Goal: Task Accomplishment & Management: Complete application form

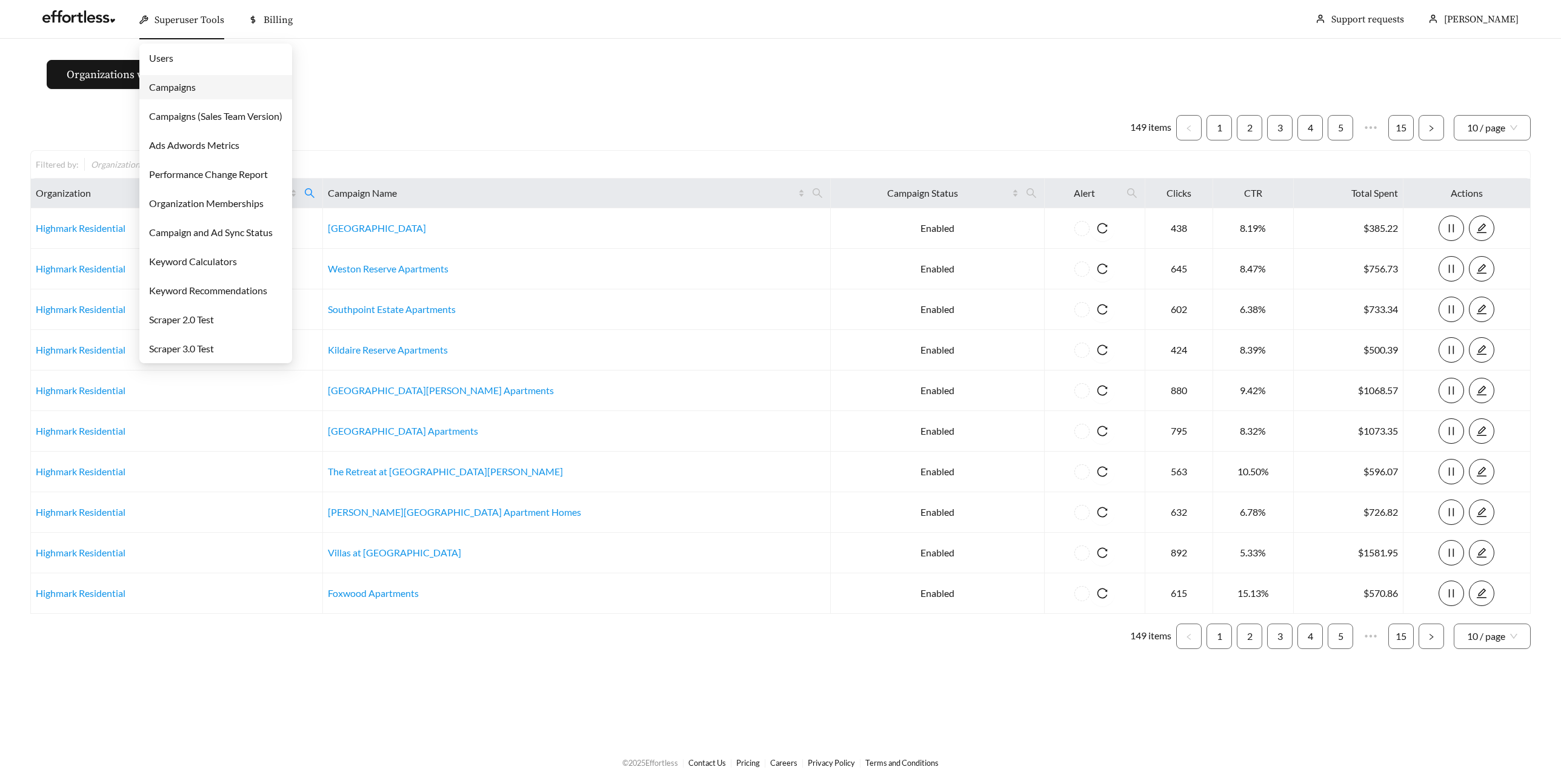
drag, startPoint x: 189, startPoint y: 92, endPoint x: 197, endPoint y: 95, distance: 8.5
click at [190, 92] on link "Campaigns" at bounding box center [172, 87] width 47 height 12
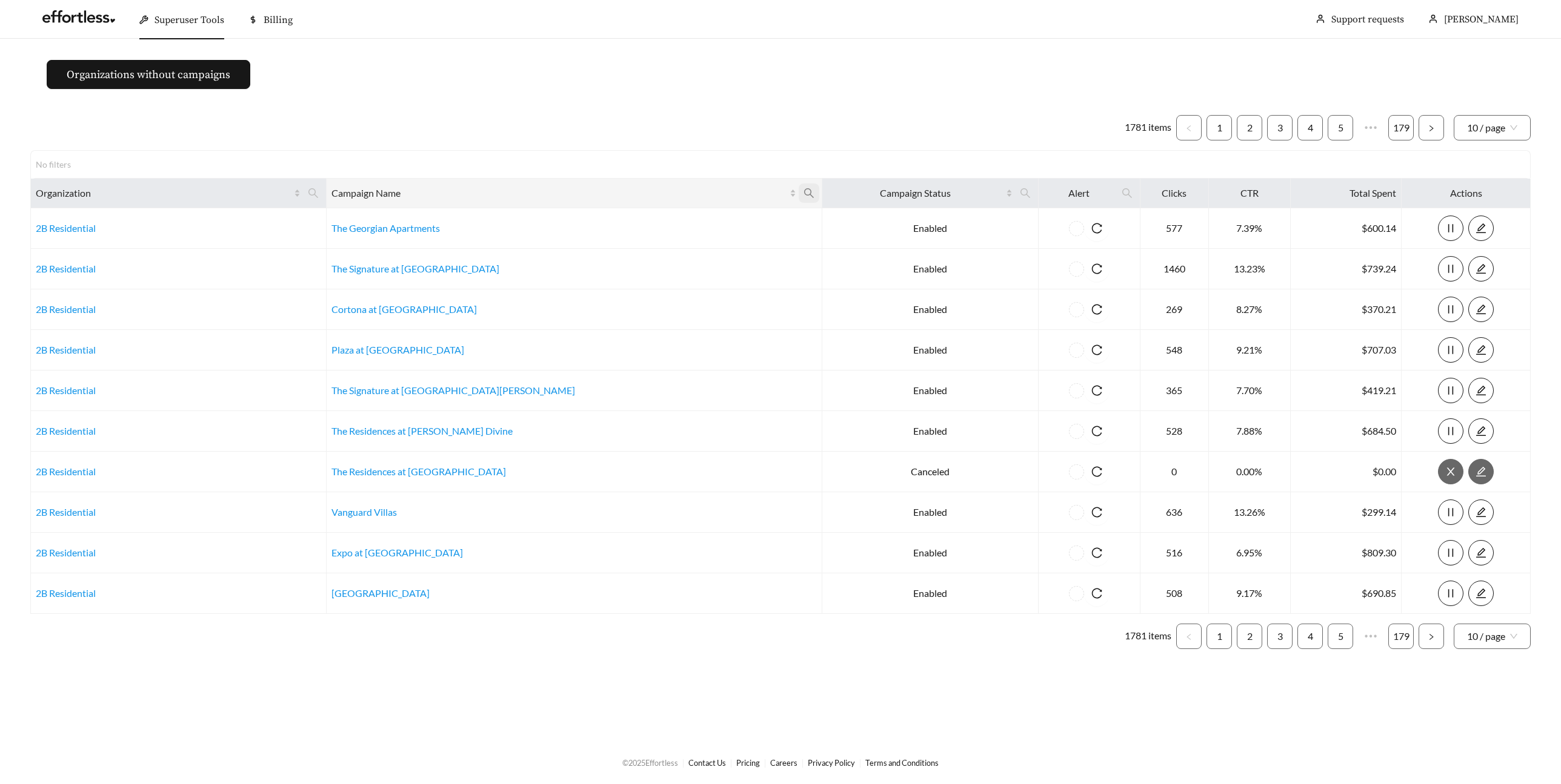
click at [803, 191] on icon "search" at bounding box center [809, 193] width 11 height 11
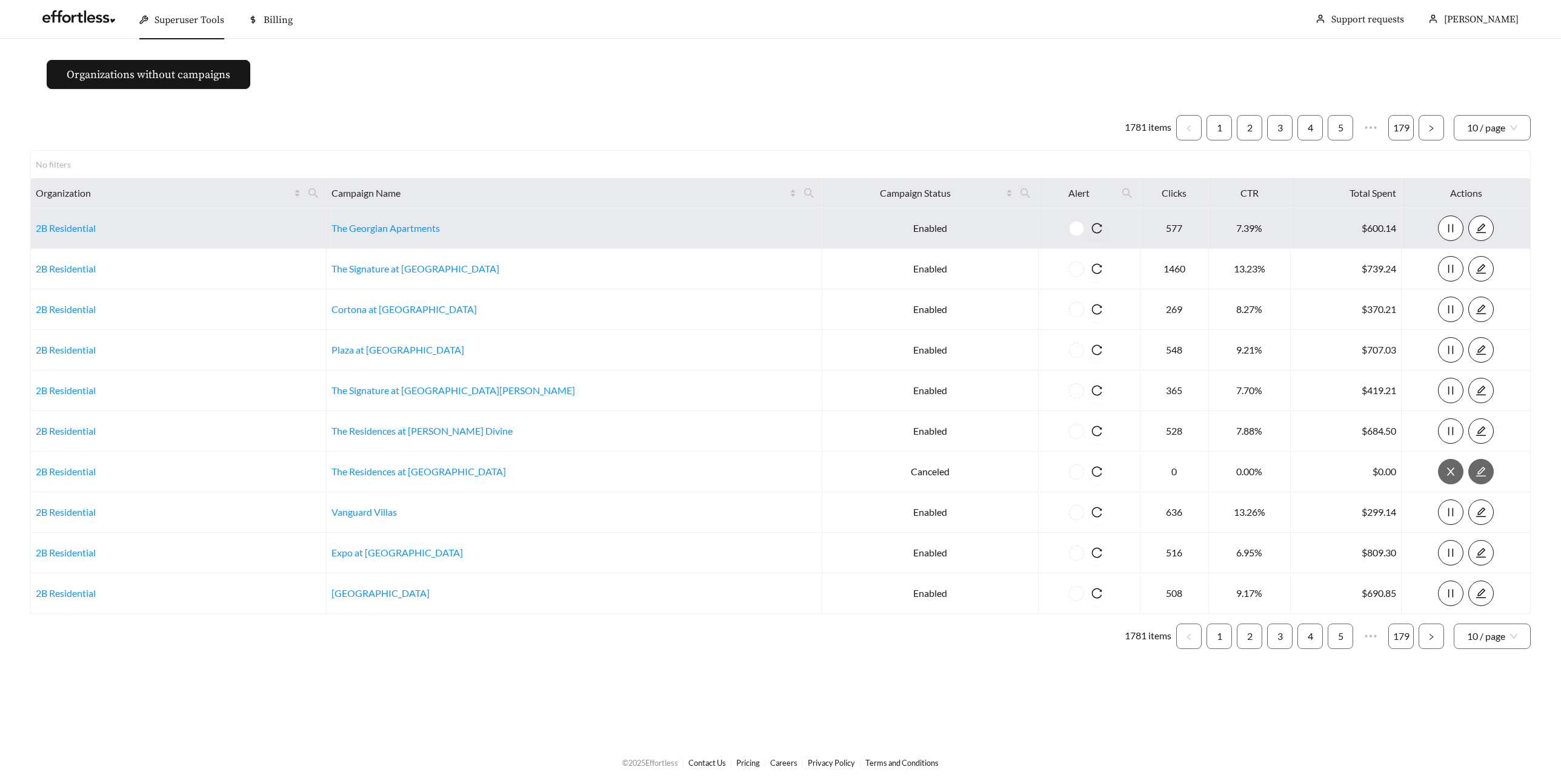
drag, startPoint x: 485, startPoint y: 201, endPoint x: 506, endPoint y: 220, distance: 28.3
click at [487, 202] on th "Campaign Name" at bounding box center [574, 193] width 495 height 30
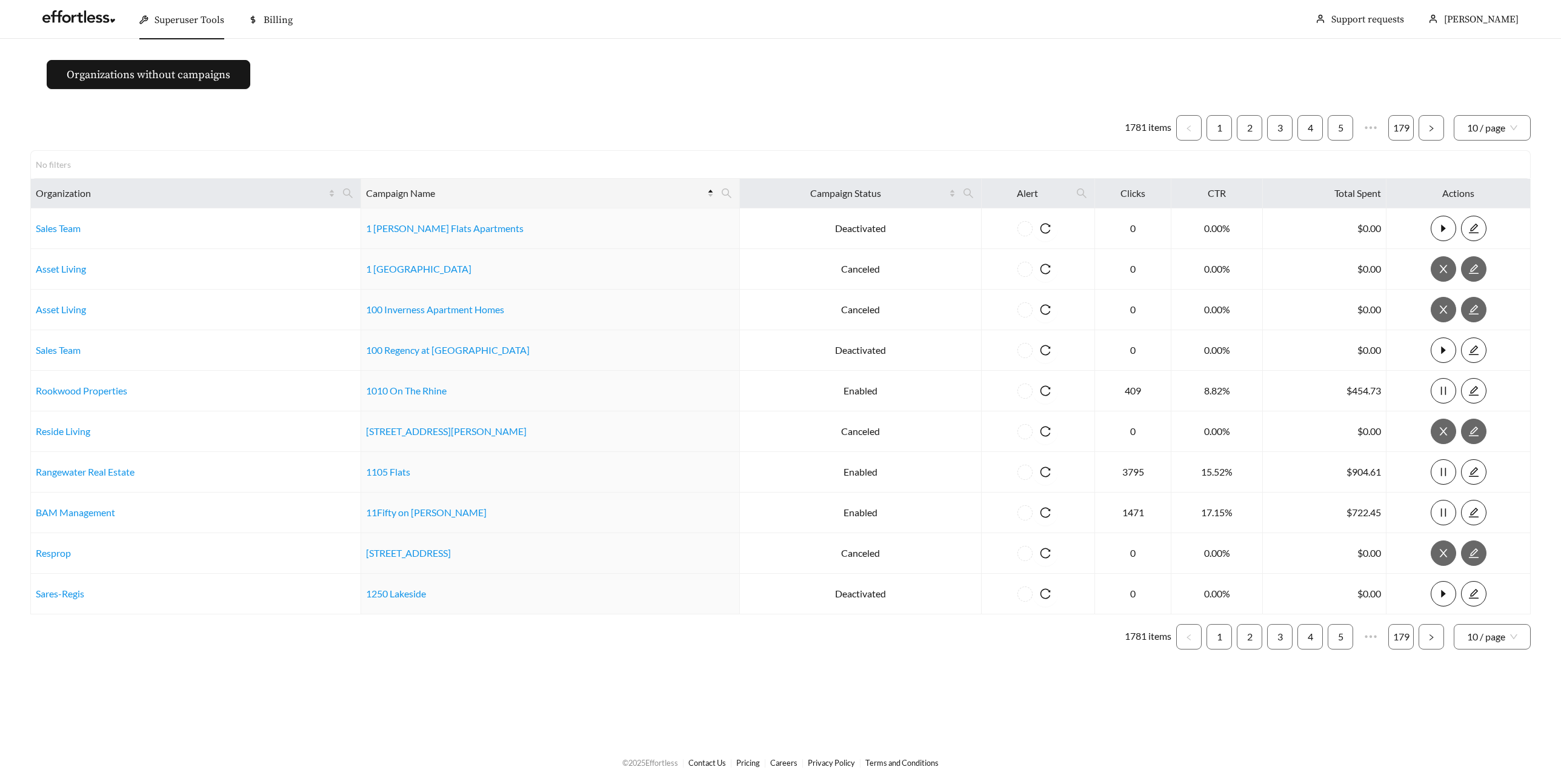
click at [172, 26] on div "Superuser Tools" at bounding box center [181, 20] width 85 height 39
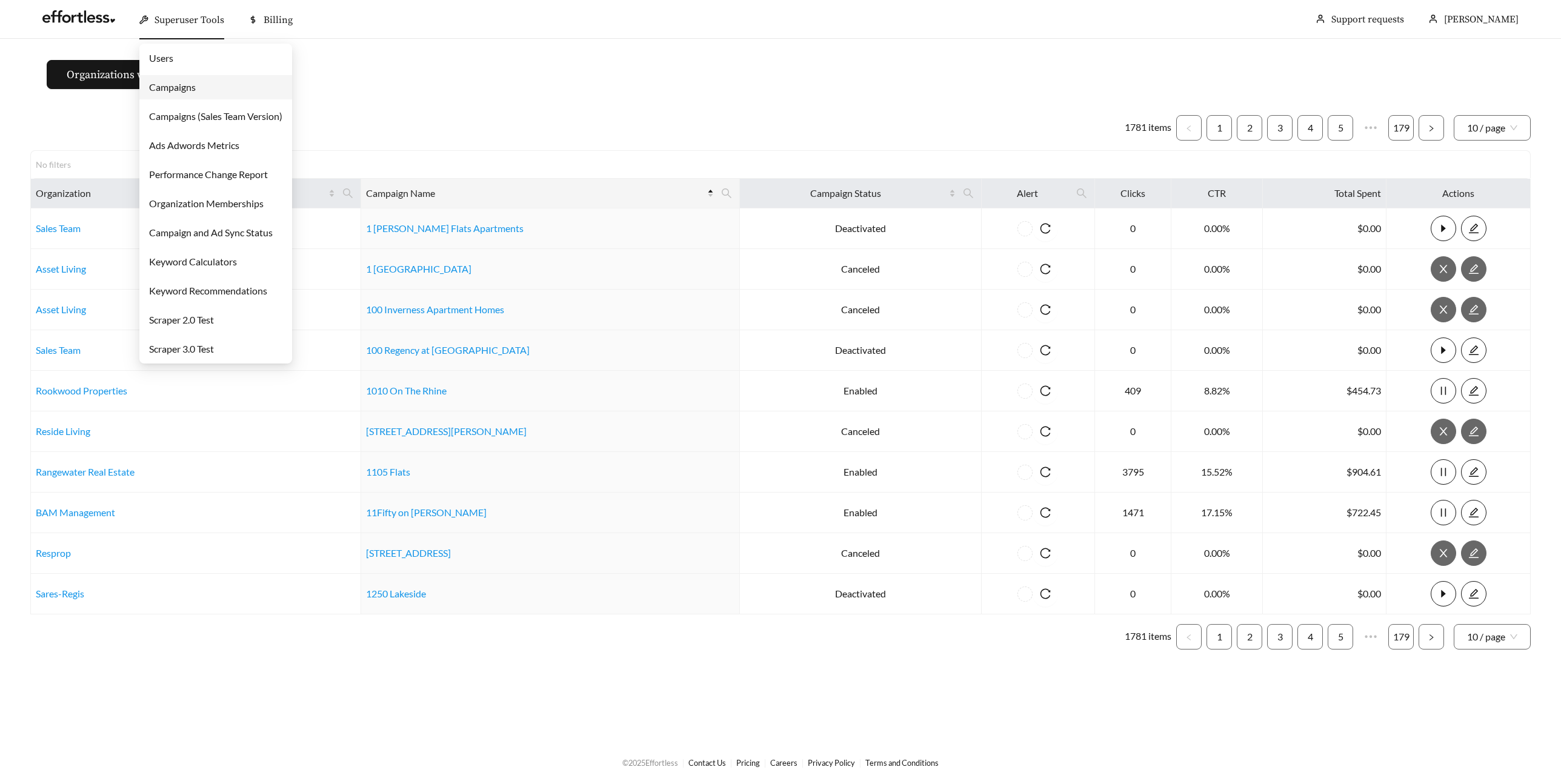
drag, startPoint x: 174, startPoint y: 82, endPoint x: 282, endPoint y: 152, distance: 128.7
click at [174, 82] on link "Campaigns" at bounding box center [172, 87] width 47 height 12
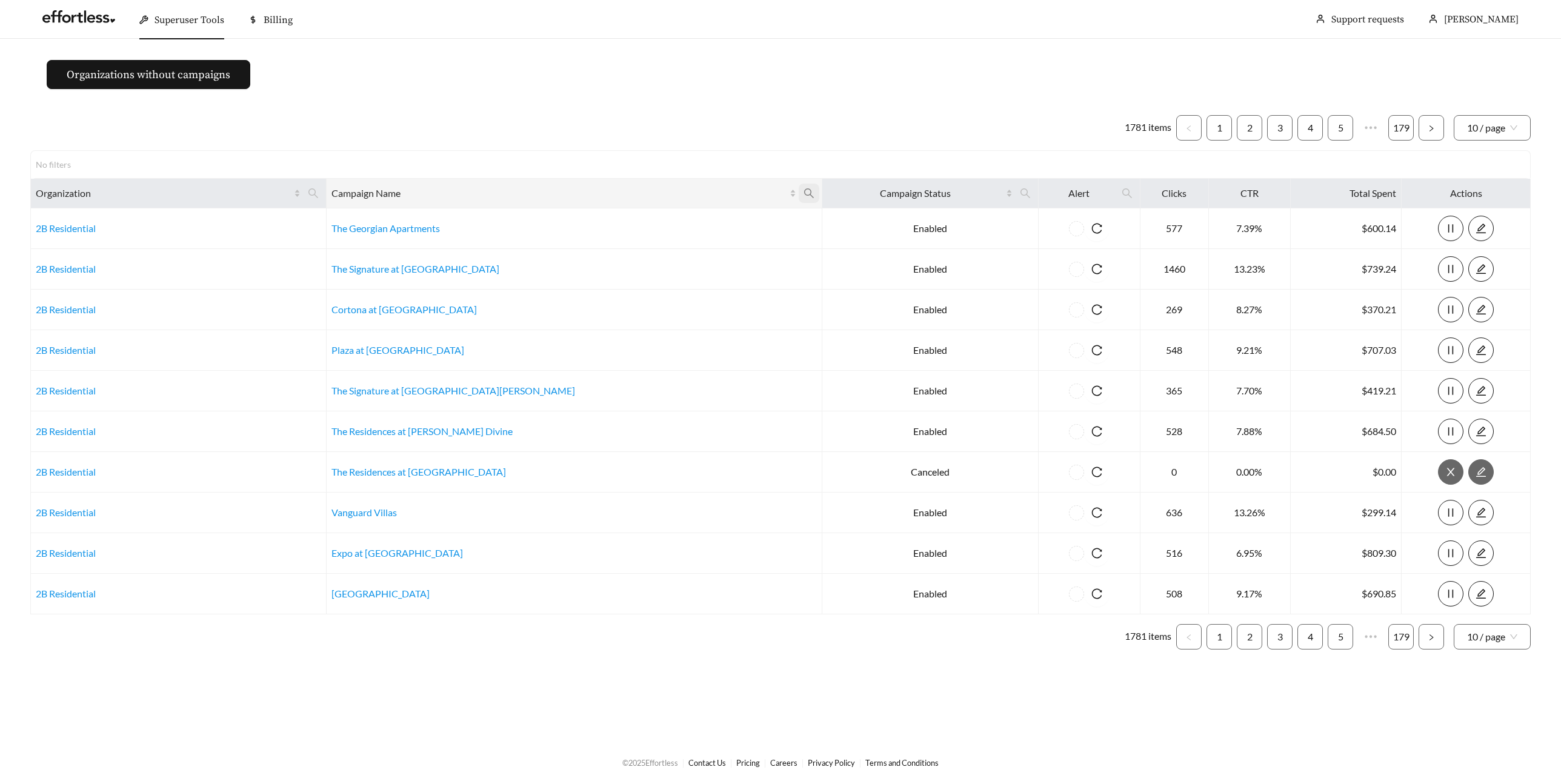
click at [803, 195] on icon "search" at bounding box center [809, 193] width 11 height 11
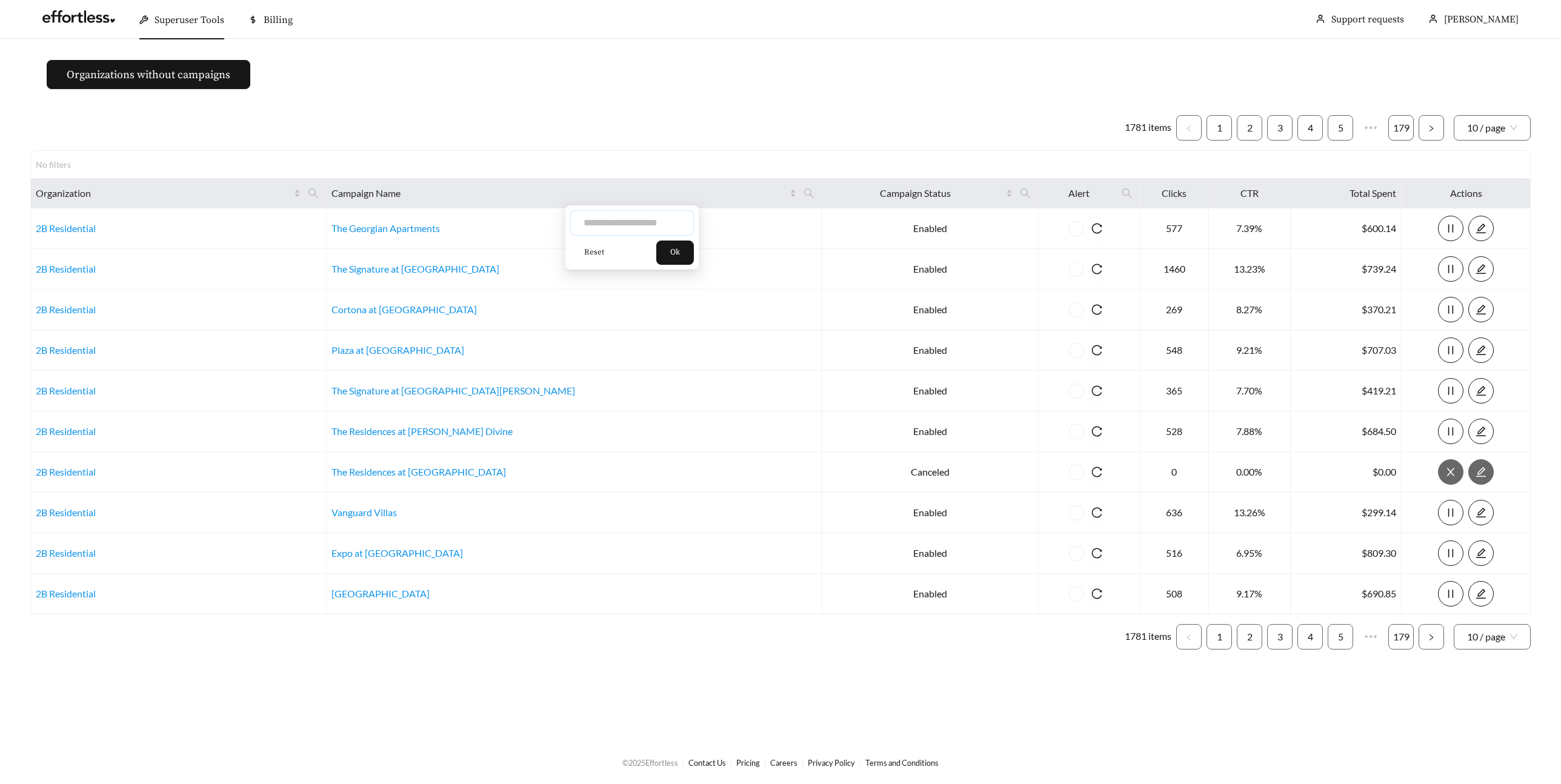
click at [641, 216] on input "text" at bounding box center [632, 223] width 123 height 25
type input "*"
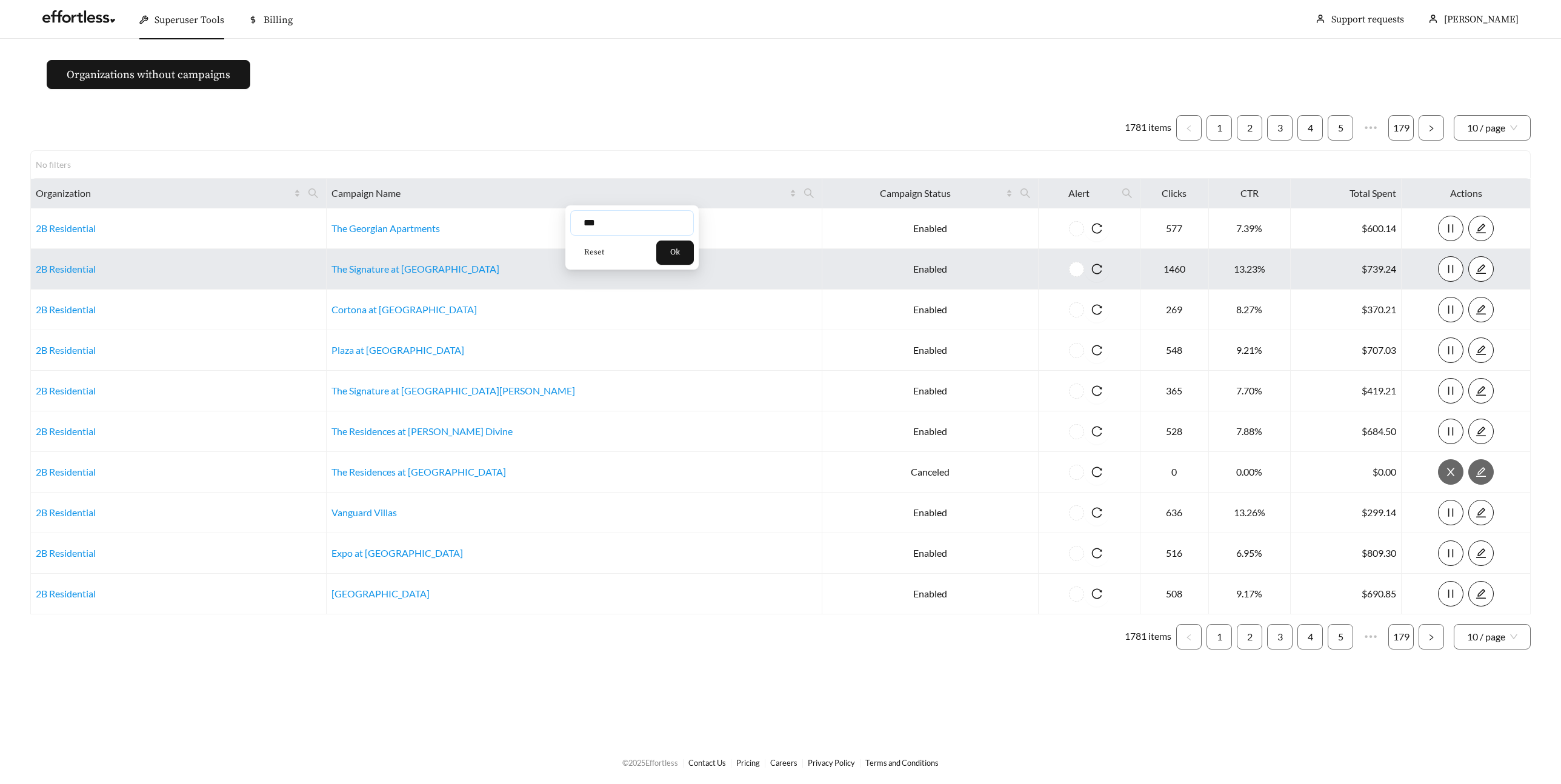
type input "***"
click at [688, 250] on button "Ok" at bounding box center [675, 253] width 38 height 24
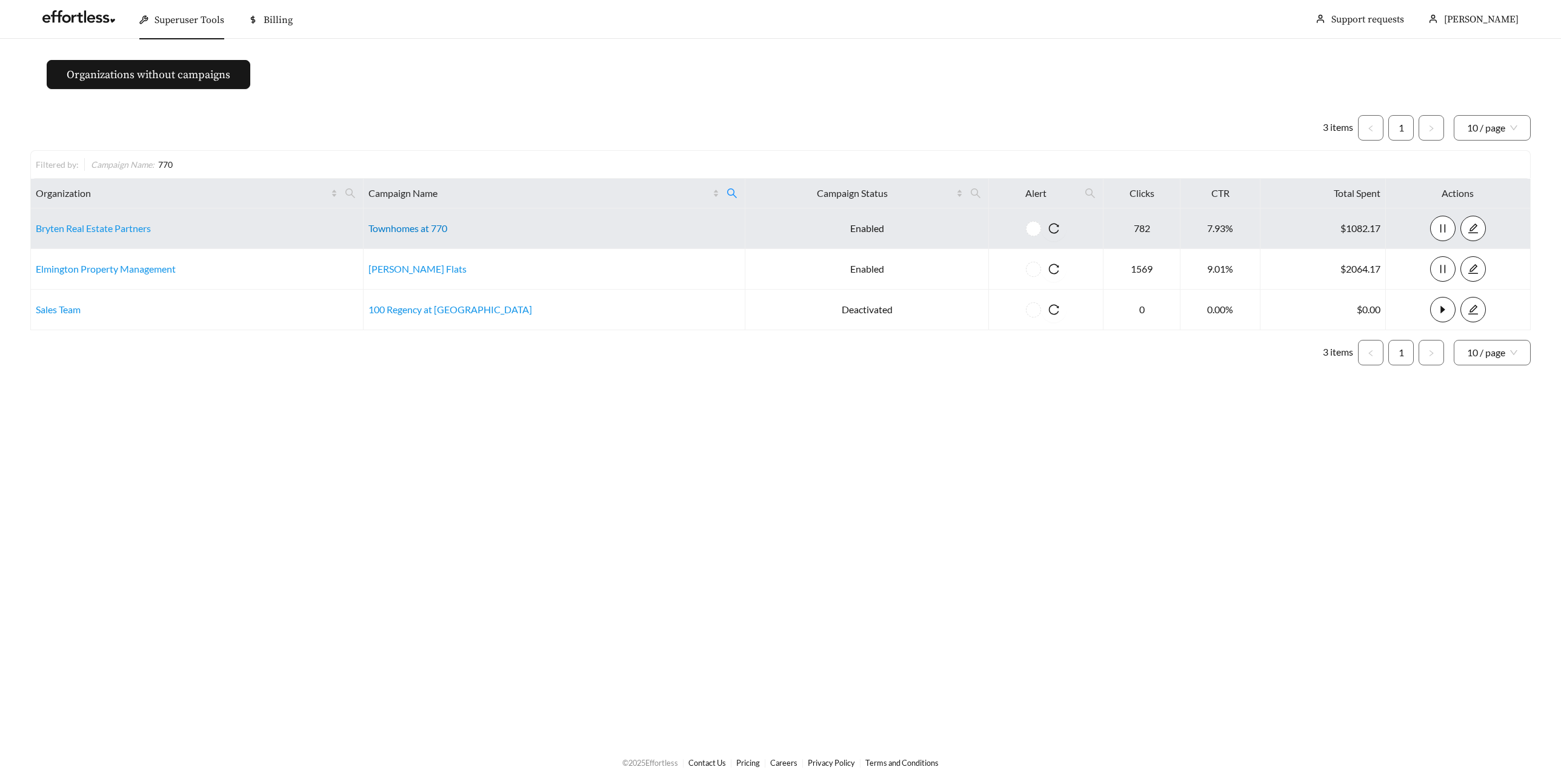
click at [443, 230] on link "Townhomes at 770" at bounding box center [408, 228] width 79 height 12
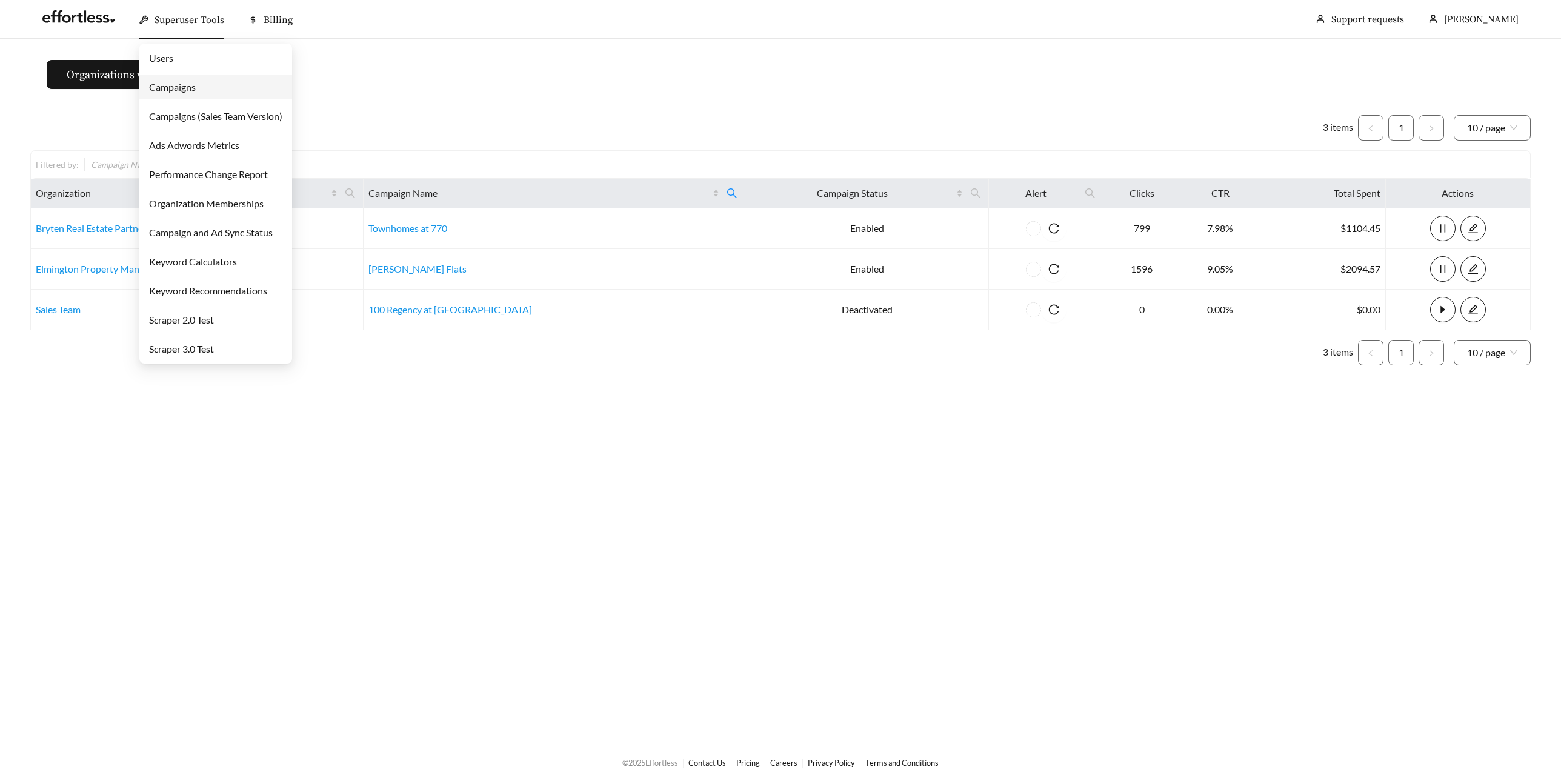
drag, startPoint x: 153, startPoint y: 24, endPoint x: 149, endPoint y: 55, distance: 31.3
click at [153, 24] on div "Superuser Tools" at bounding box center [181, 20] width 85 height 39
click at [155, 86] on link "Campaigns" at bounding box center [172, 87] width 47 height 12
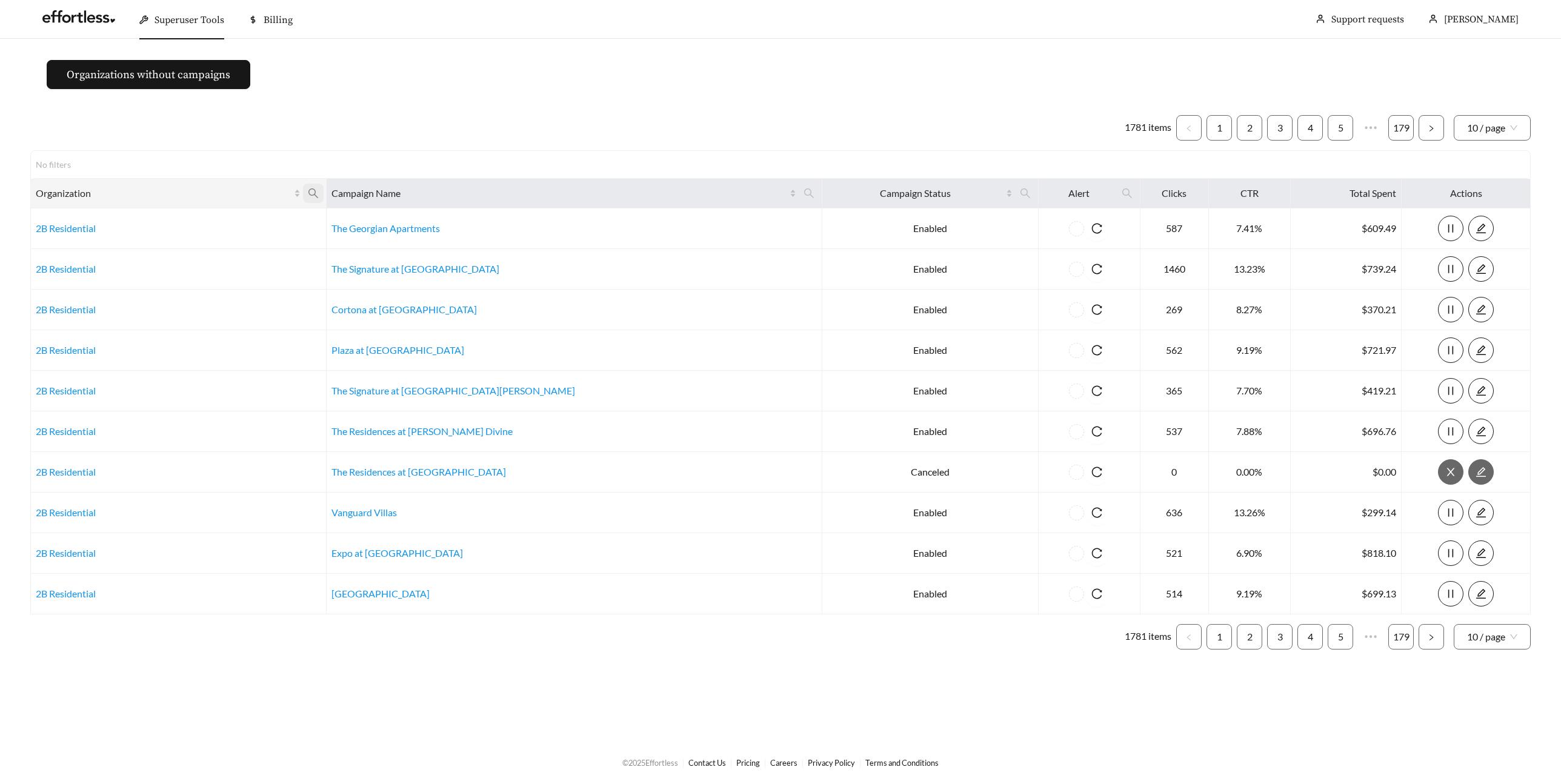
click at [318, 192] on icon "search" at bounding box center [314, 193] width 11 height 11
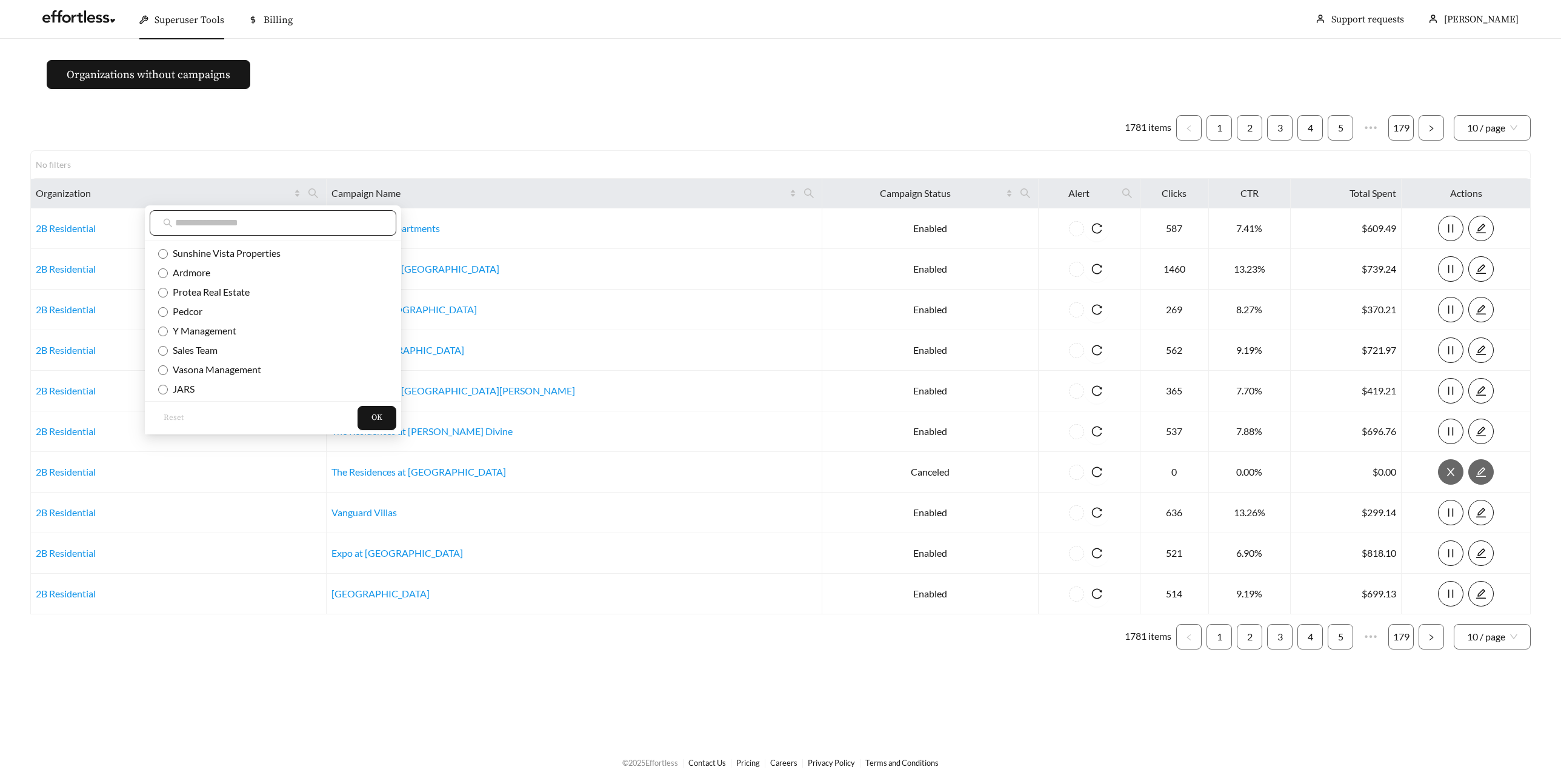
click at [220, 229] on input "text" at bounding box center [279, 223] width 208 height 14
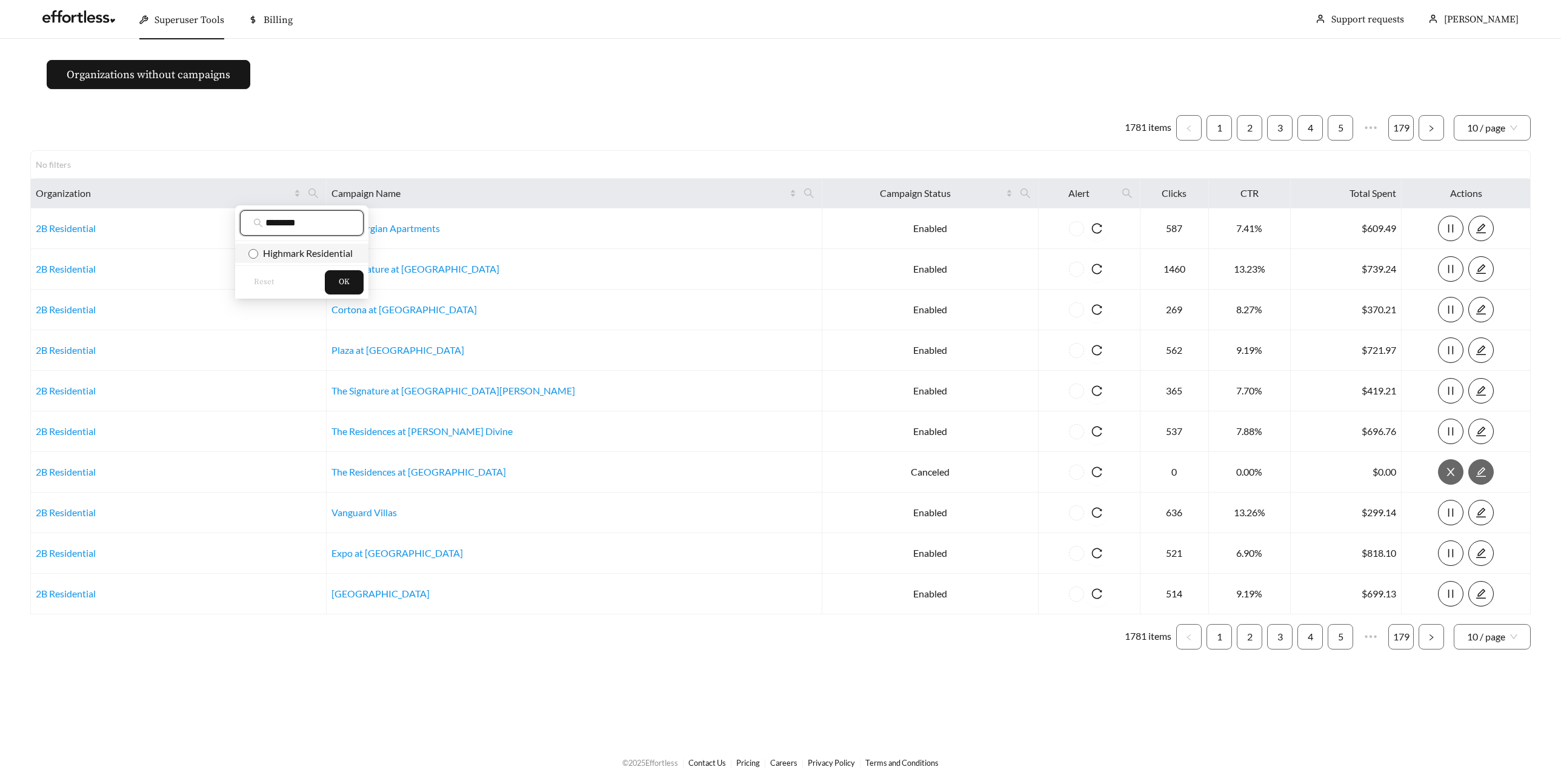
type input "********"
click at [265, 252] on span "Highmark Residential" at bounding box center [306, 253] width 95 height 12
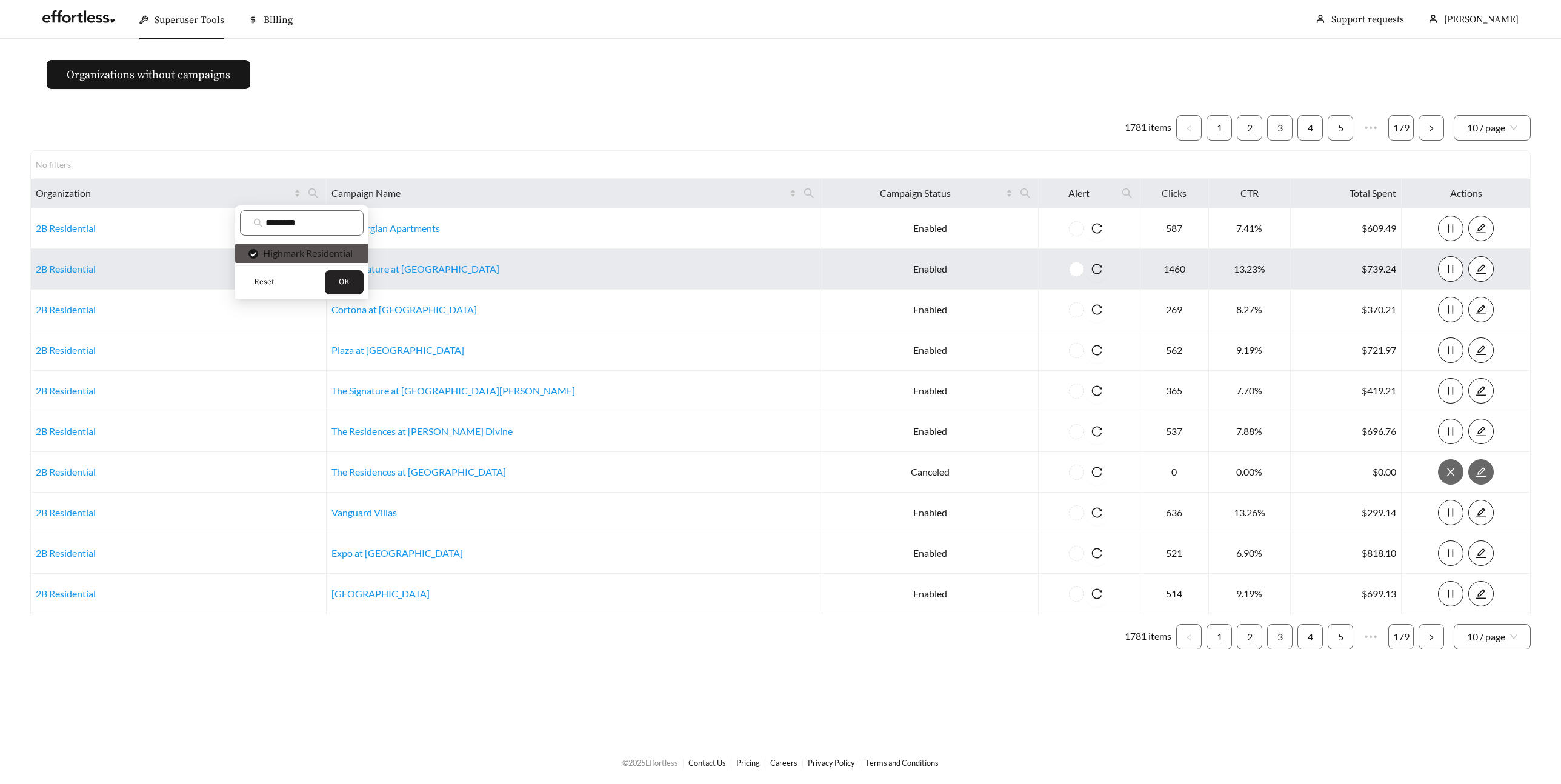
click at [334, 282] on button "OK" at bounding box center [344, 282] width 39 height 24
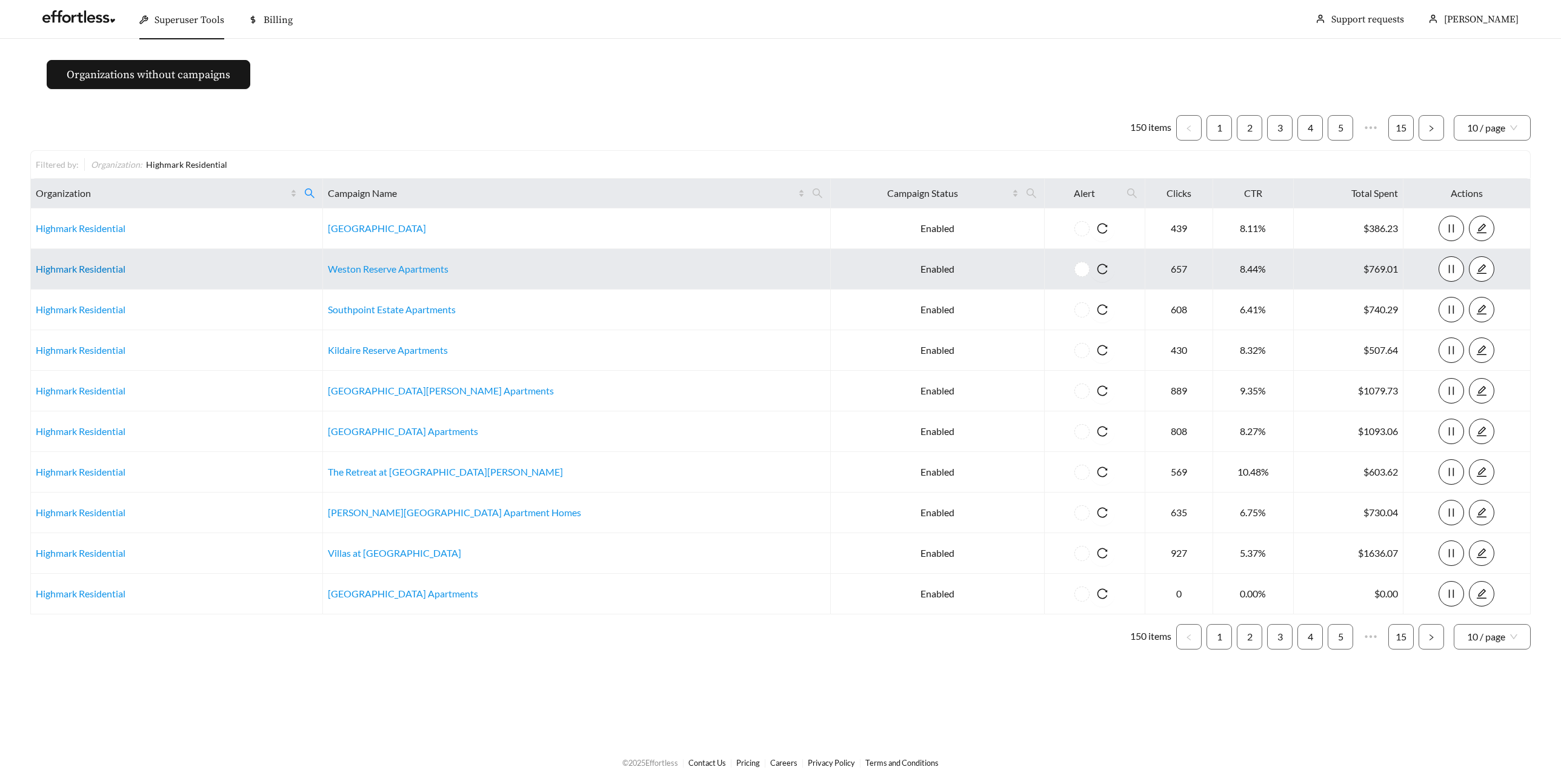
click at [60, 267] on link "Highmark Residential" at bounding box center [81, 268] width 90 height 12
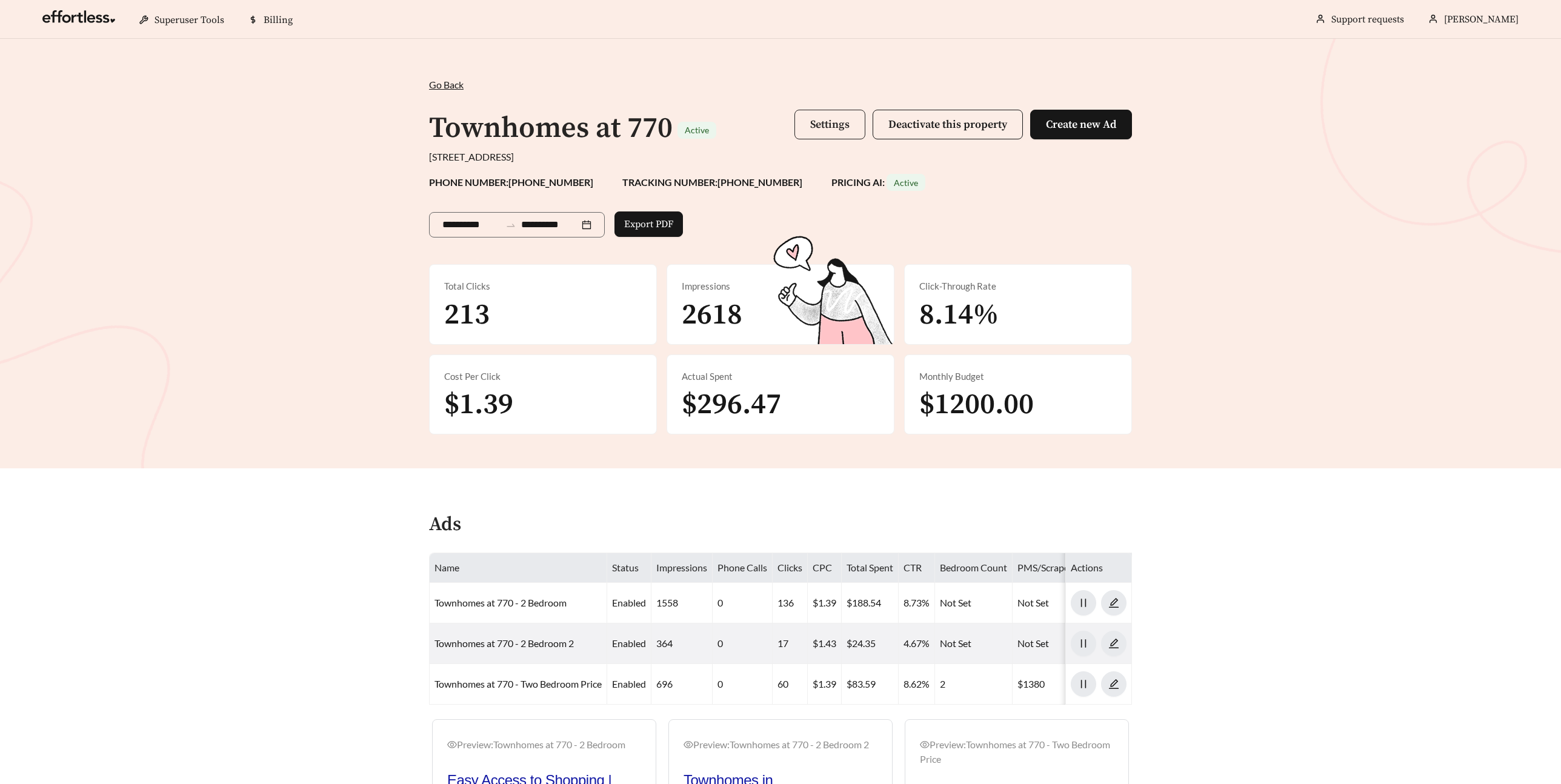
click at [836, 129] on span "Settings" at bounding box center [830, 125] width 39 height 14
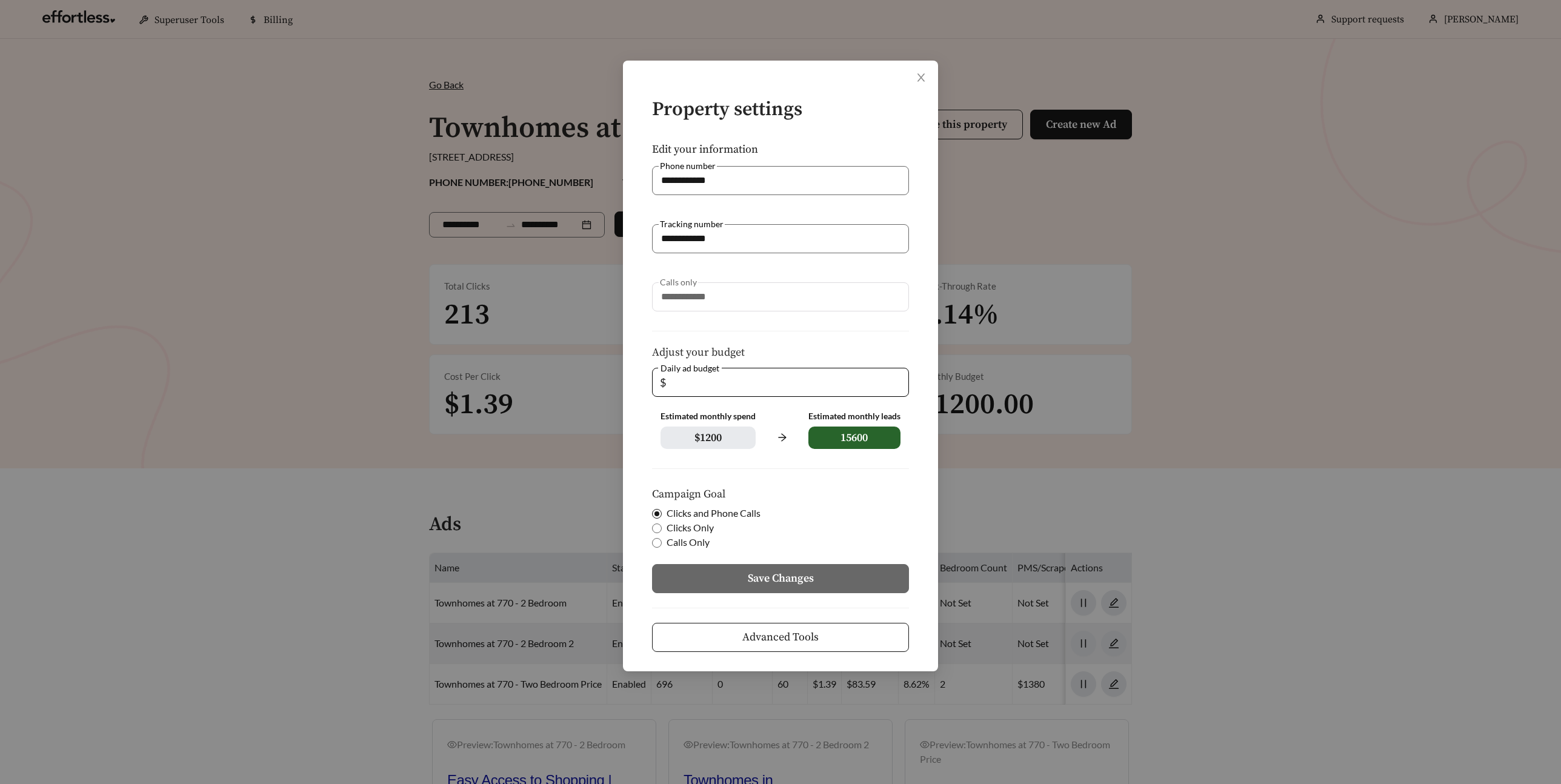
click at [888, 634] on button "Advanced Tools" at bounding box center [780, 637] width 257 height 29
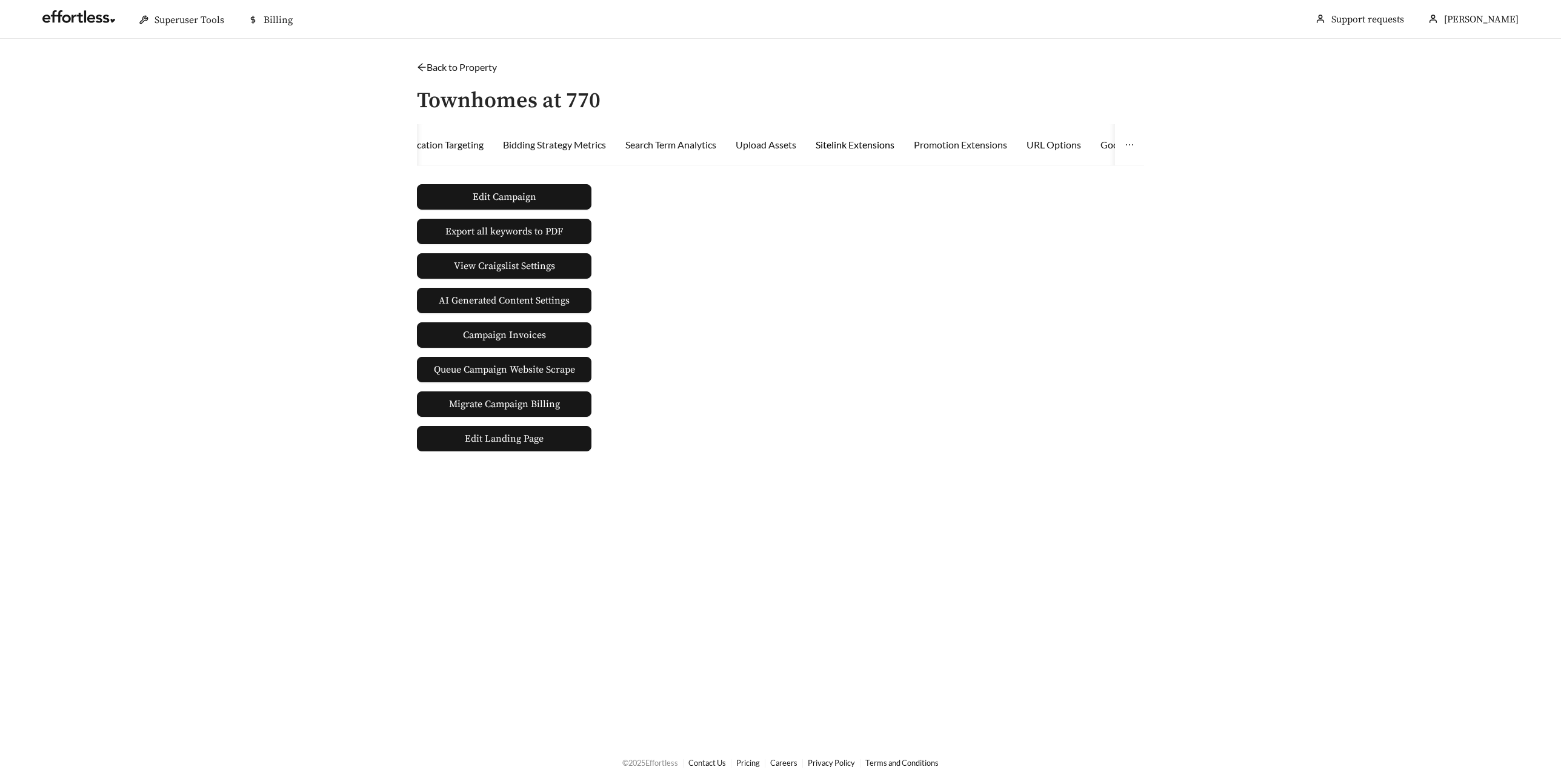
click at [839, 142] on div "Sitelink Extensions" at bounding box center [855, 144] width 79 height 14
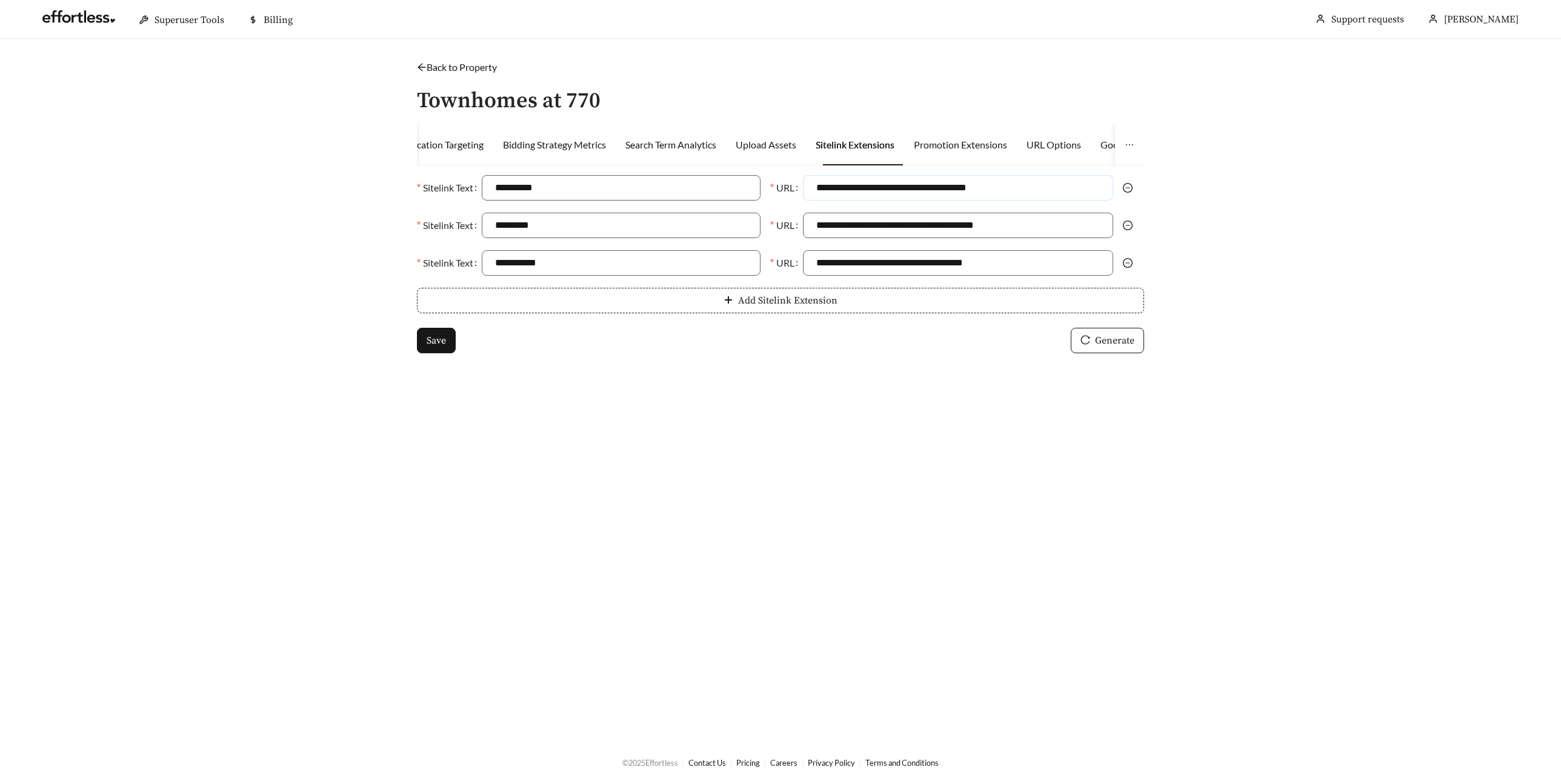
drag, startPoint x: 1002, startPoint y: 184, endPoint x: 817, endPoint y: 189, distance: 185.1
click at [809, 186] on input "**********" at bounding box center [957, 188] width 310 height 25
click at [1091, 347] on button "Generate" at bounding box center [1107, 340] width 73 height 25
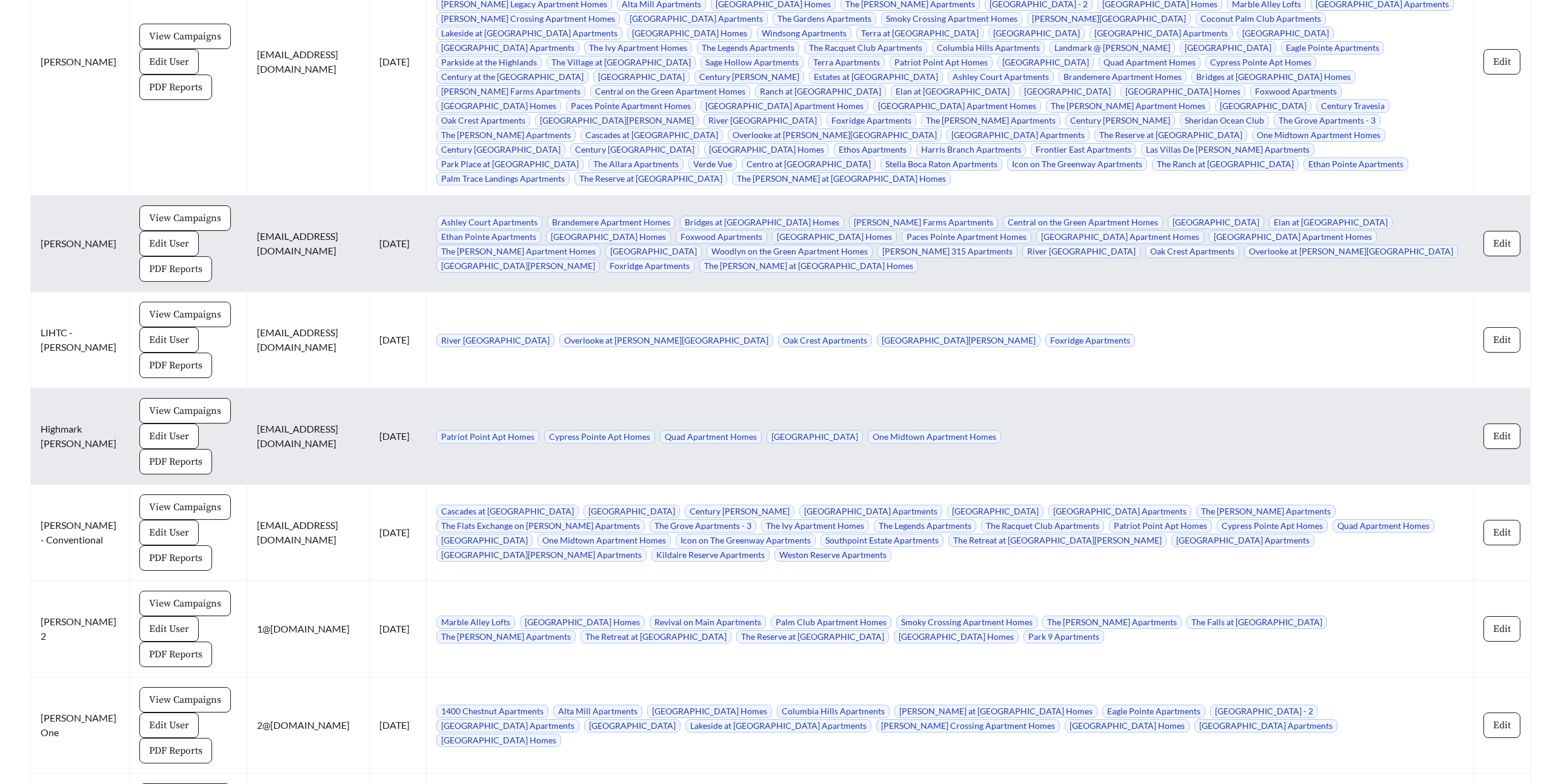
scroll to position [10216, 0]
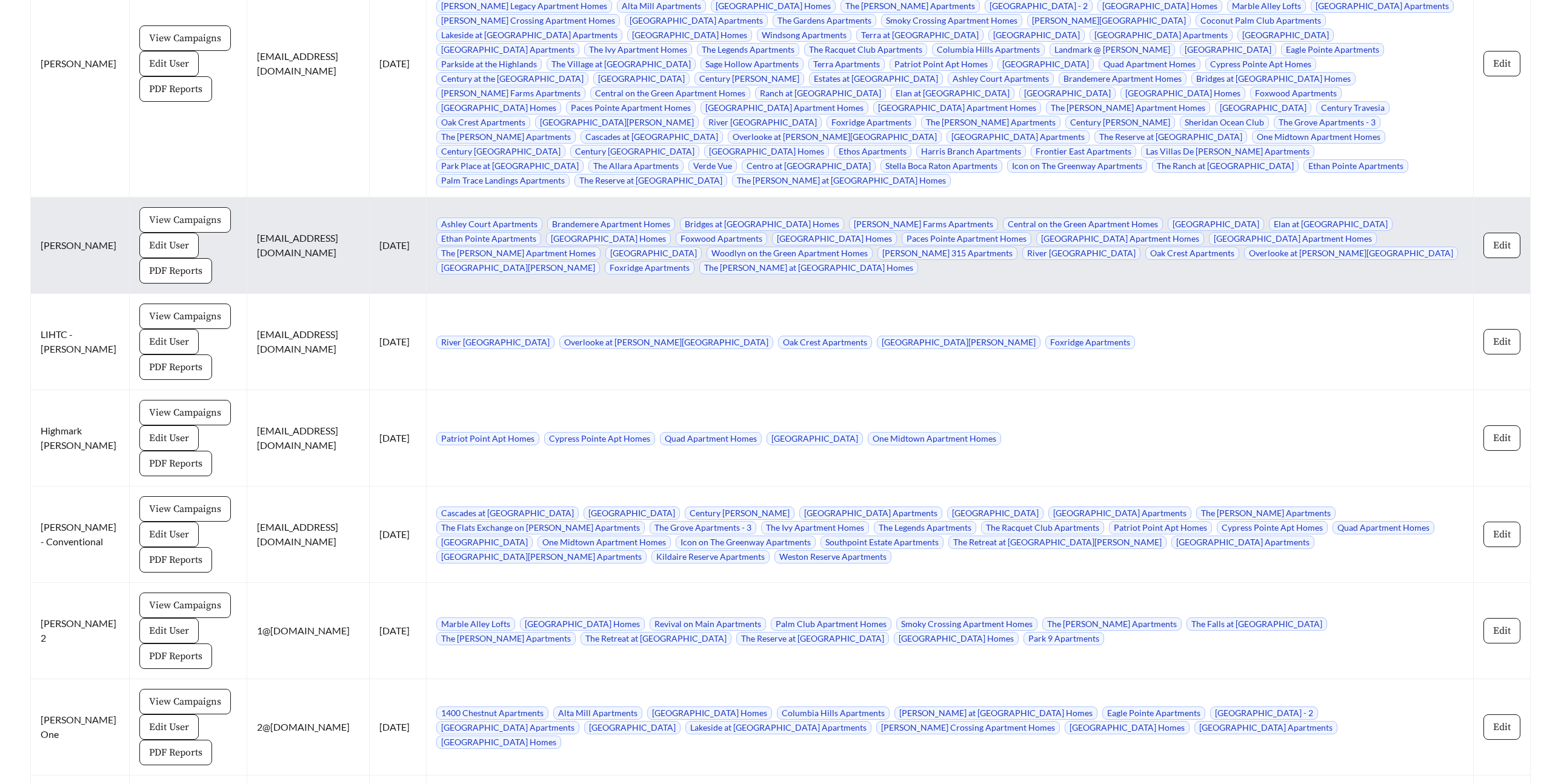
click at [155, 212] on span "View Campaigns" at bounding box center [185, 219] width 72 height 14
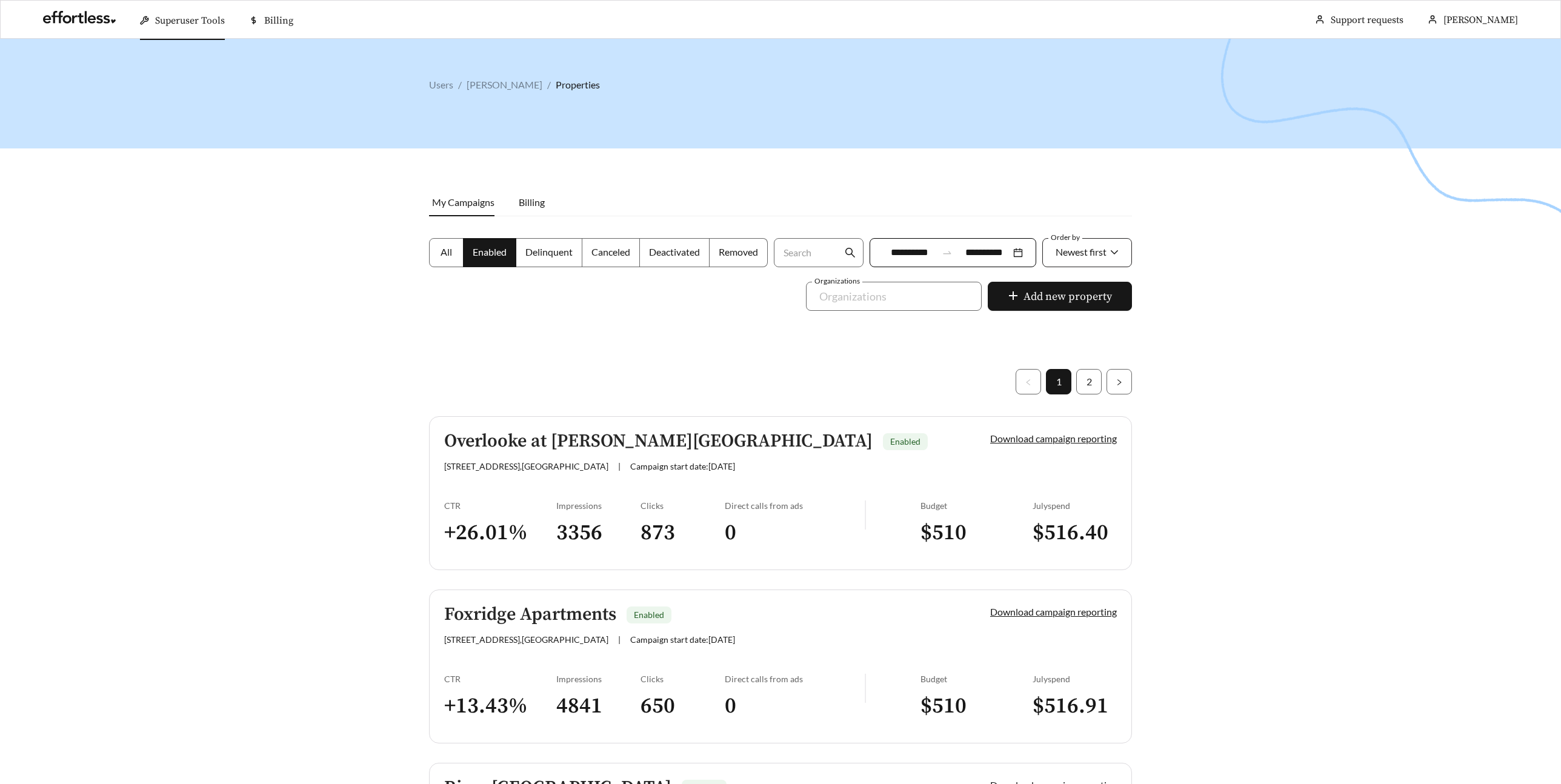
click at [1093, 253] on span "Newest first" at bounding box center [1081, 251] width 51 height 12
click at [1075, 318] on div "A-Z" at bounding box center [1086, 320] width 64 height 13
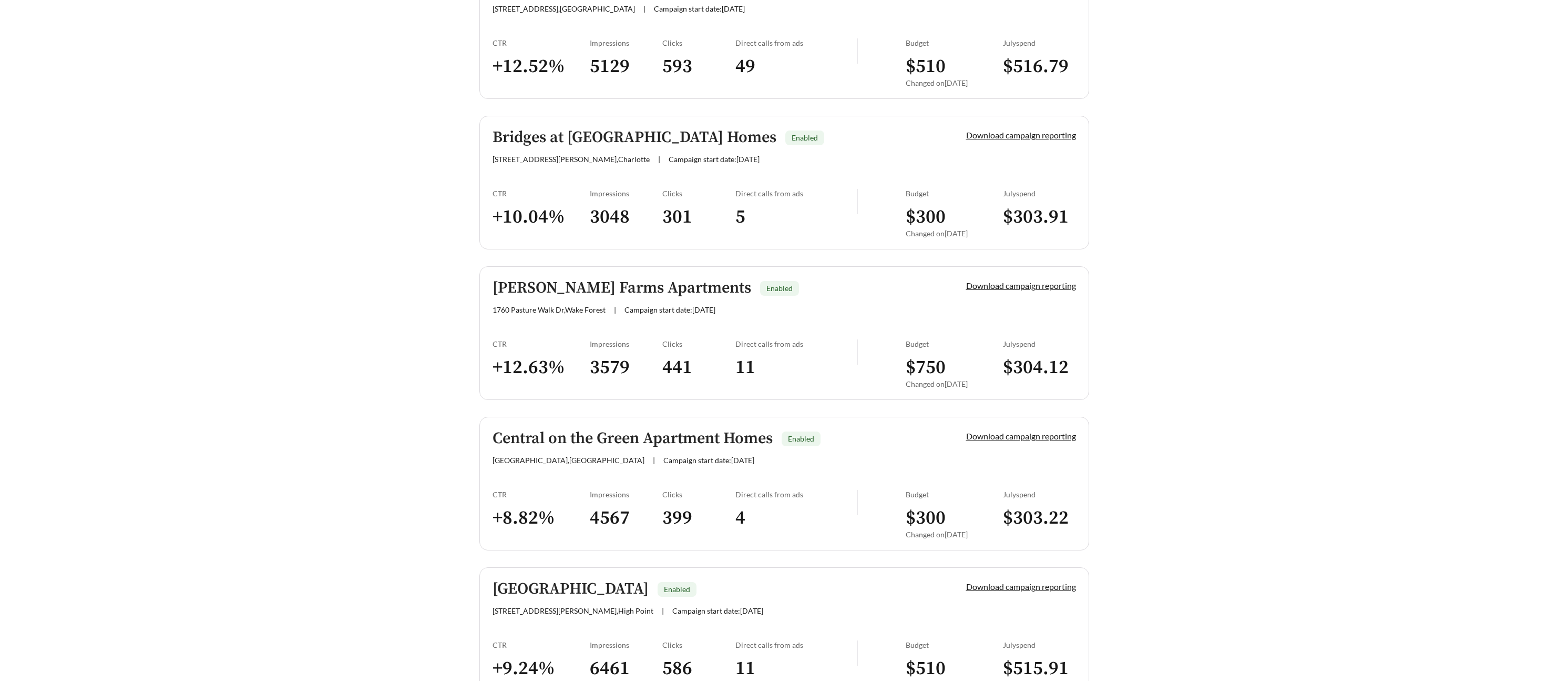
scroll to position [547, 0]
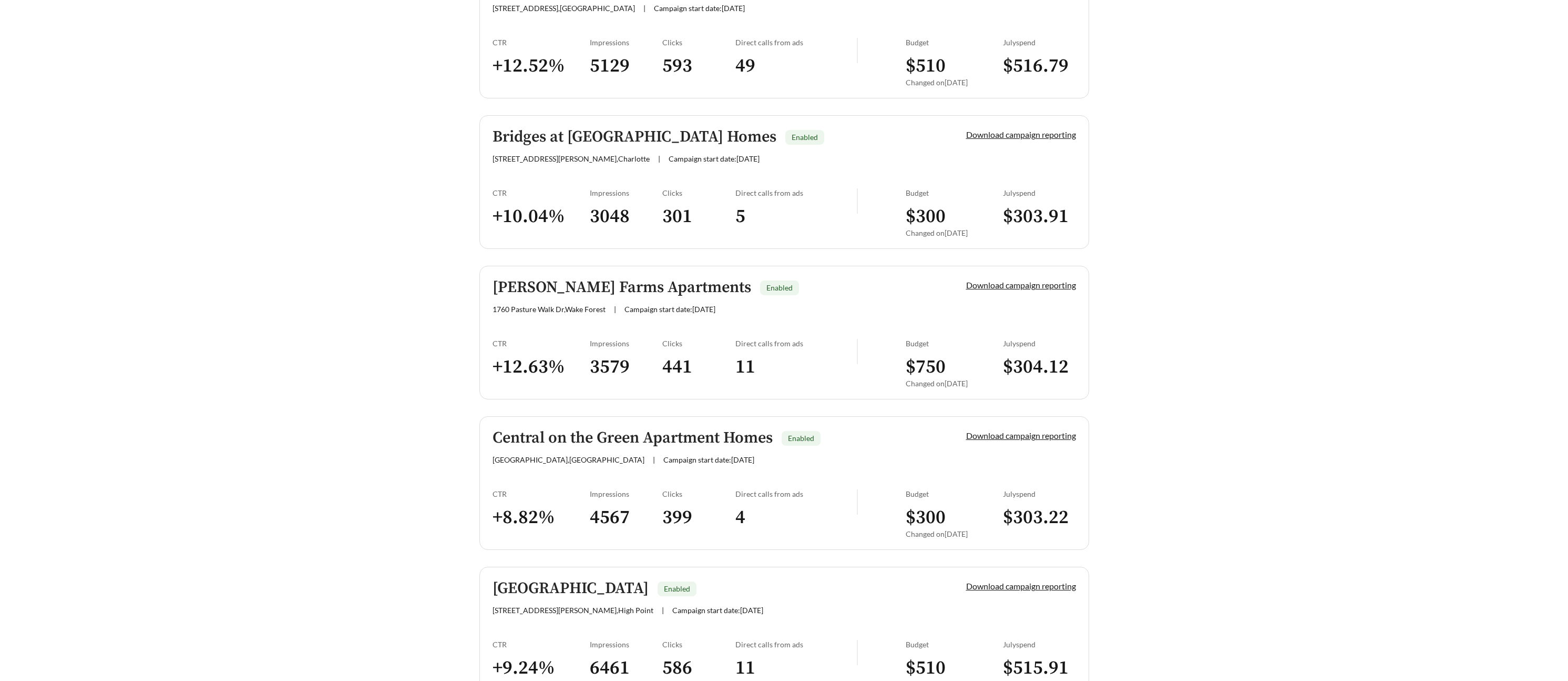
click at [560, 437] on h5 "Central on the Green Apartment Homes" at bounding box center [633, 438] width 280 height 17
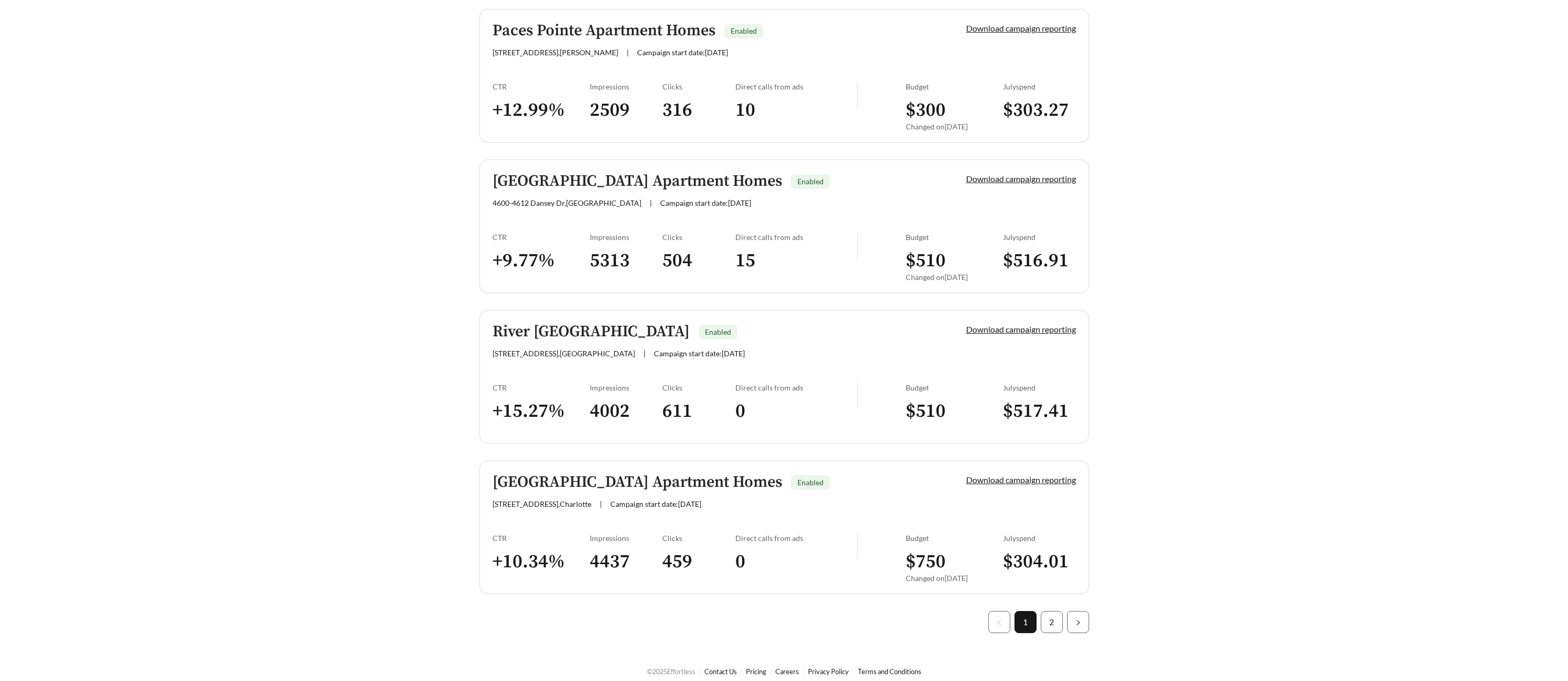
scroll to position [2769, 0]
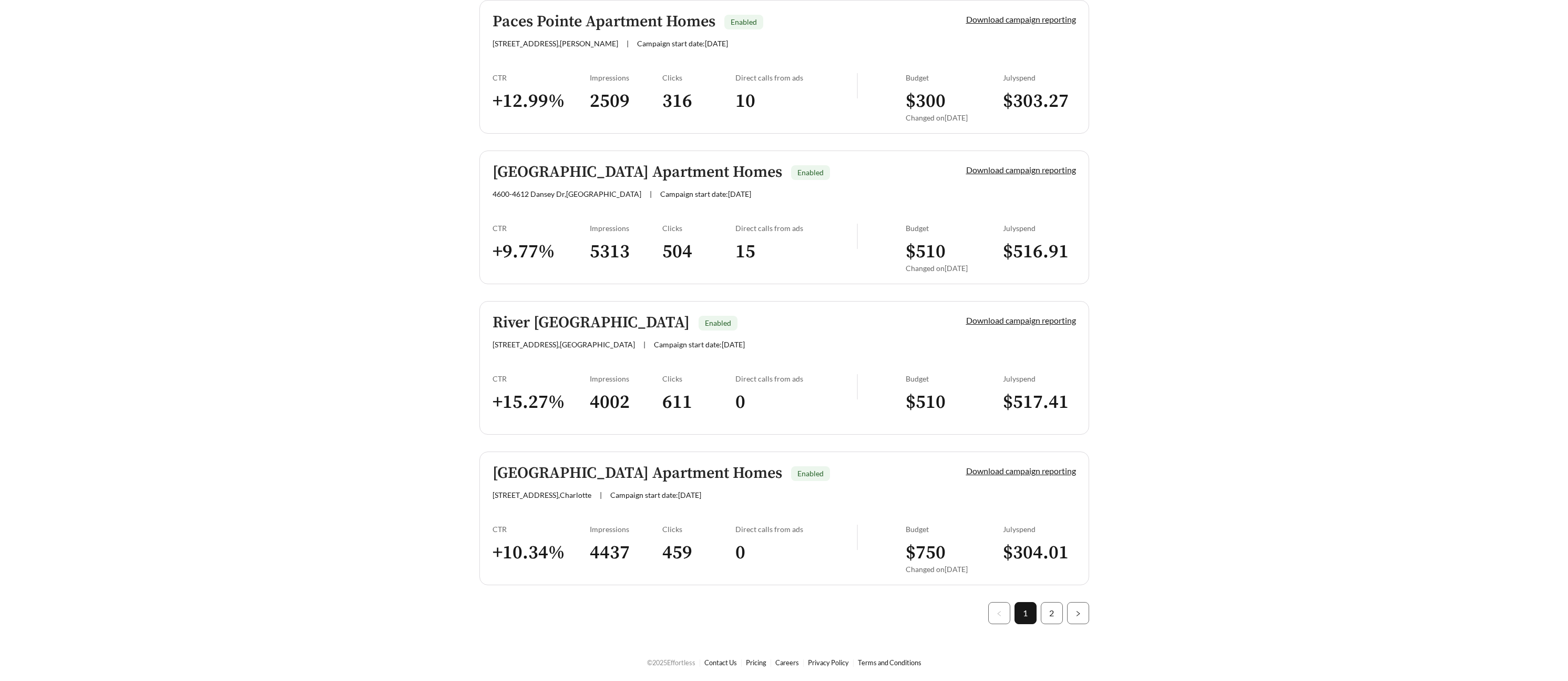
click at [590, 164] on h5 "[GEOGRAPHIC_DATA] Apartment Homes" at bounding box center [637, 172] width 290 height 17
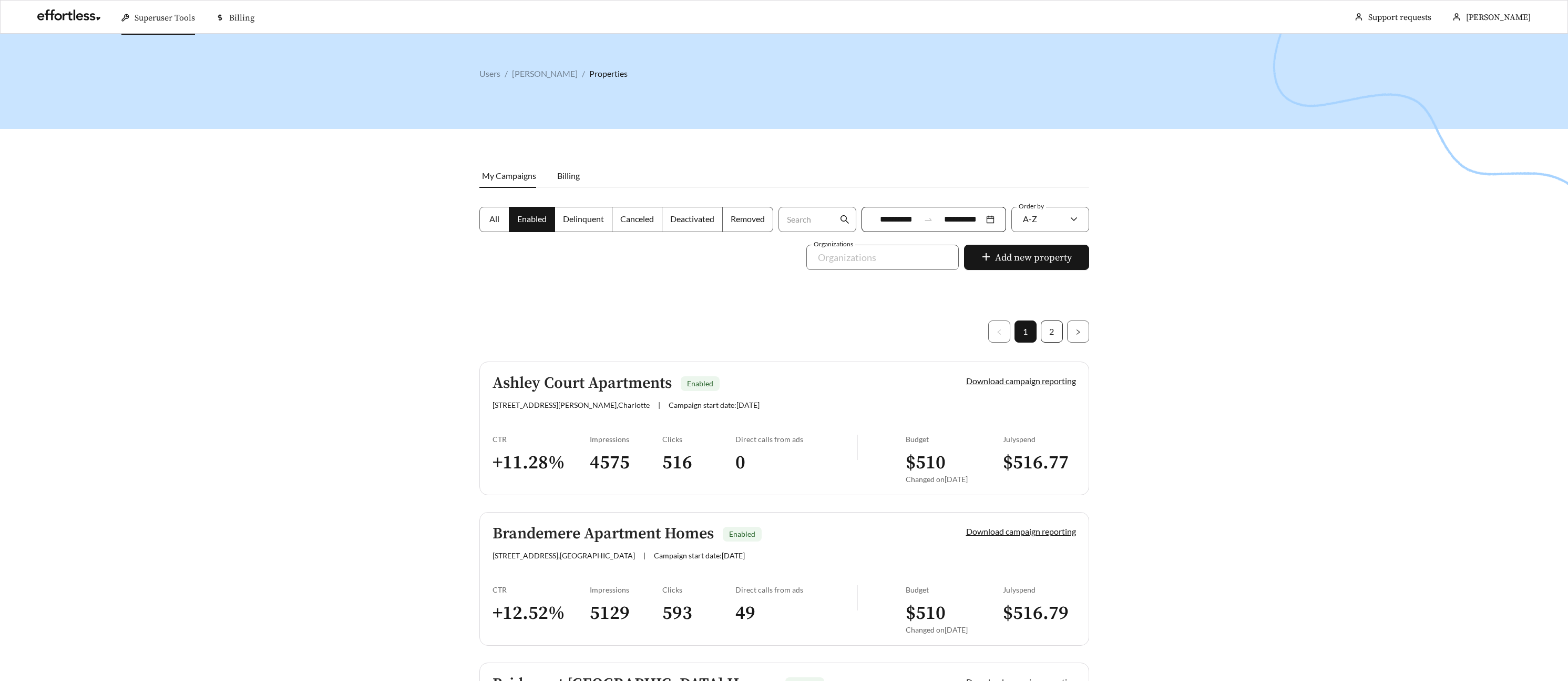
click at [1044, 329] on link "2" at bounding box center [1051, 331] width 21 height 21
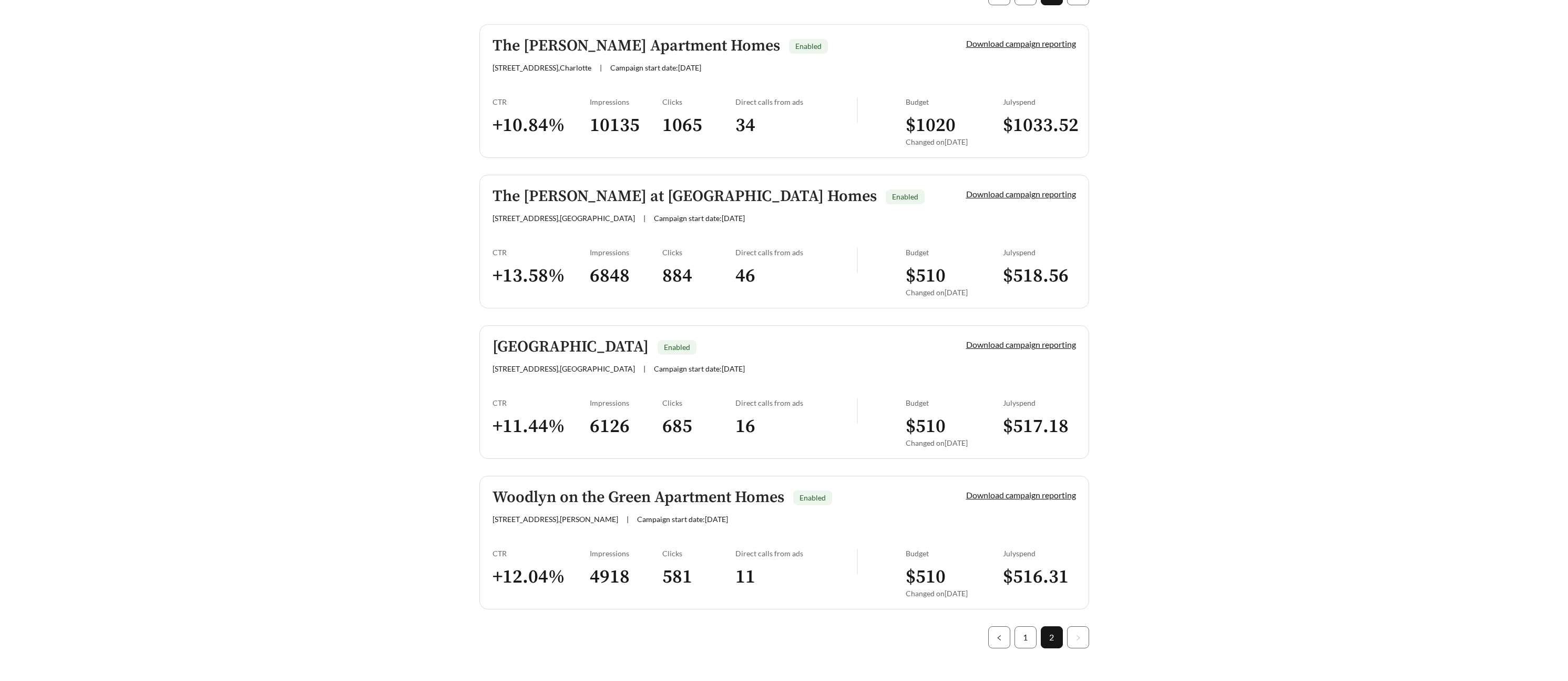
scroll to position [361, 0]
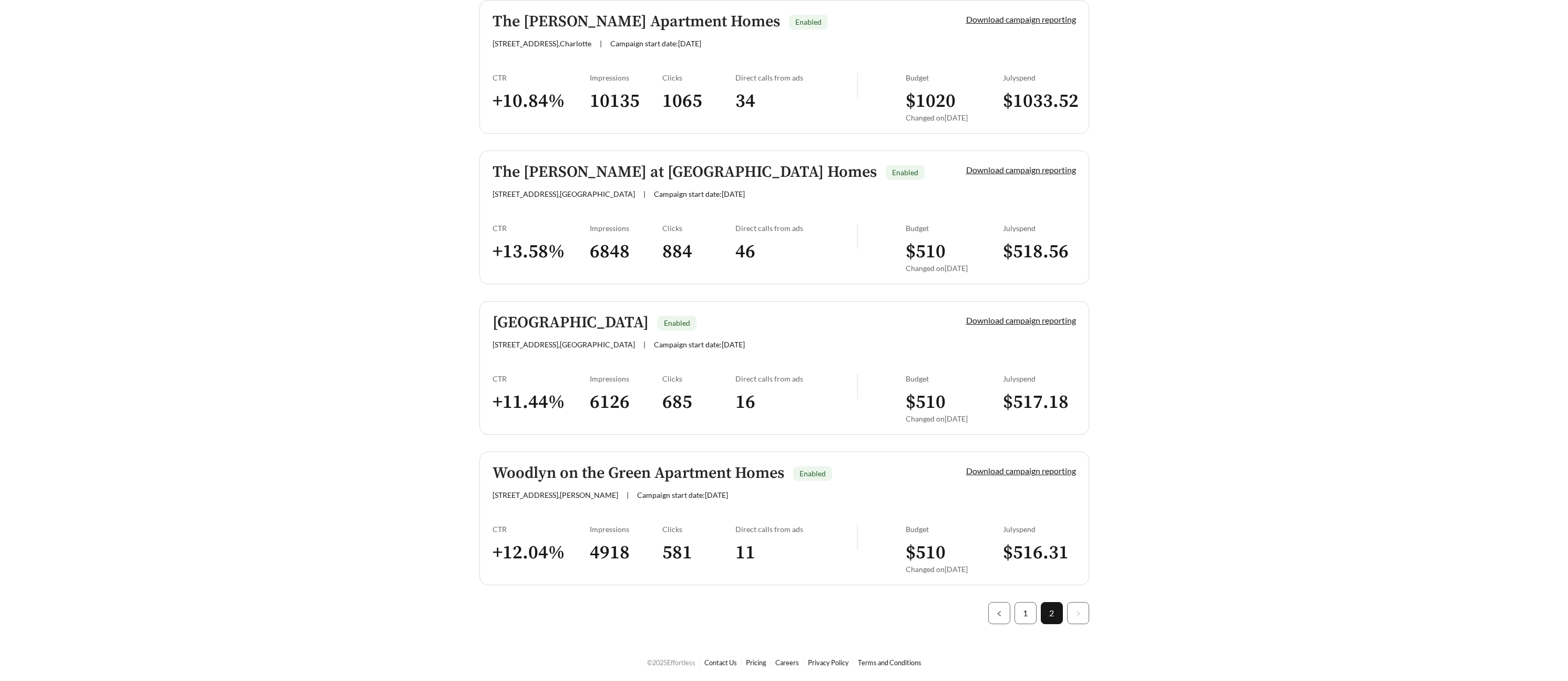
click at [585, 467] on h5 "Woodlyn on the Green Apartment Homes" at bounding box center [639, 473] width 292 height 17
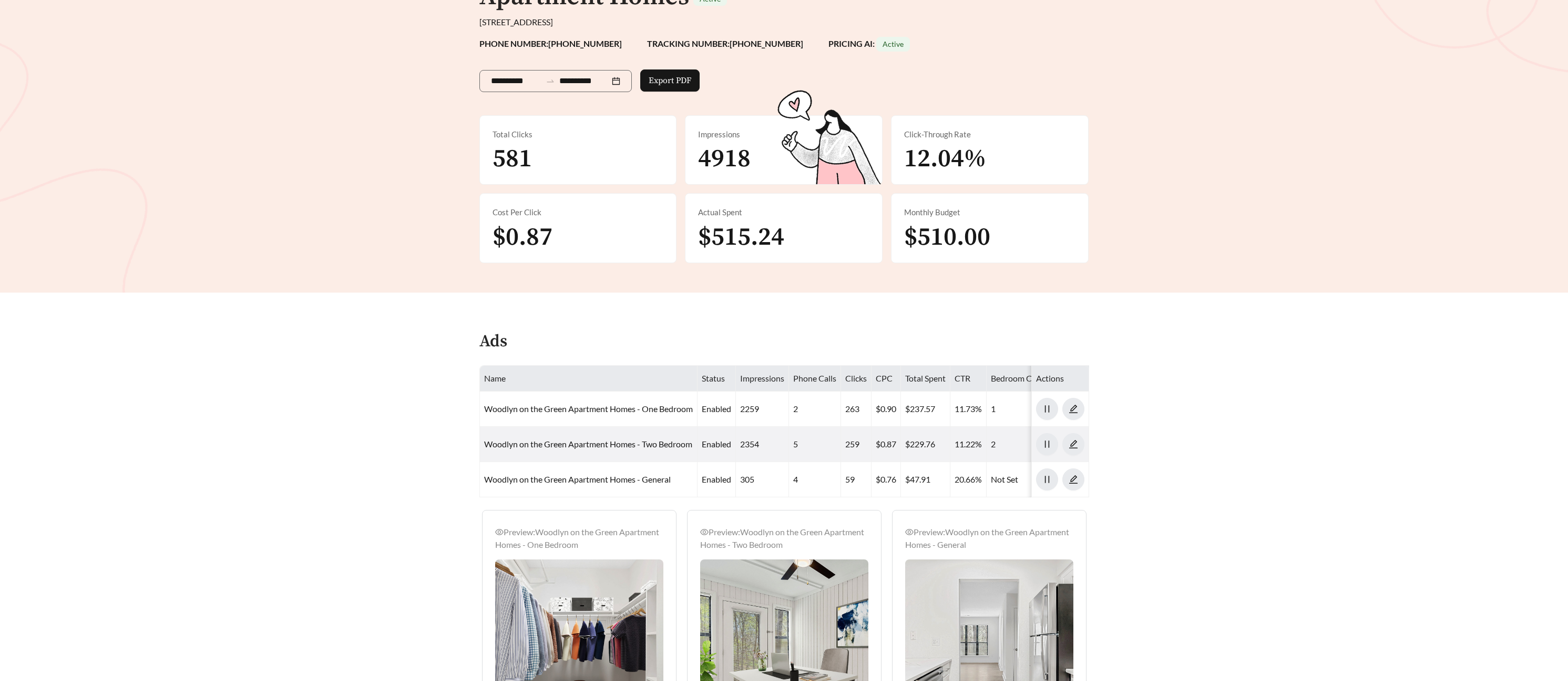
scroll to position [145, 0]
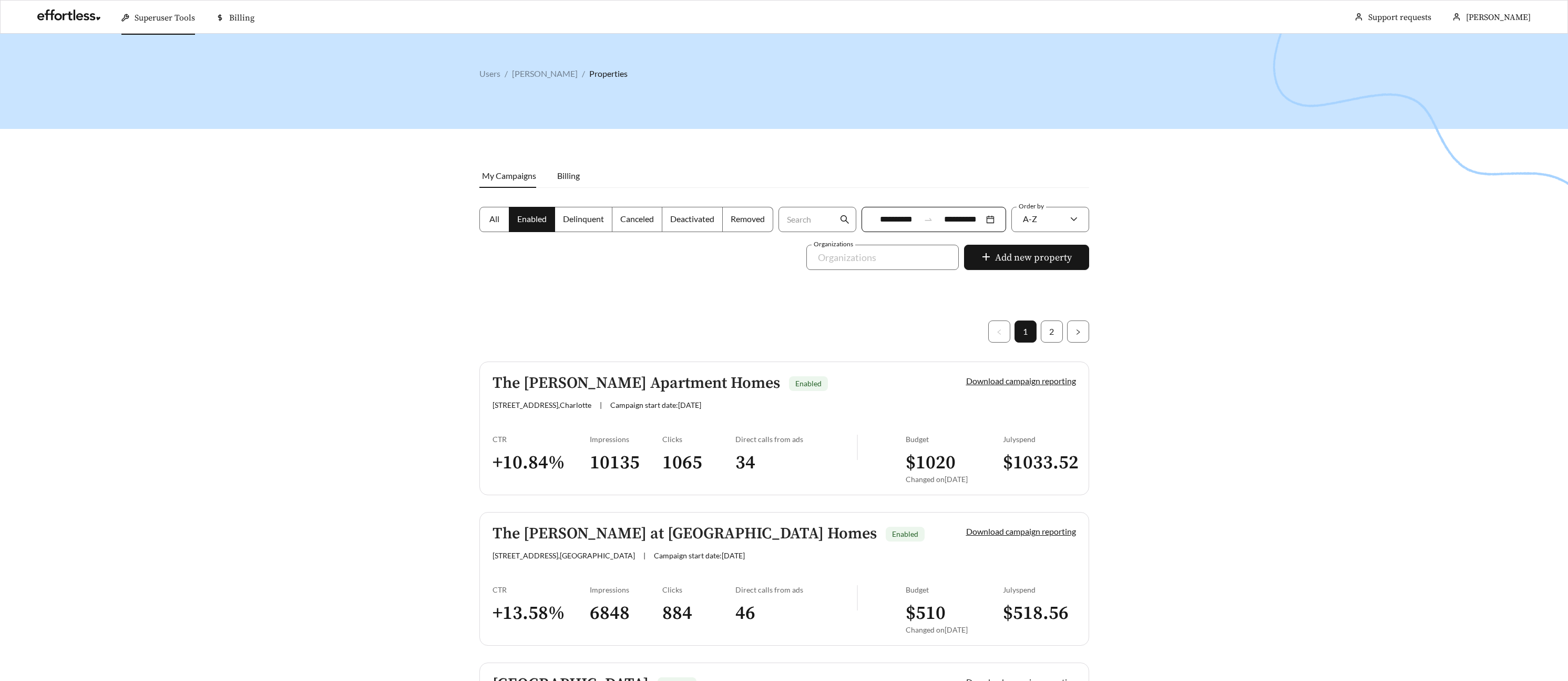
click at [1024, 335] on link "1" at bounding box center [1025, 331] width 21 height 21
click at [1025, 331] on link "1" at bounding box center [1025, 331] width 21 height 21
click at [1045, 222] on div "A-Z" at bounding box center [1045, 219] width 44 height 22
drag, startPoint x: 1040, startPoint y: 279, endPoint x: 1055, endPoint y: 280, distance: 15.0
click at [1041, 280] on div "A-Z" at bounding box center [1051, 278] width 55 height 12
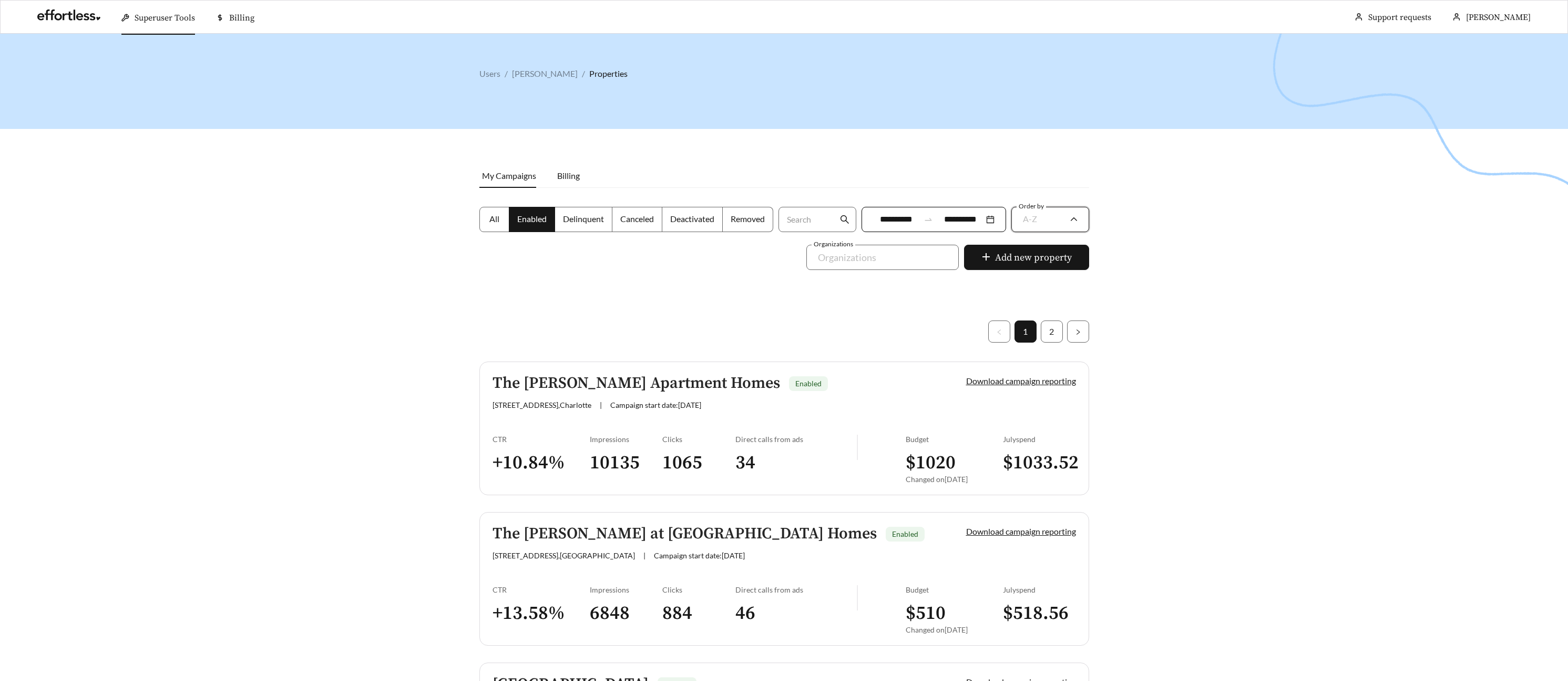
click at [1051, 219] on div "A-Z" at bounding box center [1045, 219] width 44 height 22
click at [1025, 332] on link "1" at bounding box center [1025, 331] width 21 height 21
click at [1053, 331] on link "2" at bounding box center [1051, 331] width 21 height 21
click at [1025, 331] on link "1" at bounding box center [1025, 331] width 21 height 21
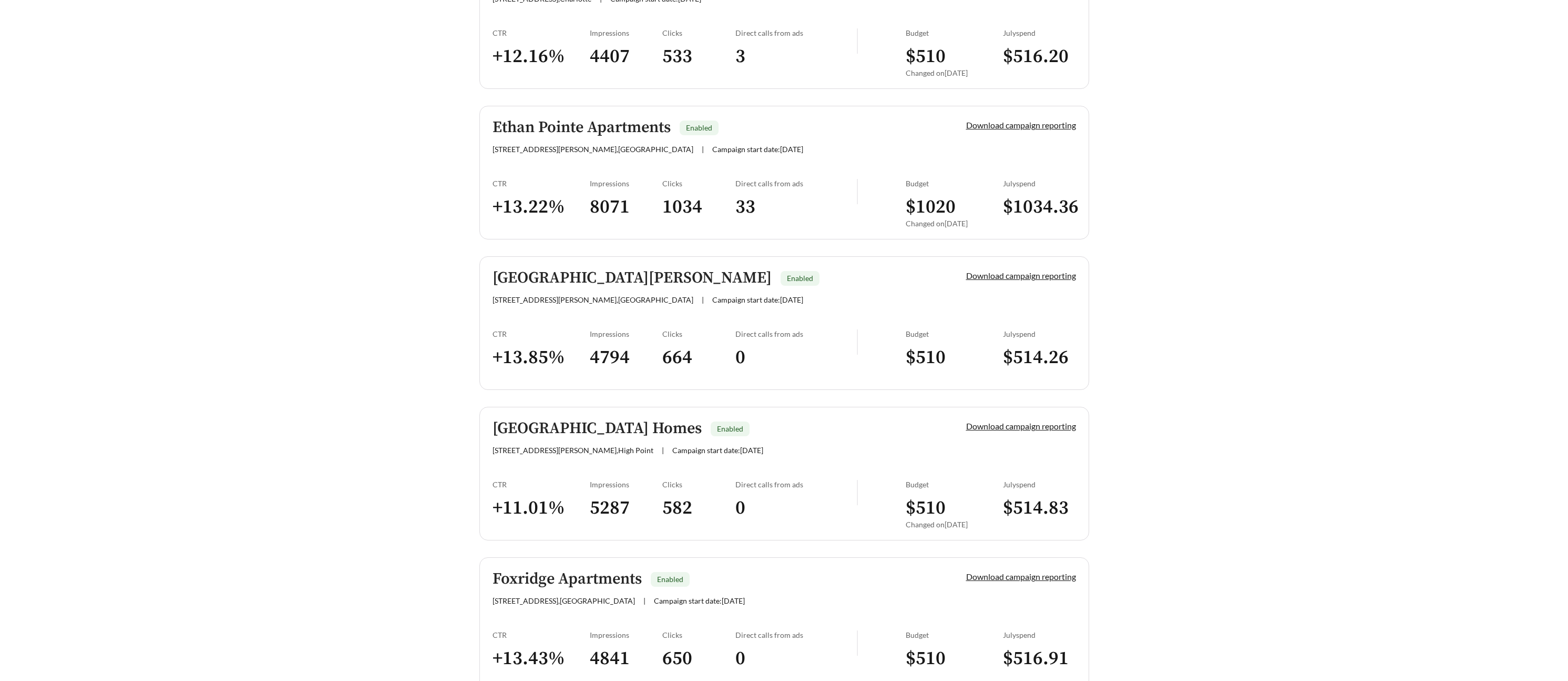
scroll to position [1313, 0]
click at [637, 276] on h5 "Forest Glen Apartments" at bounding box center [632, 274] width 279 height 17
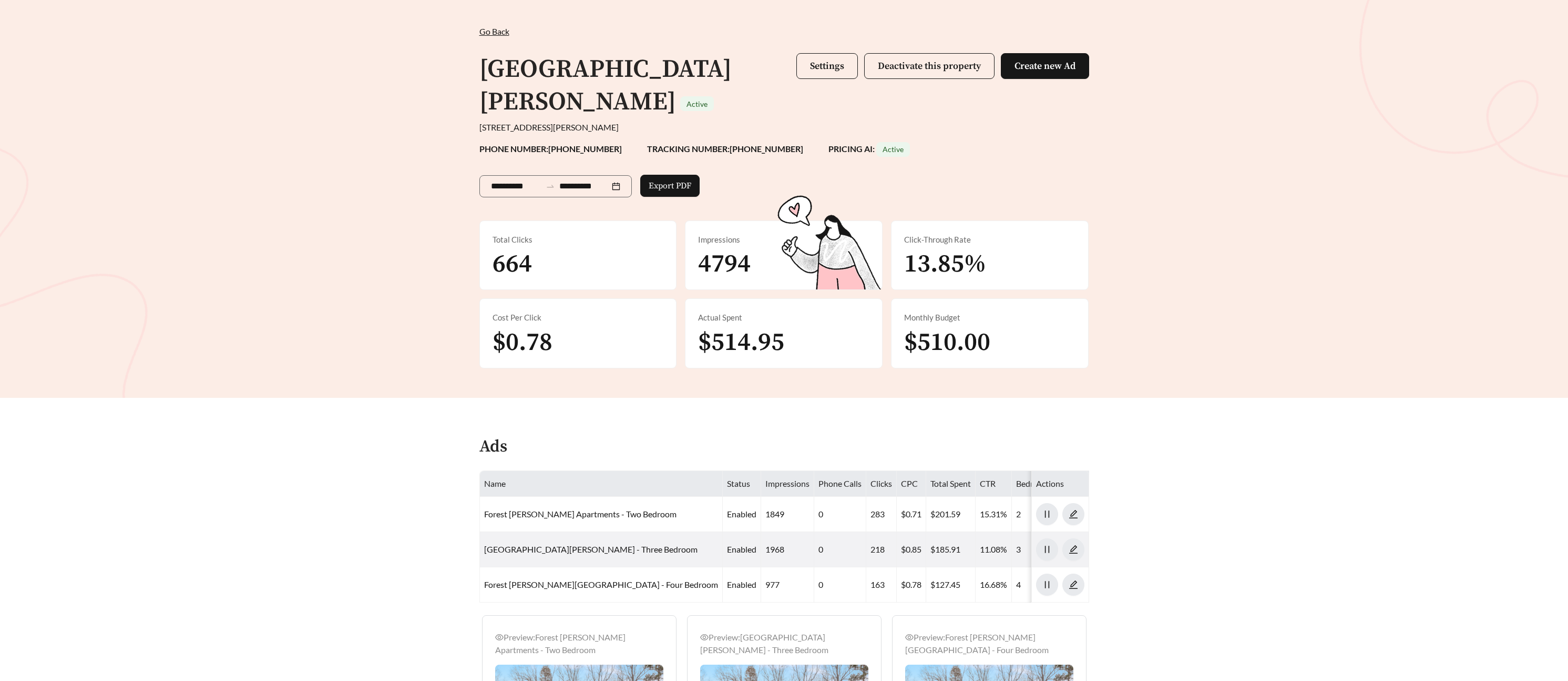
scroll to position [42, 0]
click at [826, 69] on span "Settings" at bounding box center [827, 67] width 34 height 12
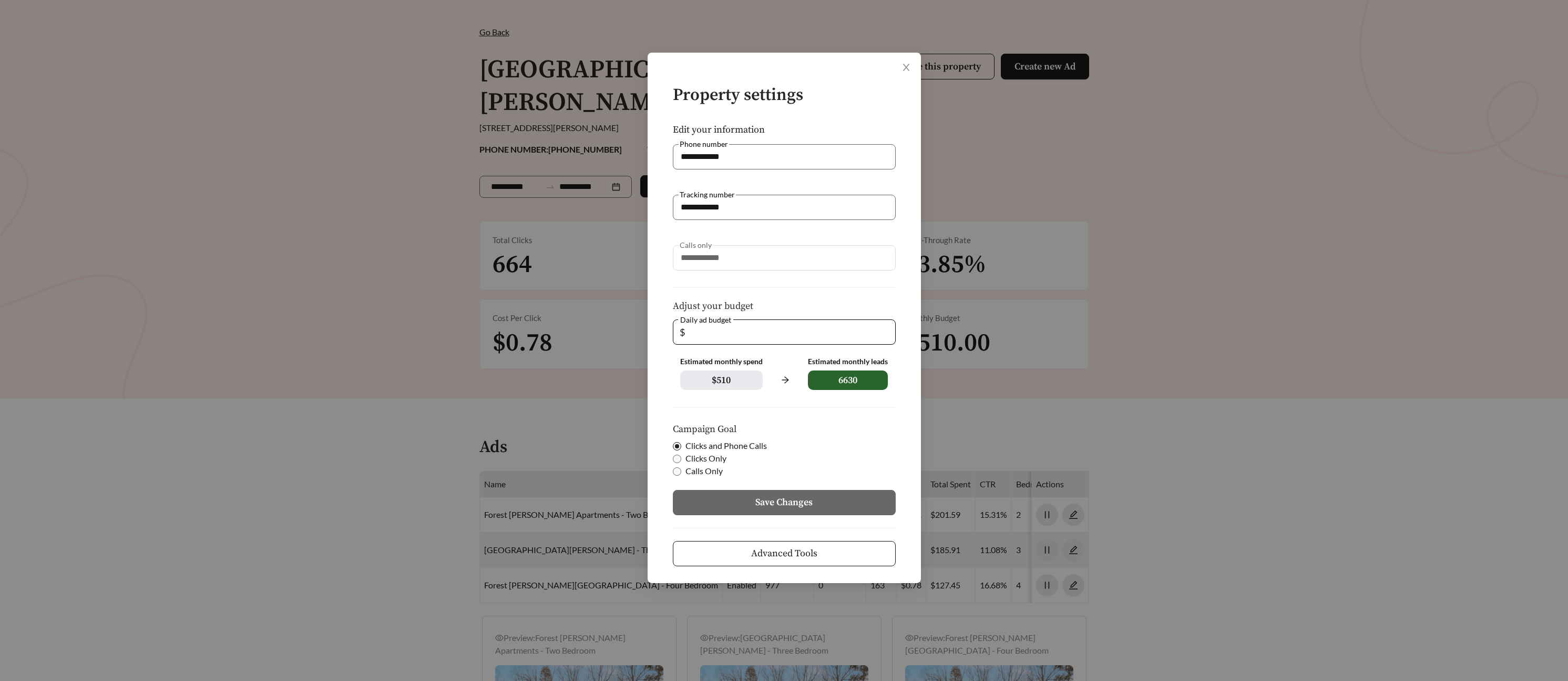
click at [777, 562] on button "Advanced Tools" at bounding box center [784, 553] width 223 height 25
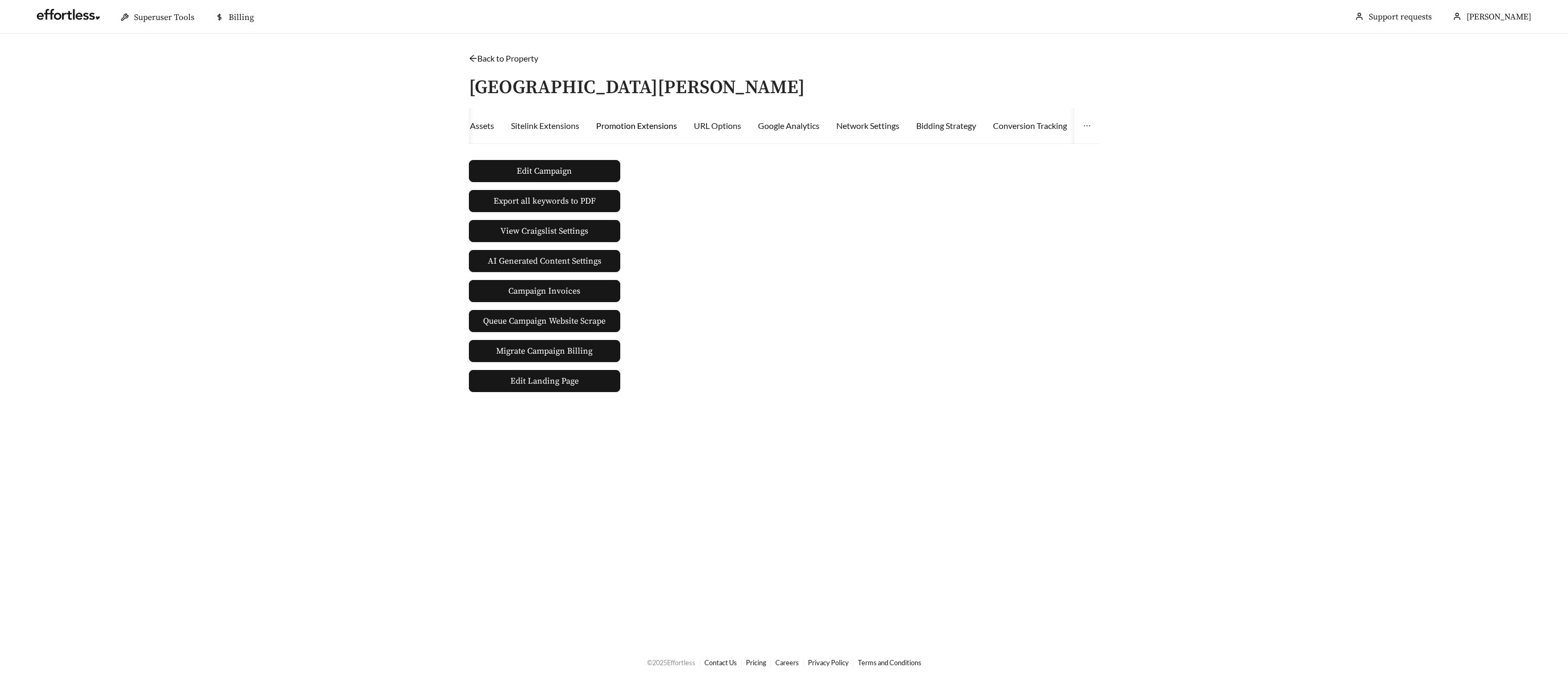
click at [644, 132] on div "Promotion Extensions" at bounding box center [637, 126] width 81 height 12
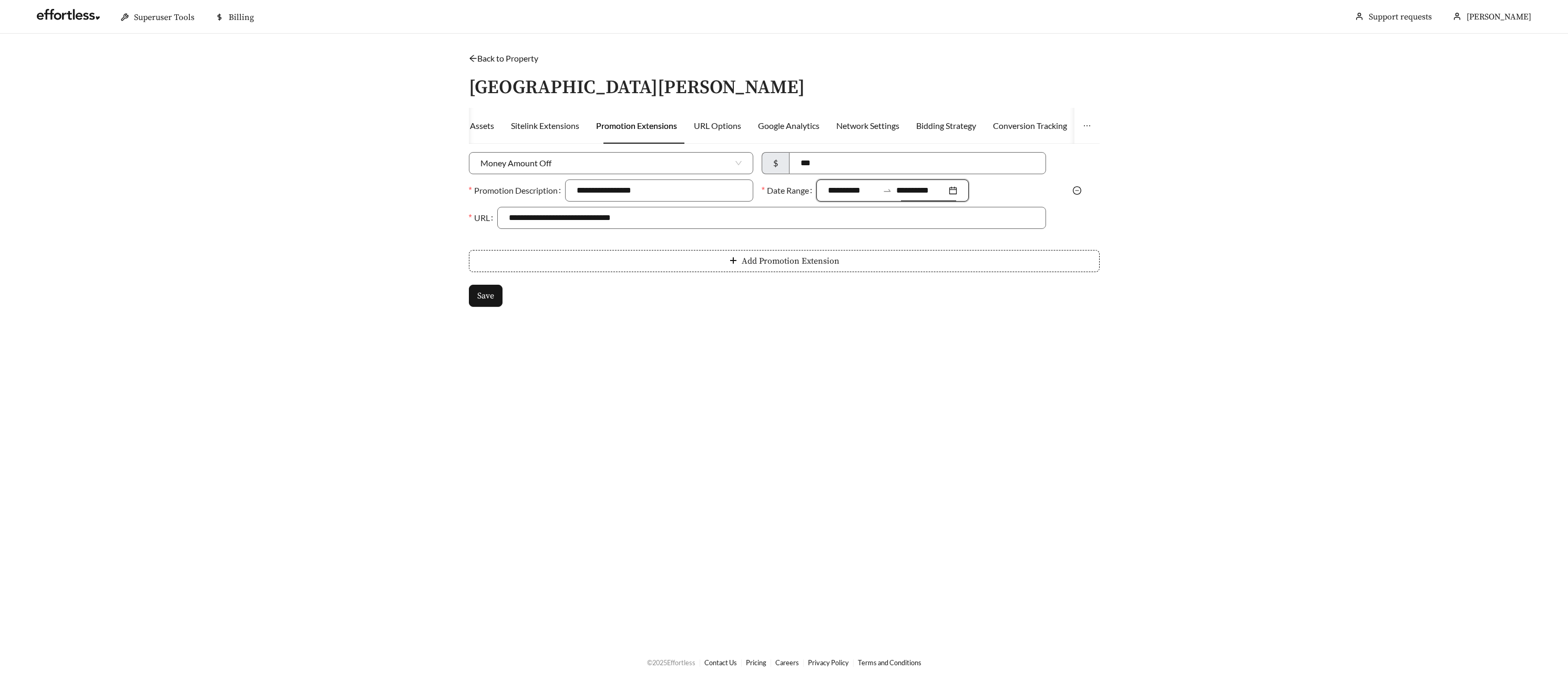
click at [913, 189] on input "**********" at bounding box center [922, 190] width 51 height 12
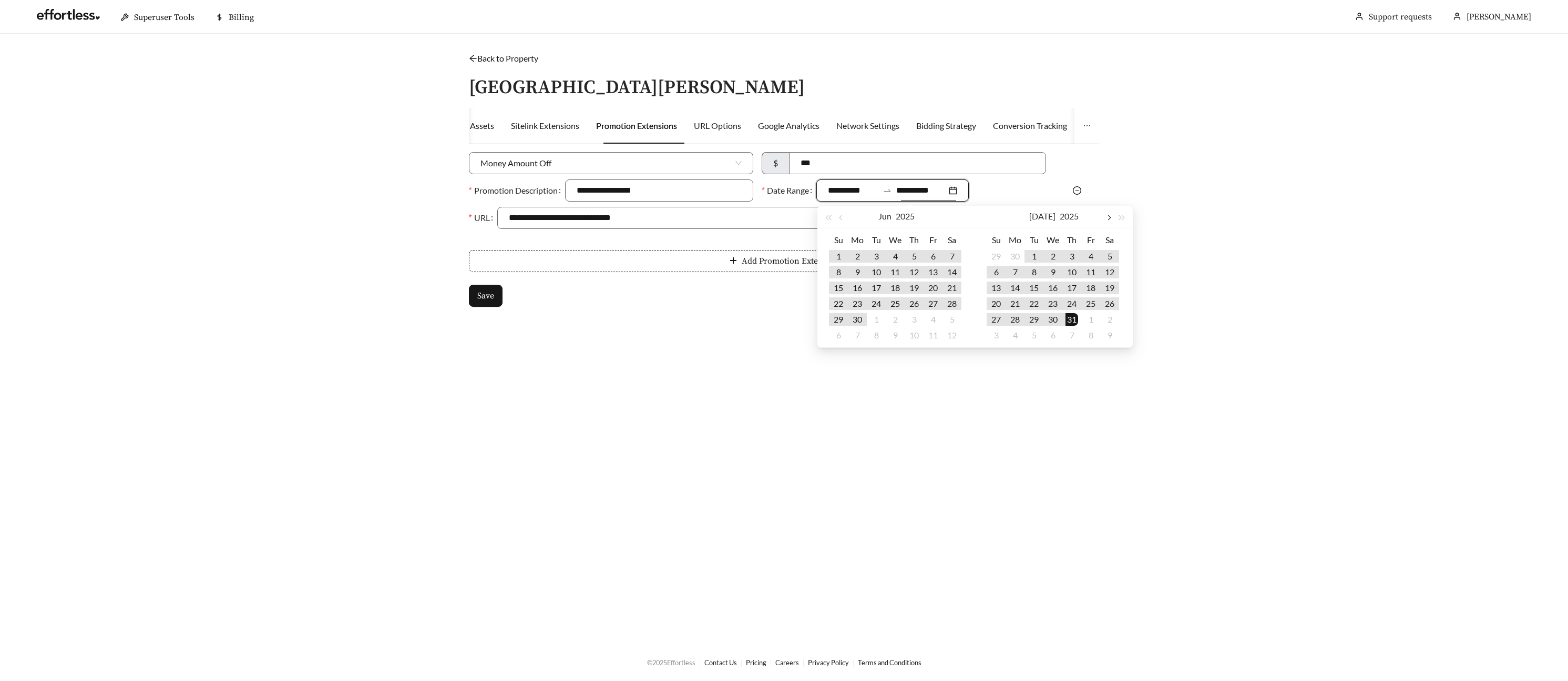
click at [1109, 217] on span "button" at bounding box center [1109, 218] width 5 height 5
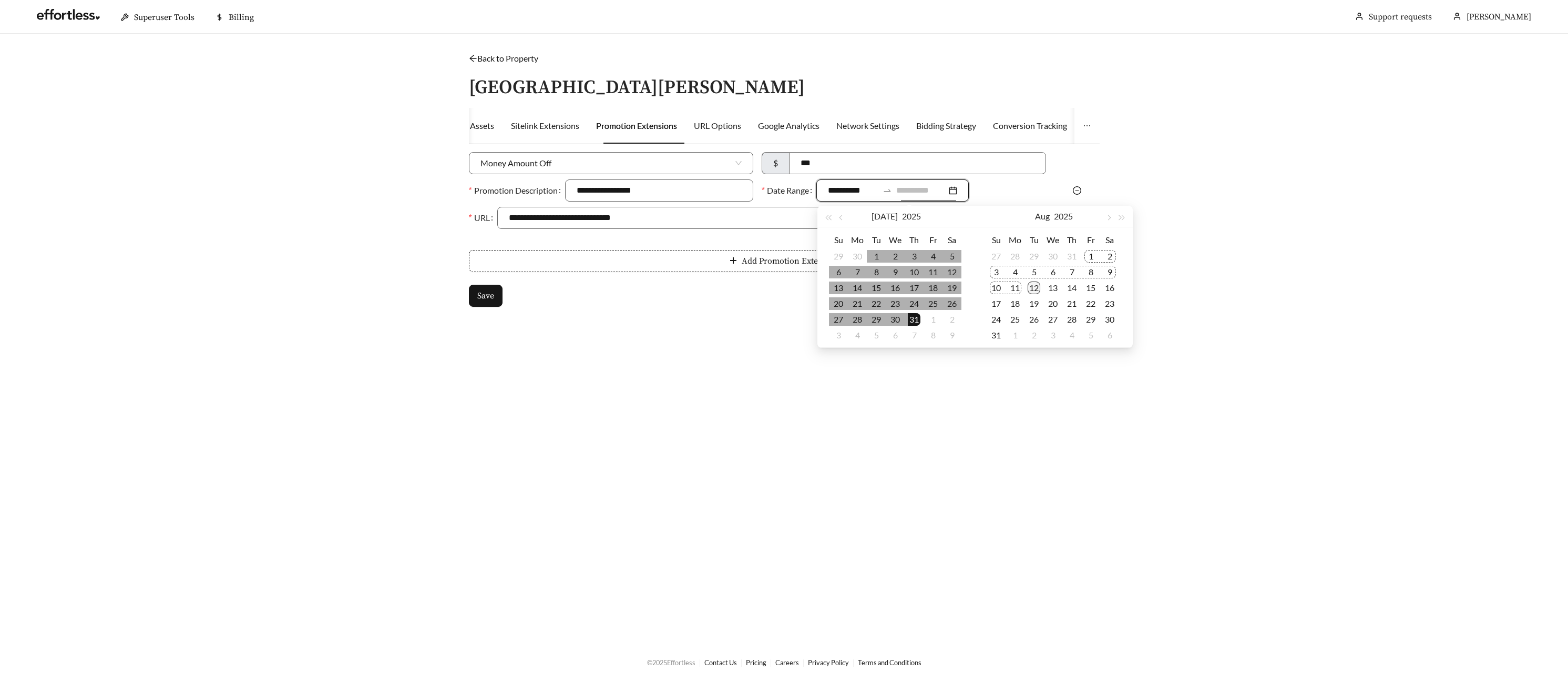
type input "**********"
click at [1035, 286] on div "12" at bounding box center [1034, 287] width 12 height 12
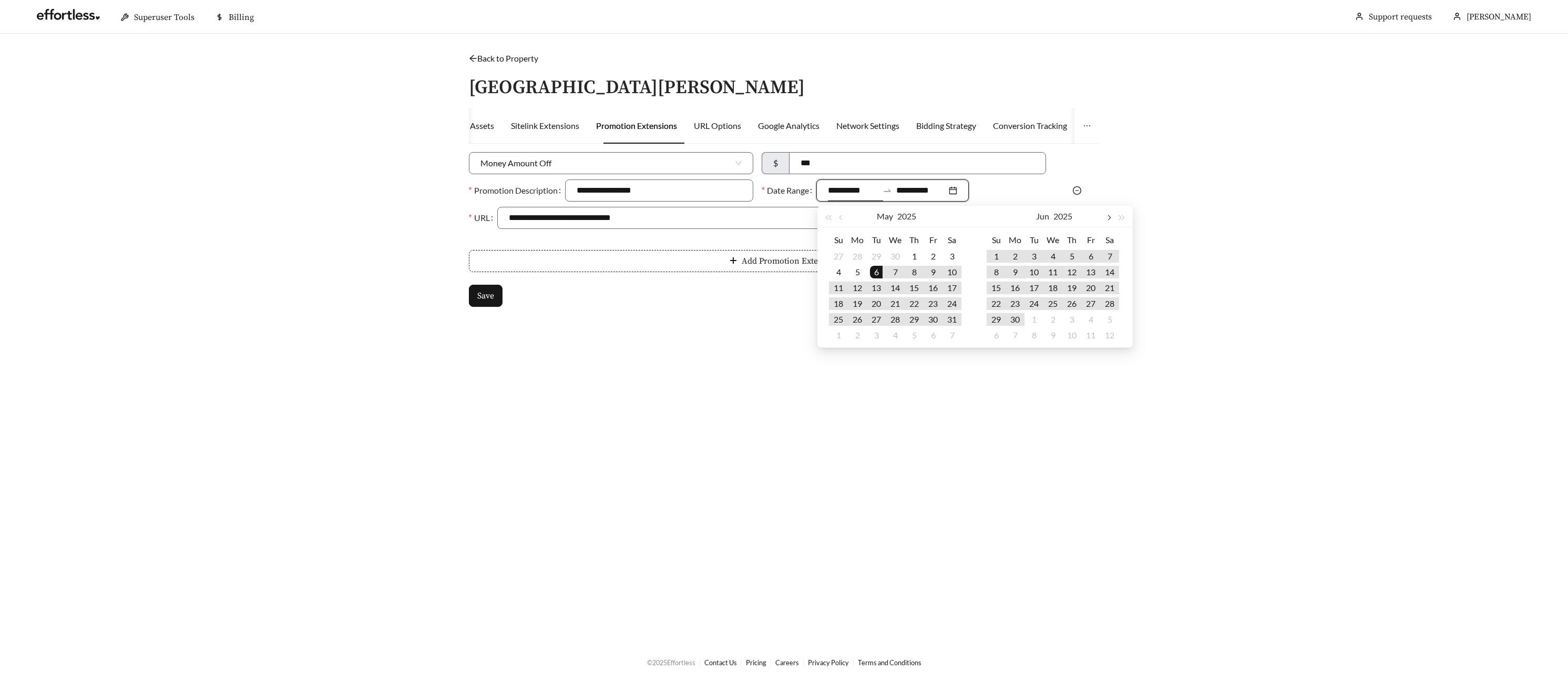
click at [1111, 215] on button "button" at bounding box center [1109, 216] width 14 height 21
click at [1112, 218] on button "button" at bounding box center [1109, 216] width 14 height 21
click at [1108, 215] on span "button" at bounding box center [1109, 218] width 5 height 5
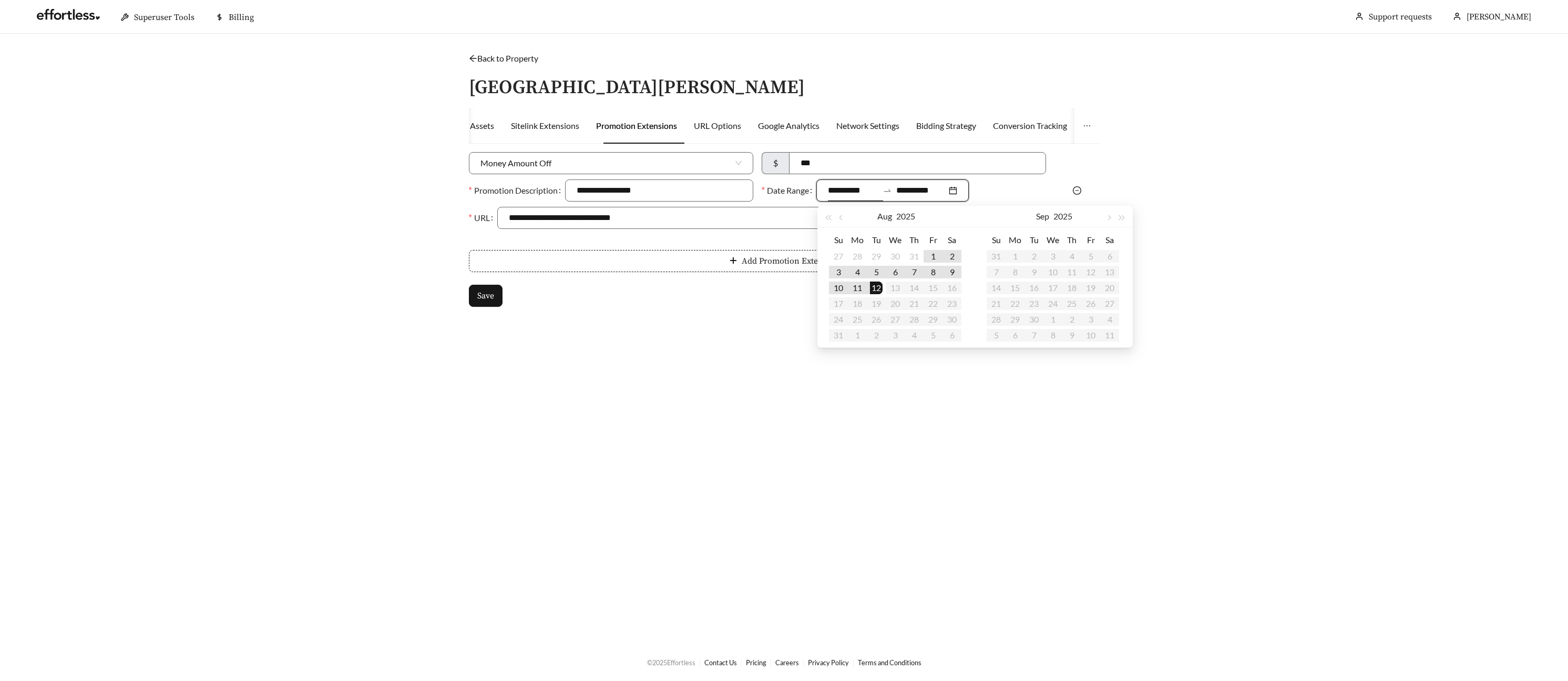
type input "**********"
click at [874, 288] on div "12" at bounding box center [876, 287] width 12 height 12
click at [919, 189] on input "**********" at bounding box center [922, 190] width 51 height 12
type input "**********"
click at [1036, 322] on div "30" at bounding box center [1034, 319] width 12 height 12
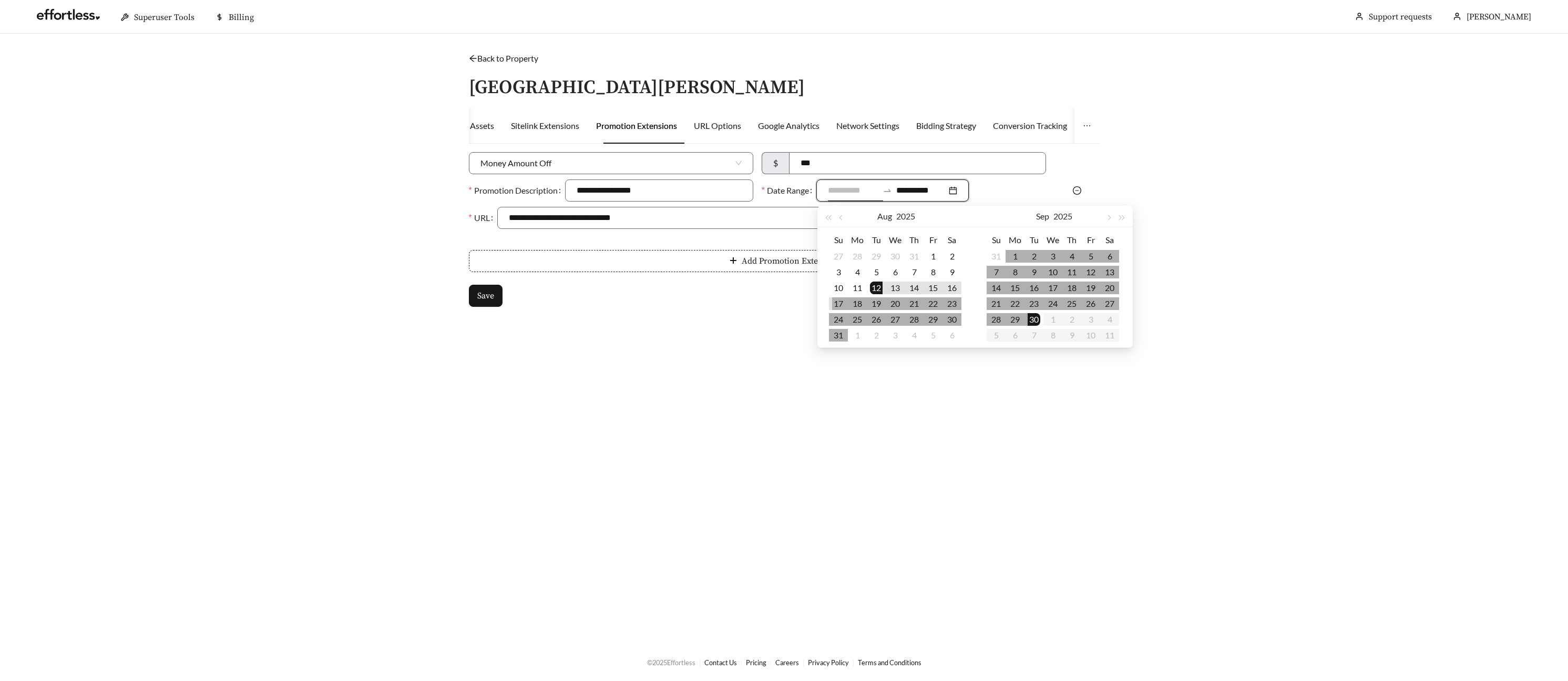
type input "**********"
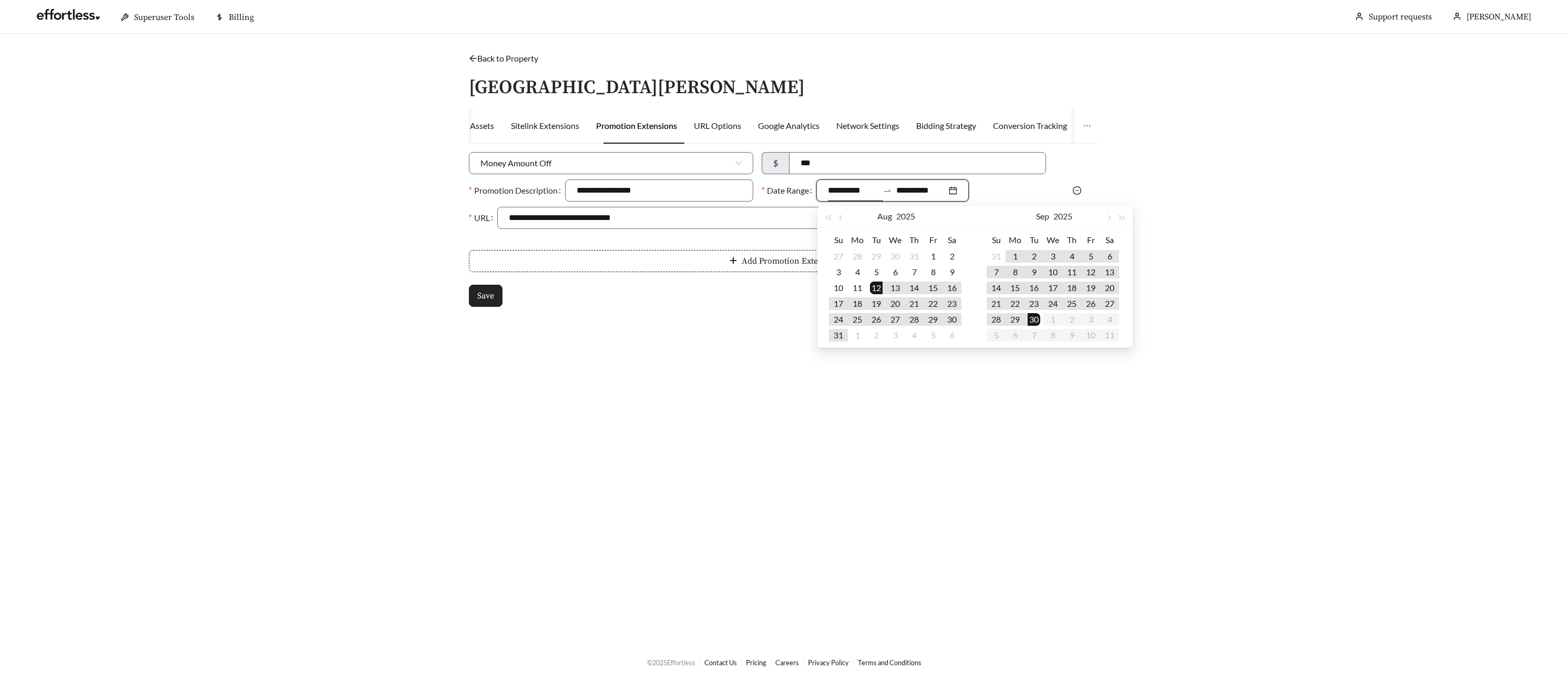
click at [498, 296] on button "Save" at bounding box center [485, 296] width 34 height 22
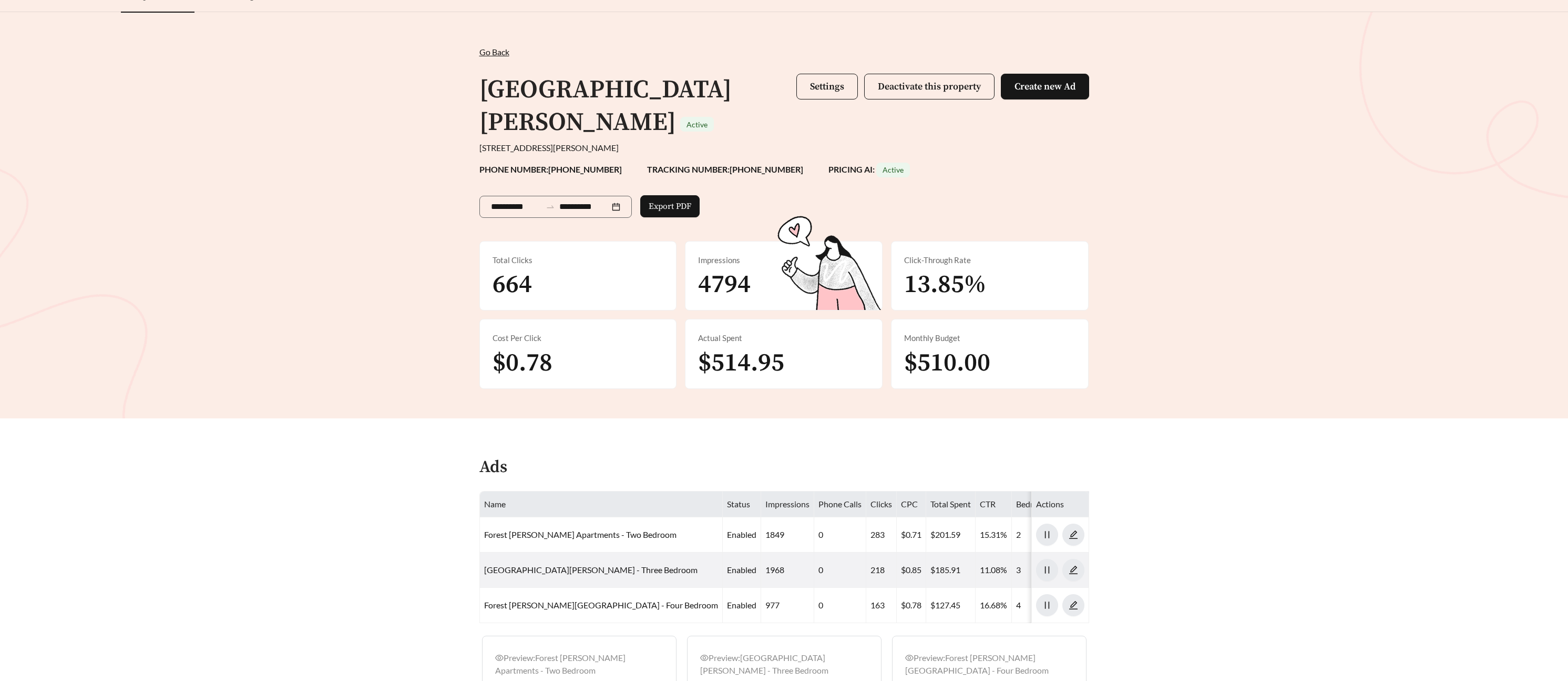
scroll to position [10, 0]
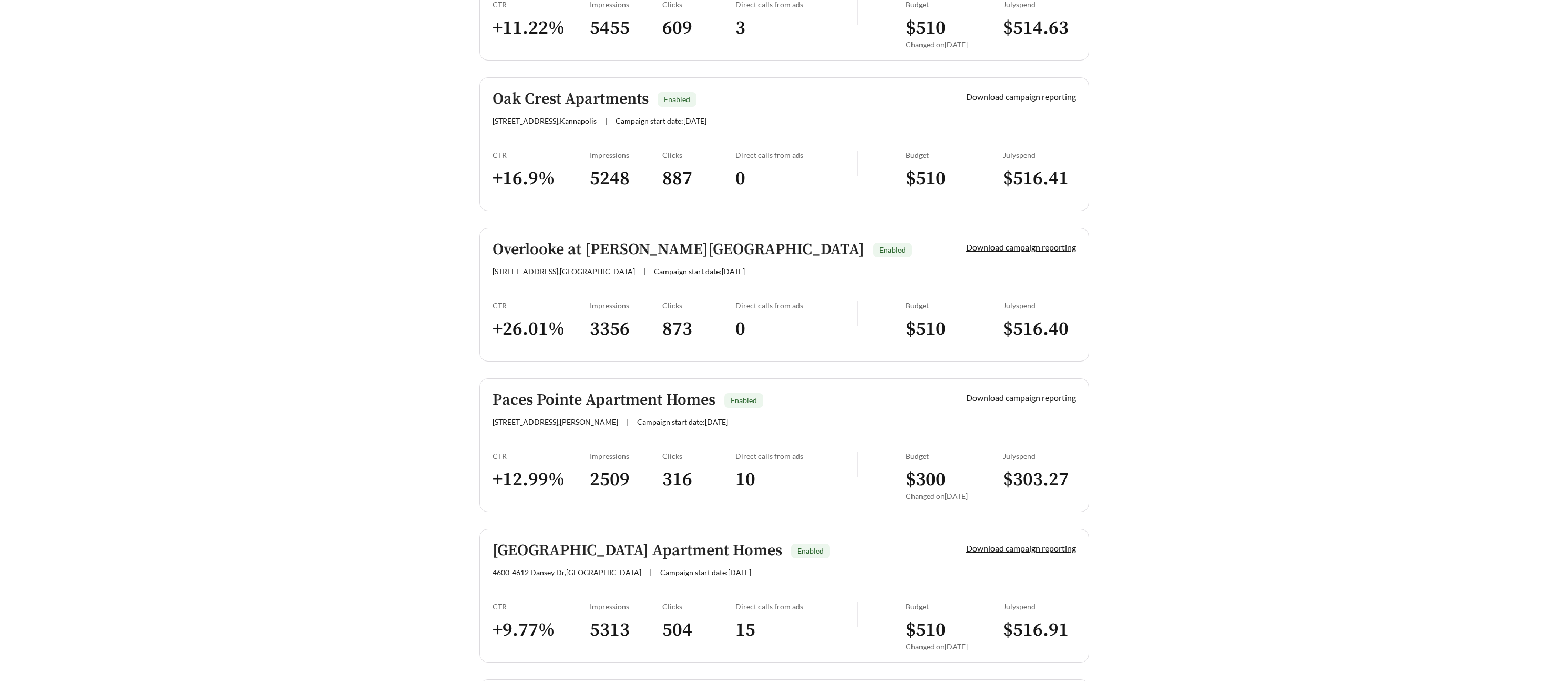
scroll to position [2373, 0]
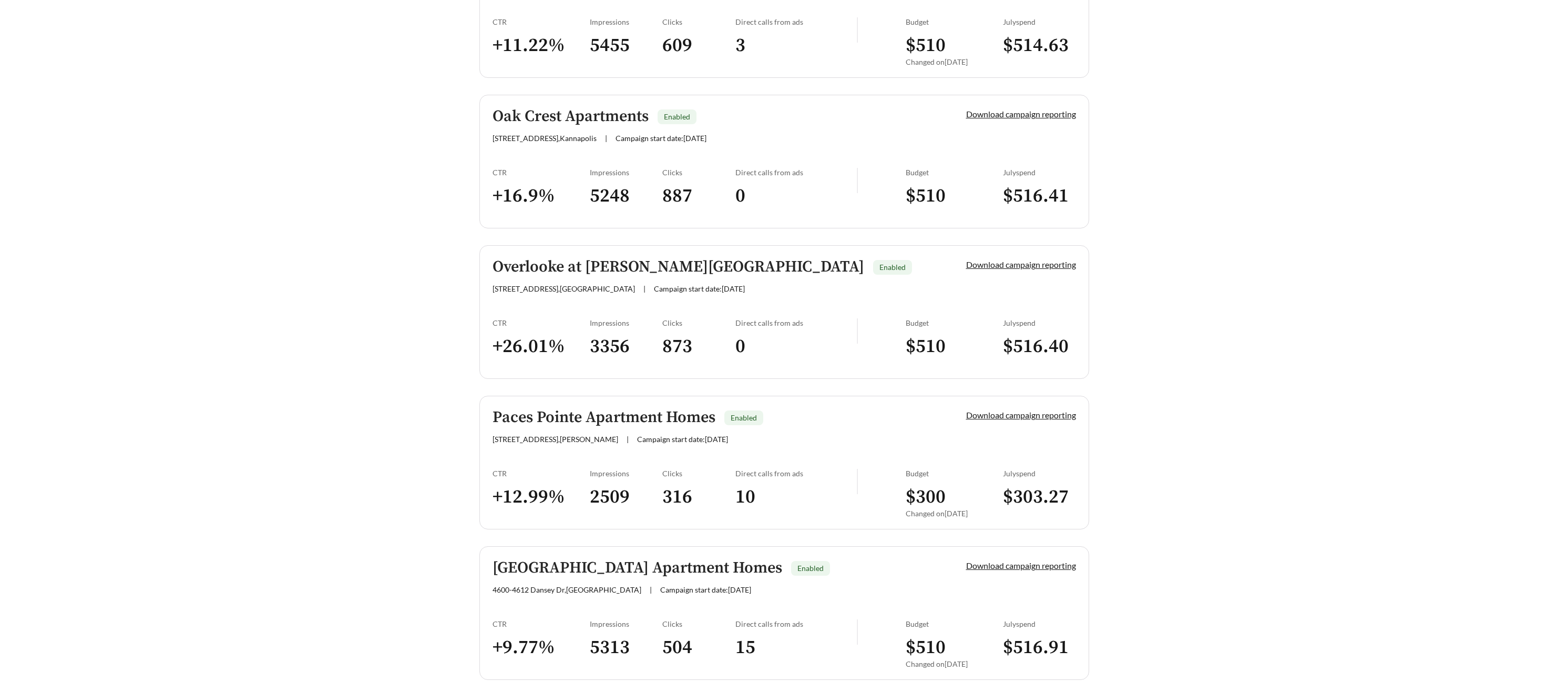
click at [630, 269] on h5 "Overlooke at [PERSON_NAME][GEOGRAPHIC_DATA]" at bounding box center [678, 267] width 371 height 17
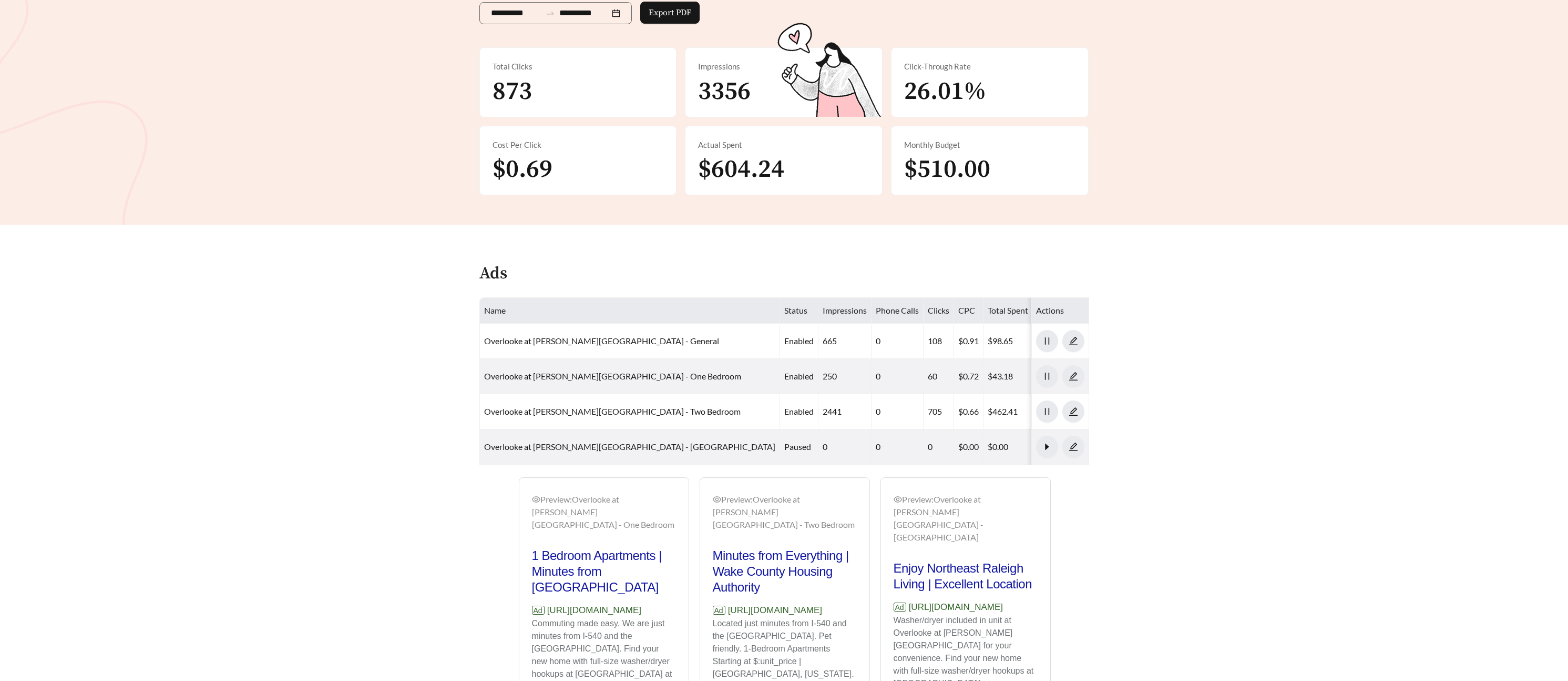
scroll to position [348, 0]
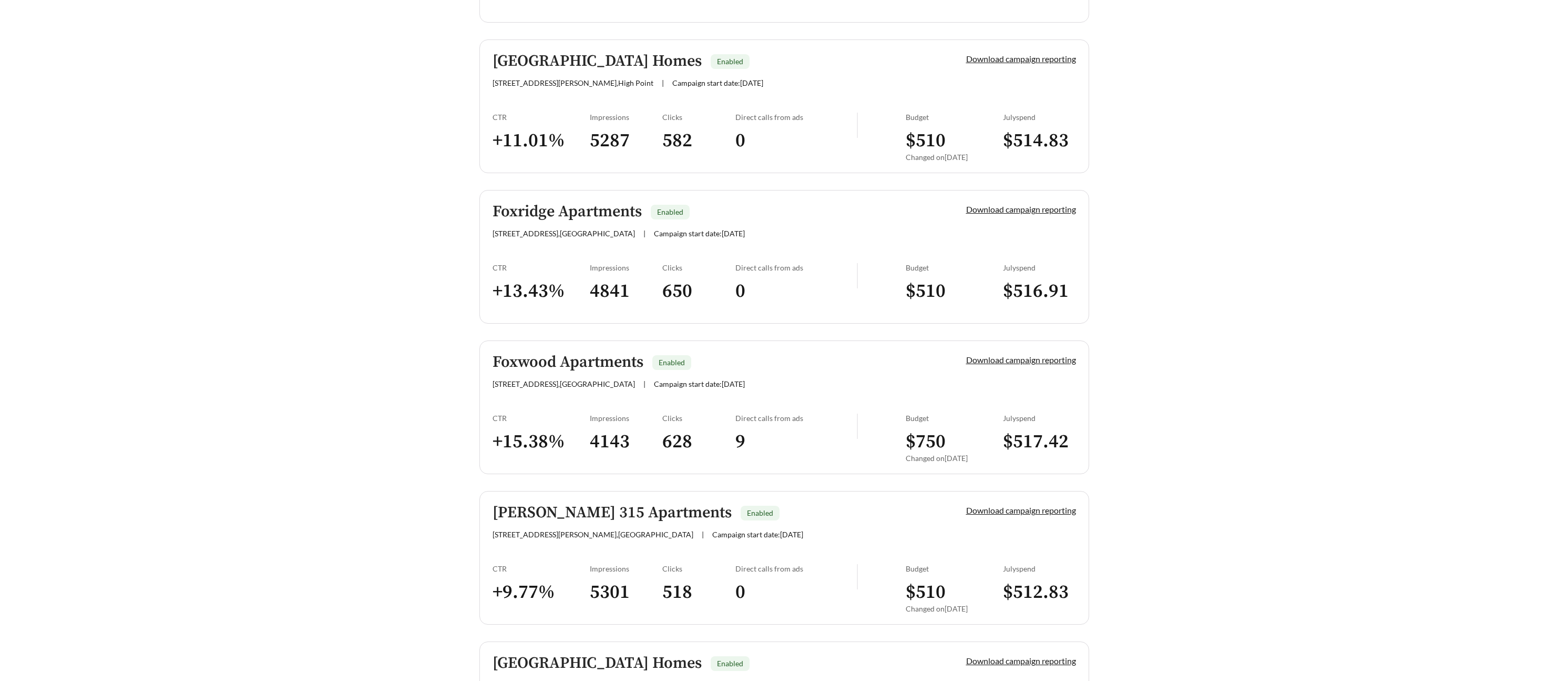
scroll to position [1686, 0]
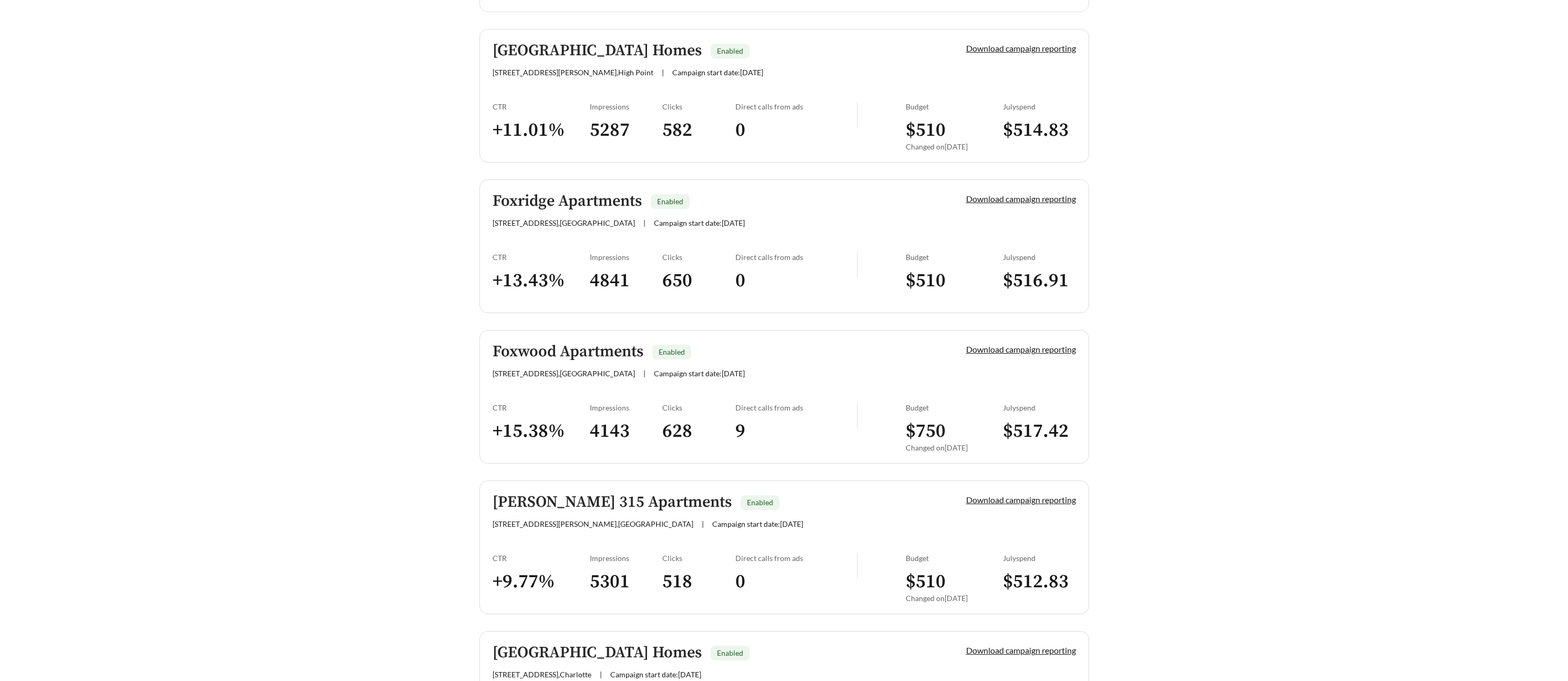
click at [599, 353] on h5 "Foxwood Apartments" at bounding box center [568, 351] width 151 height 17
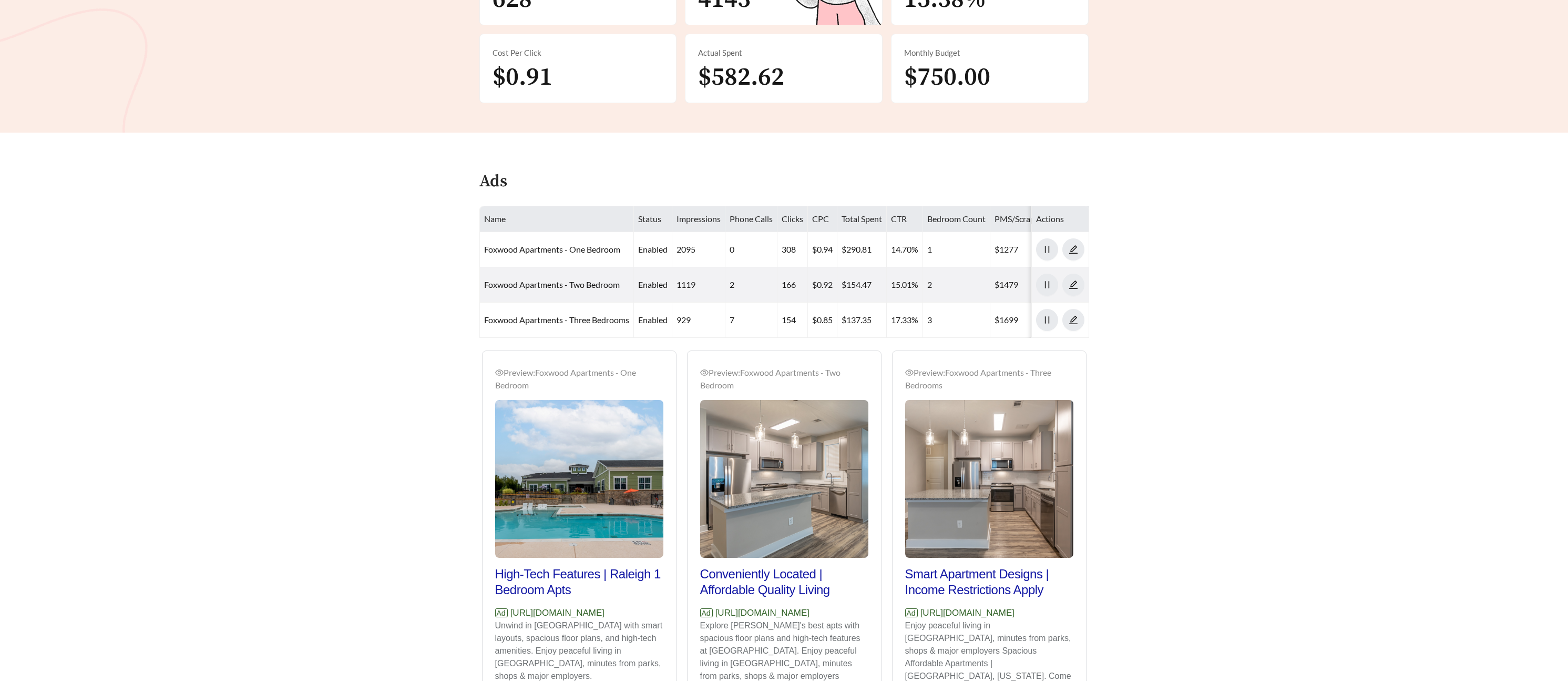
scroll to position [309, 0]
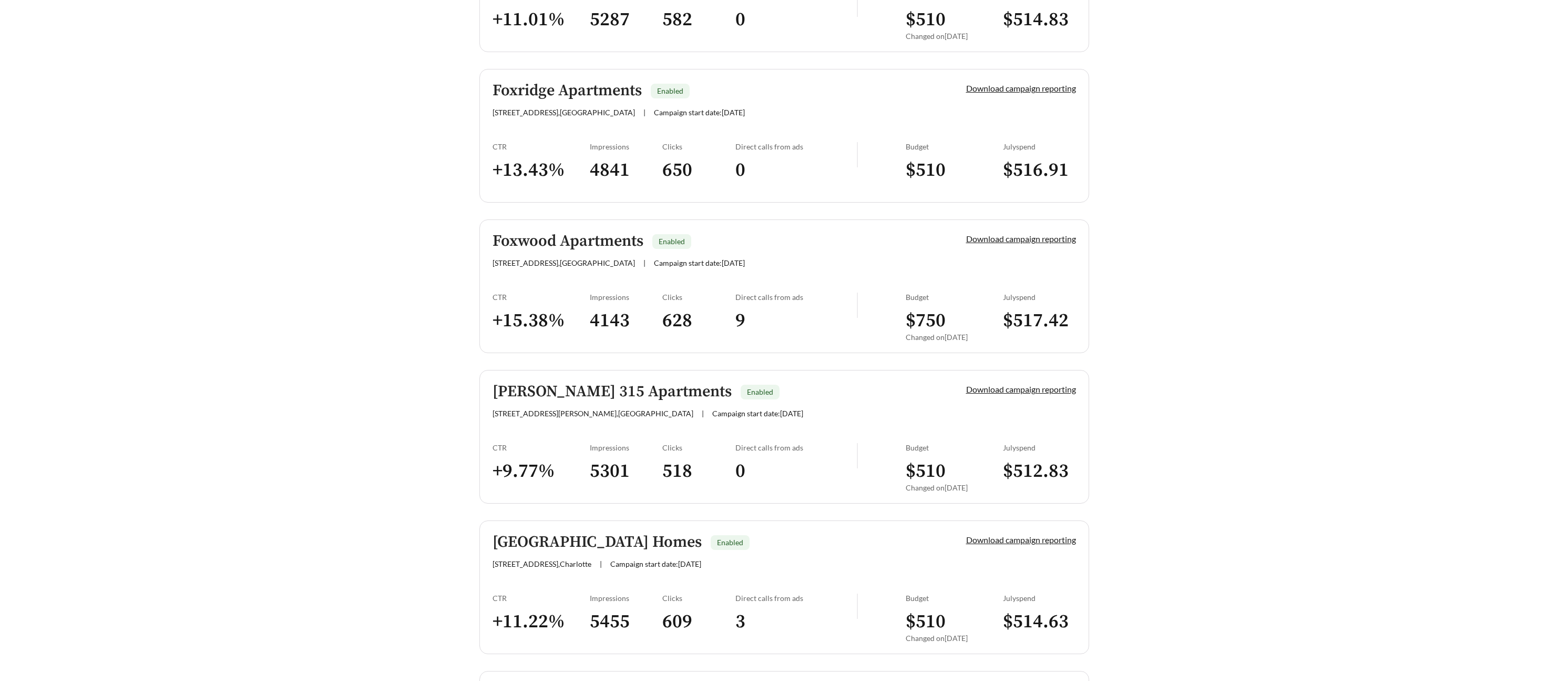
scroll to position [1815, 0]
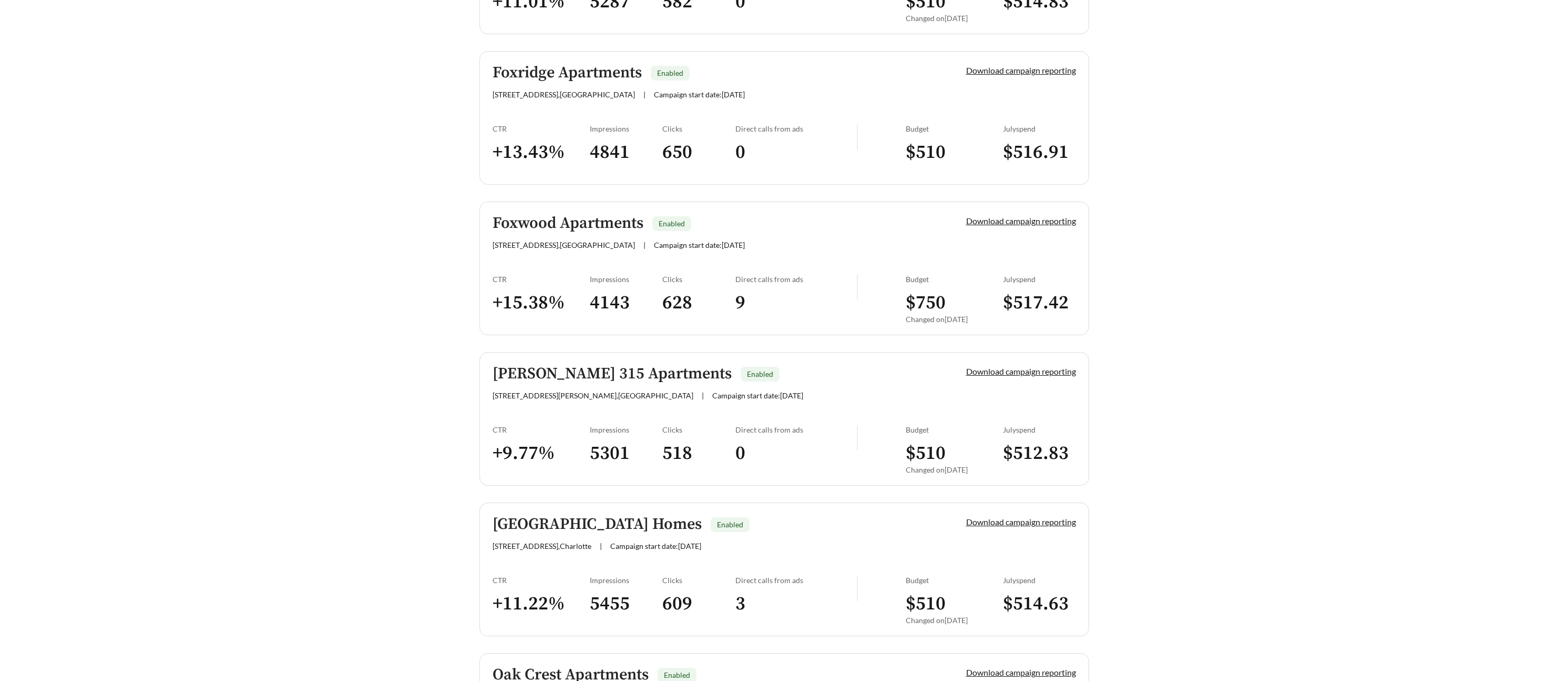
click at [565, 375] on h5 "[PERSON_NAME] 315 Apartments" at bounding box center [612, 373] width 239 height 17
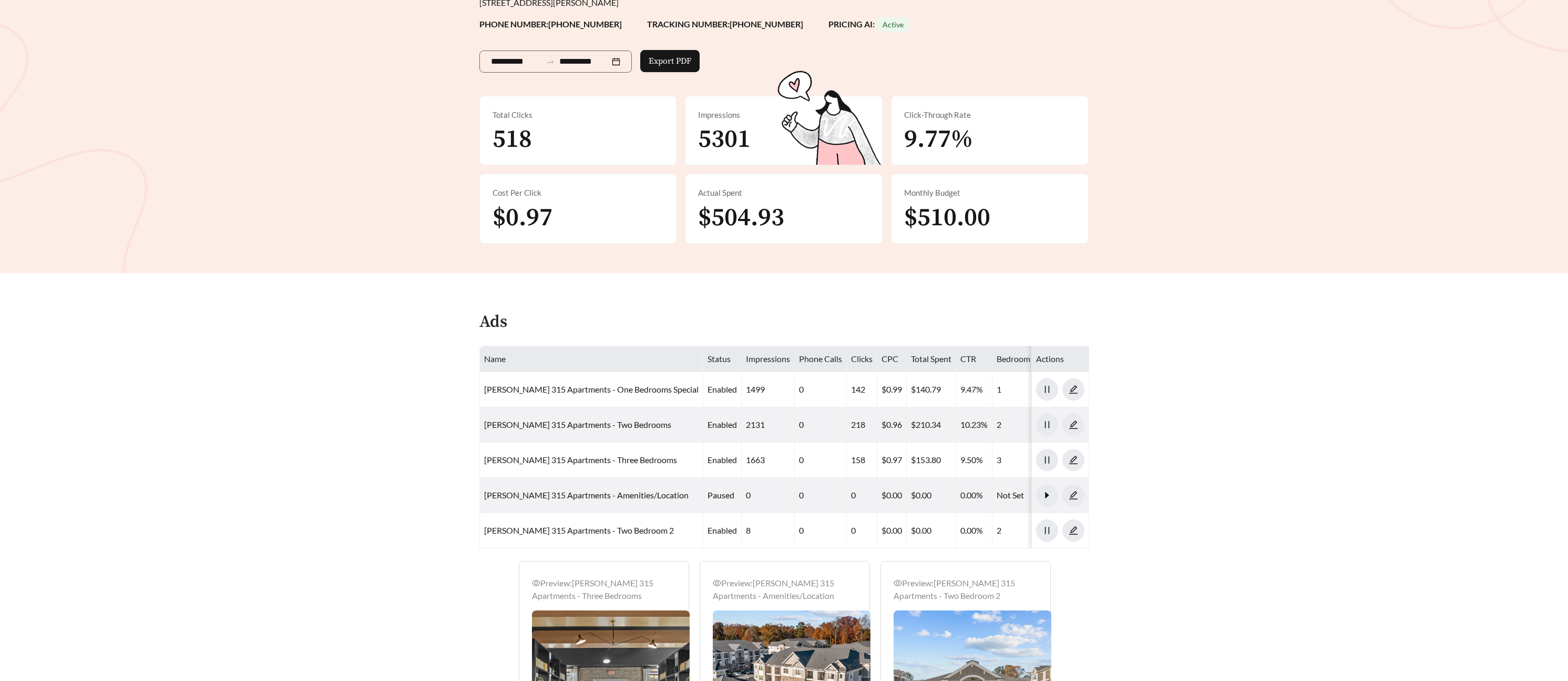
scroll to position [161, 0]
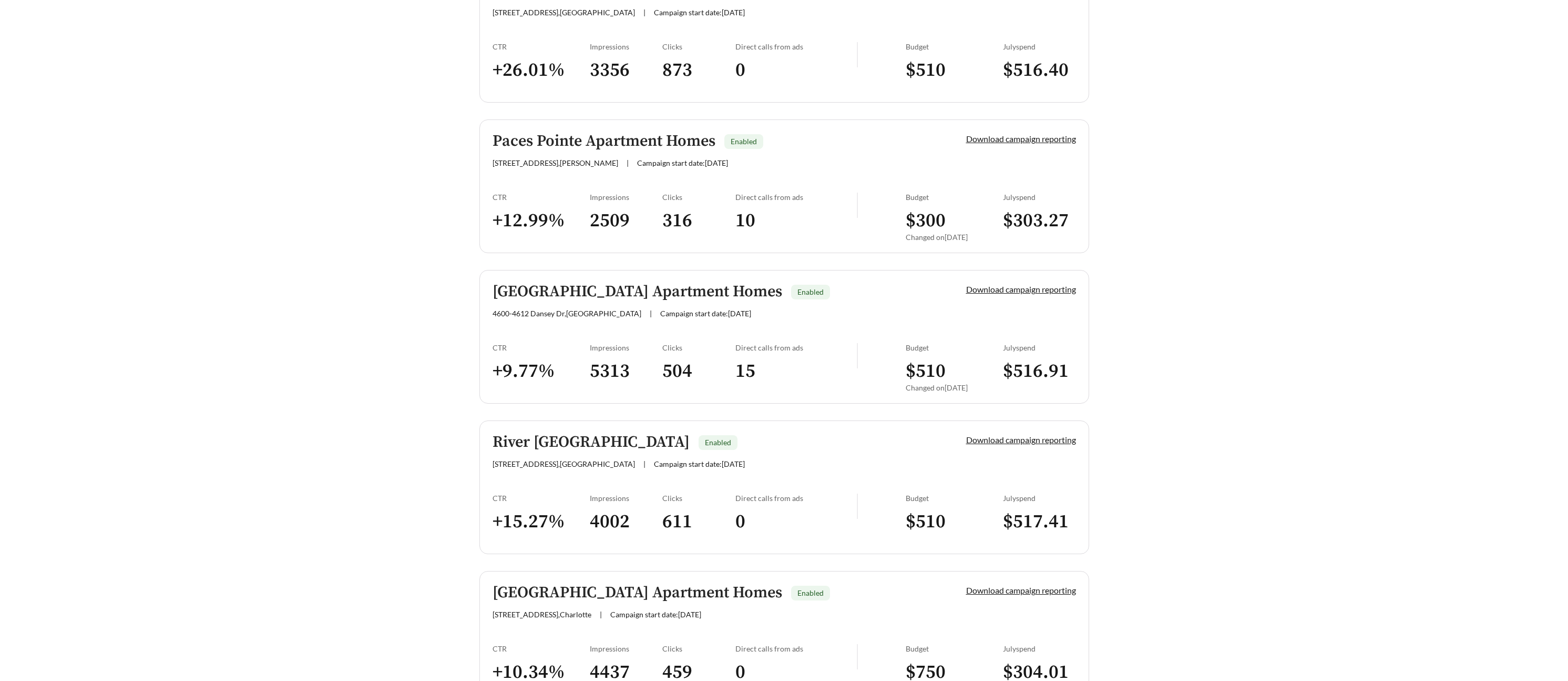
scroll to position [2651, 0]
click at [652, 440] on h5 "River [GEOGRAPHIC_DATA]" at bounding box center [591, 440] width 197 height 17
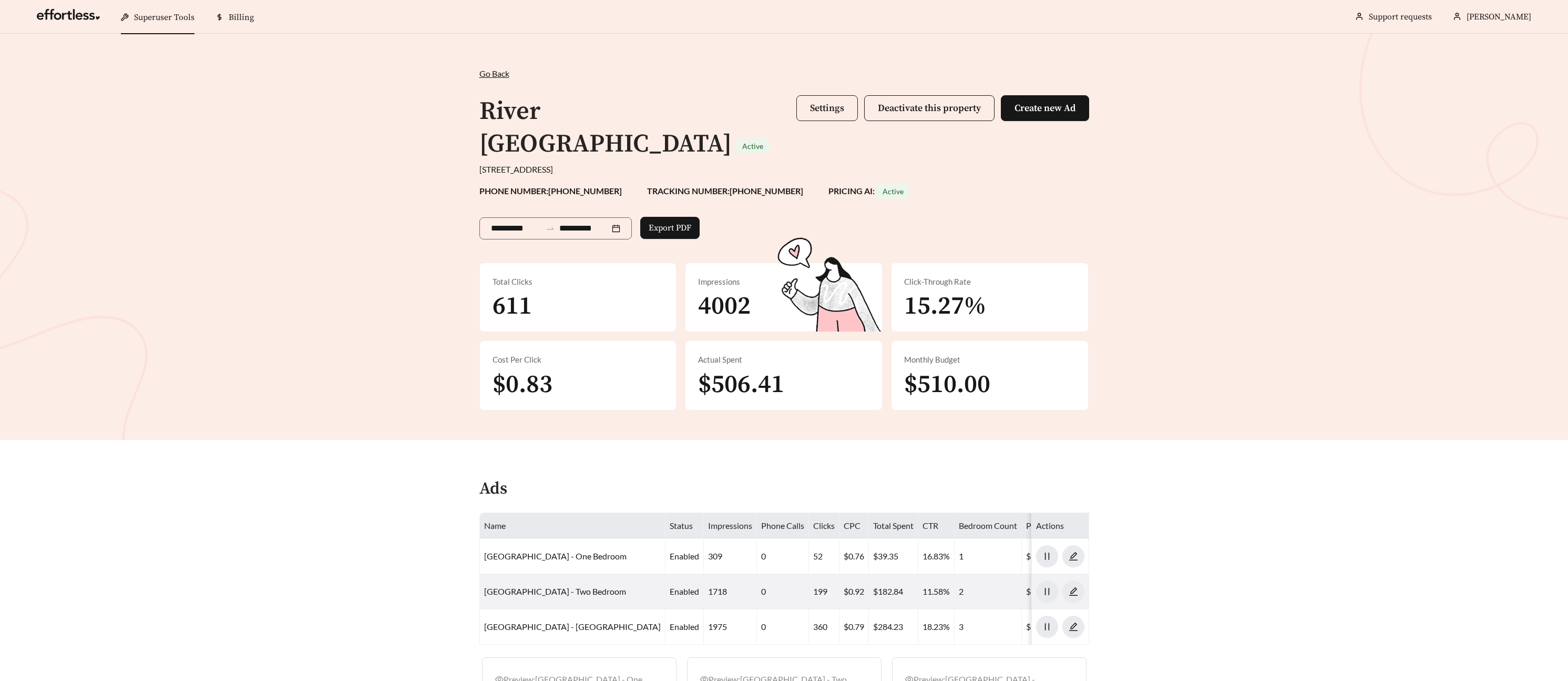
click at [820, 110] on span "Settings" at bounding box center [827, 108] width 34 height 12
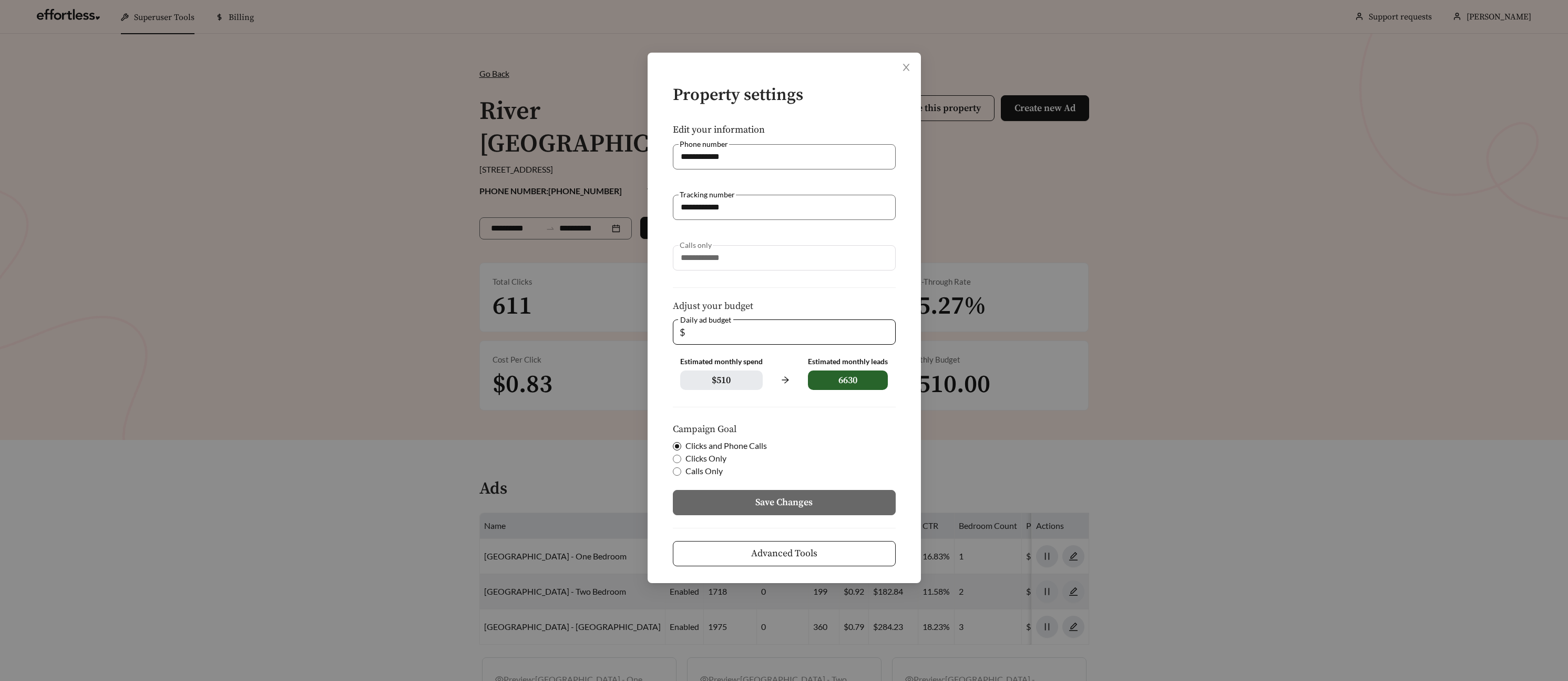
click at [753, 562] on button "Advanced Tools" at bounding box center [784, 553] width 223 height 25
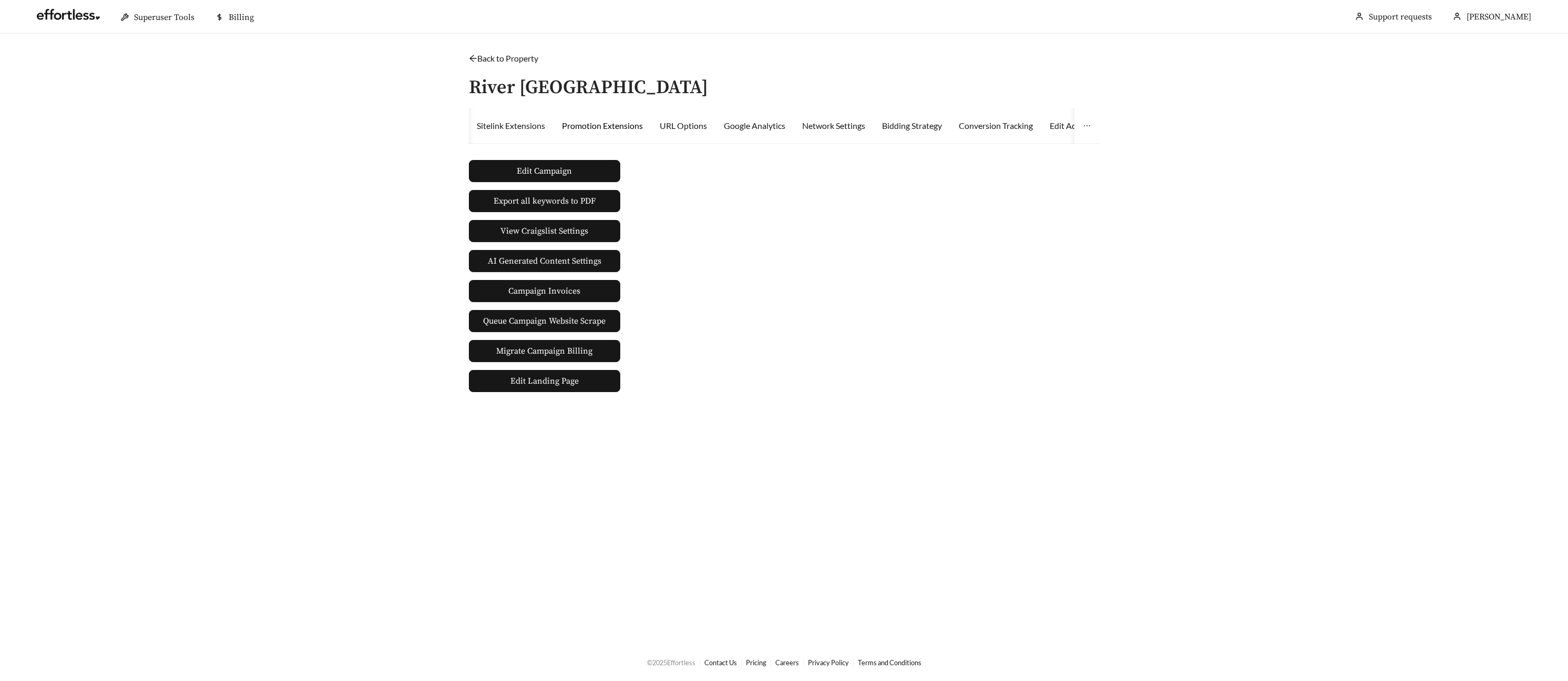
click at [612, 121] on div "Promotion Extensions" at bounding box center [602, 126] width 81 height 12
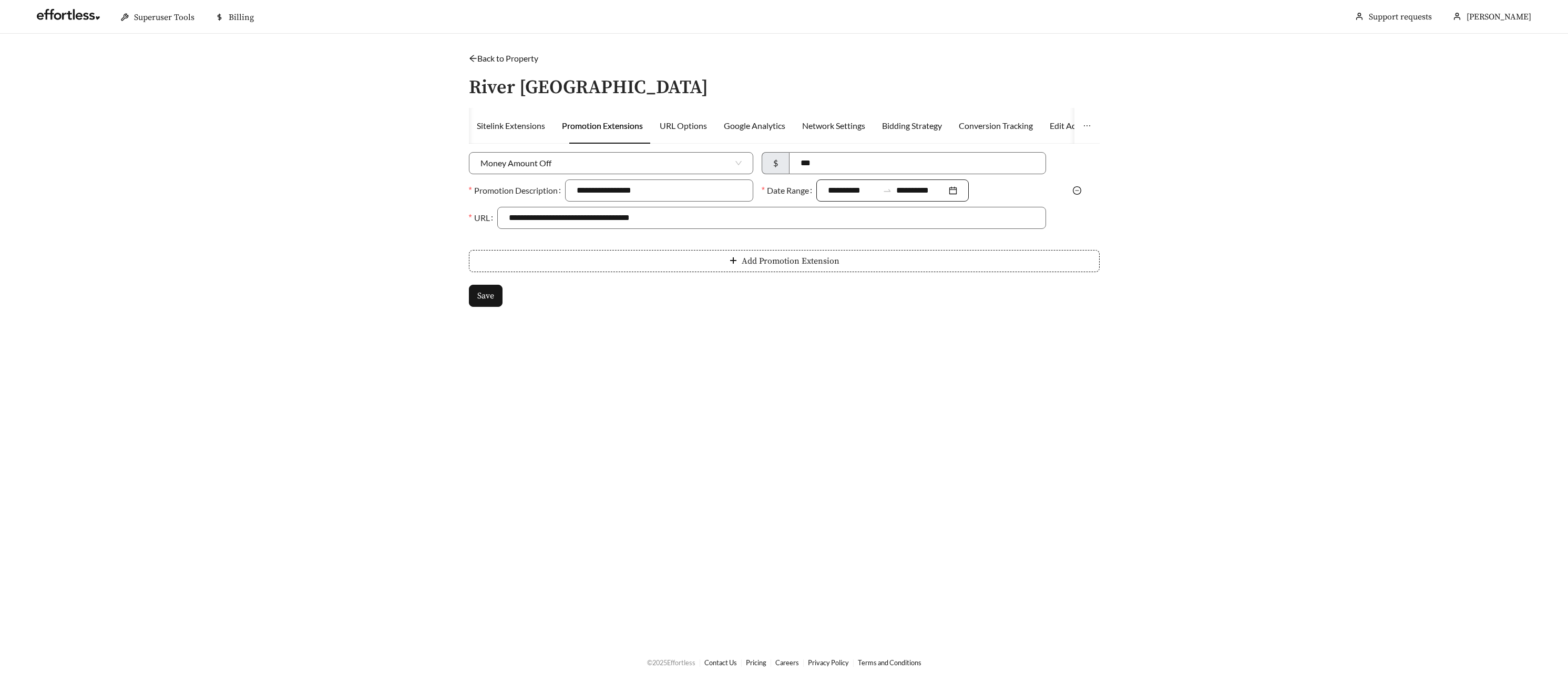
click at [910, 188] on input "**********" at bounding box center [922, 190] width 51 height 12
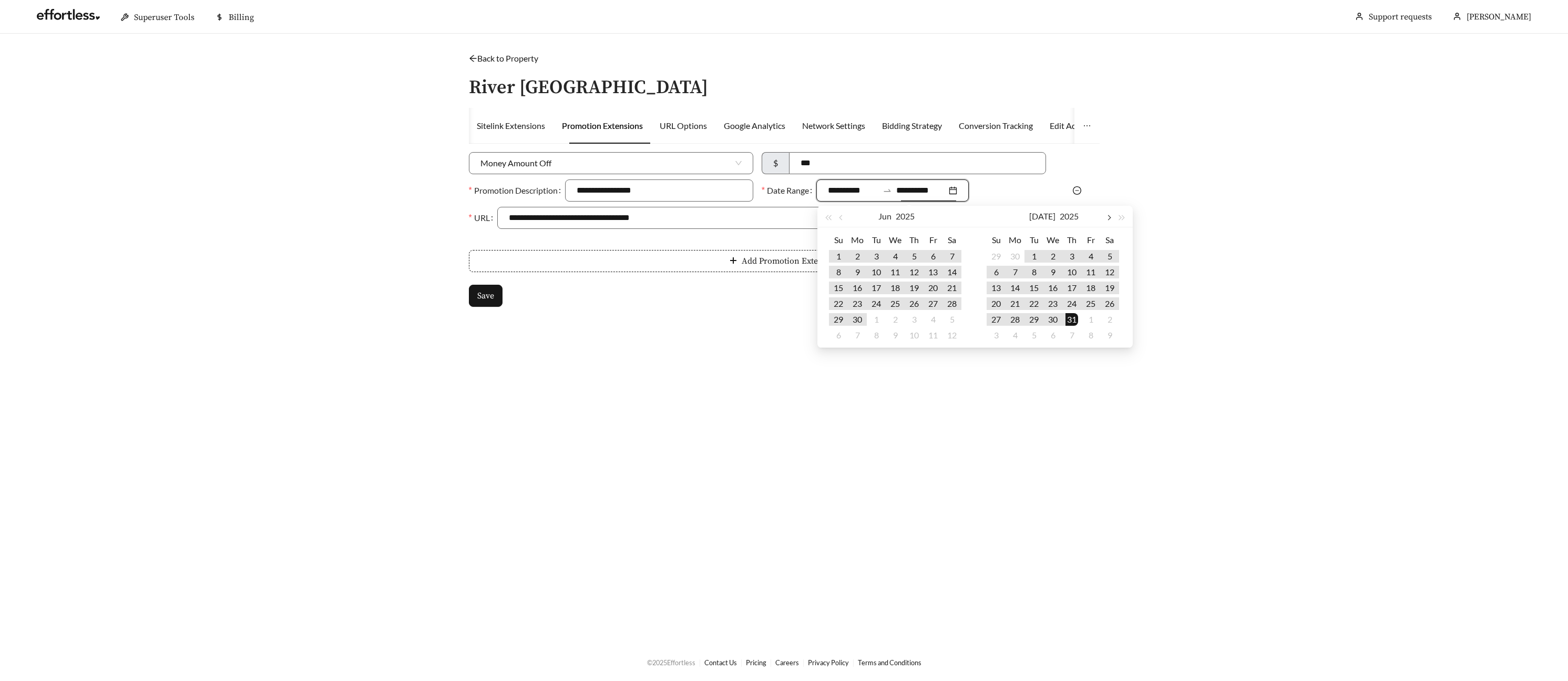
click at [1112, 219] on button "button" at bounding box center [1109, 216] width 14 height 21
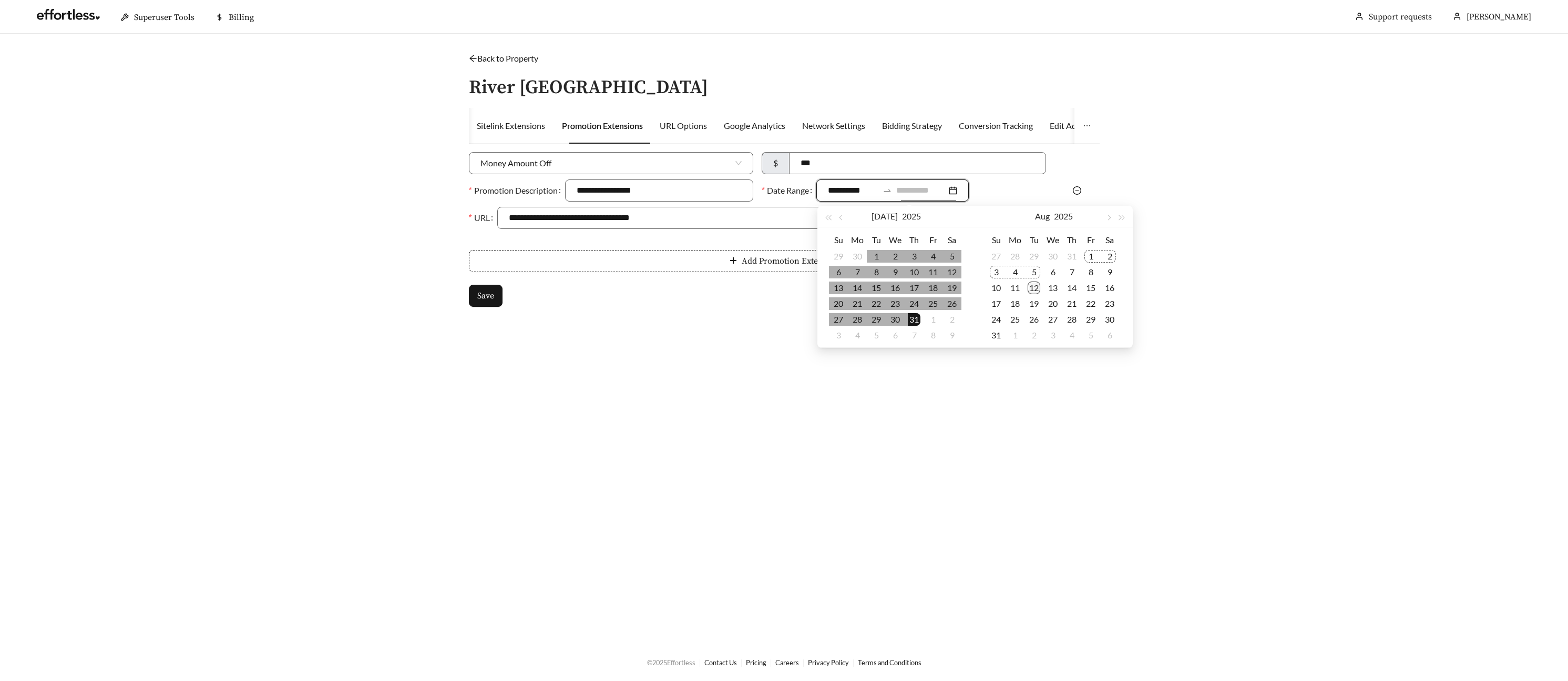
type input "**********"
click at [1037, 288] on div "12" at bounding box center [1034, 287] width 12 height 12
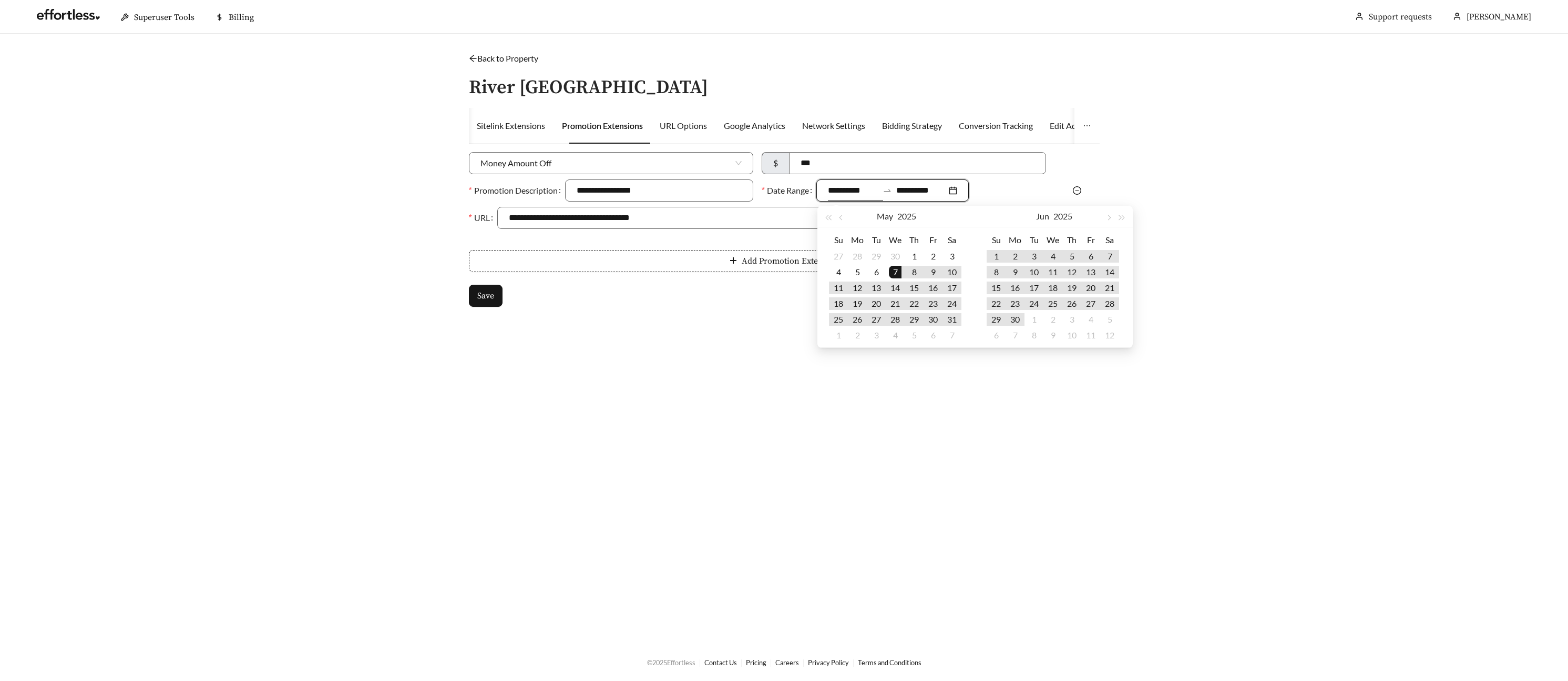
click at [865, 193] on input "**********" at bounding box center [853, 190] width 51 height 12
click at [1110, 222] on button "button" at bounding box center [1109, 216] width 14 height 21
click at [1107, 221] on button "button" at bounding box center [1109, 216] width 14 height 21
type input "**********"
drag, startPoint x: 1033, startPoint y: 287, endPoint x: 1021, endPoint y: 263, distance: 26.8
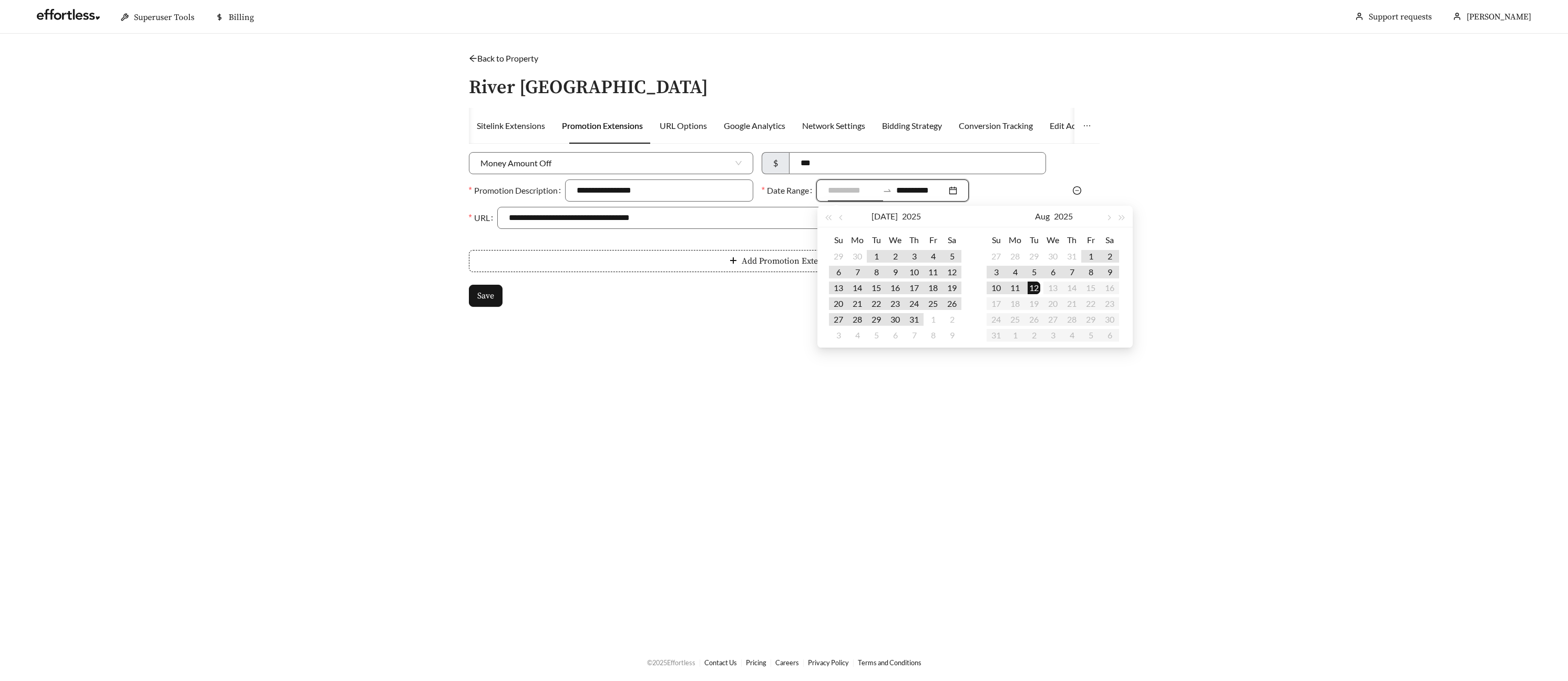
click at [1032, 286] on div "12" at bounding box center [1034, 287] width 12 height 12
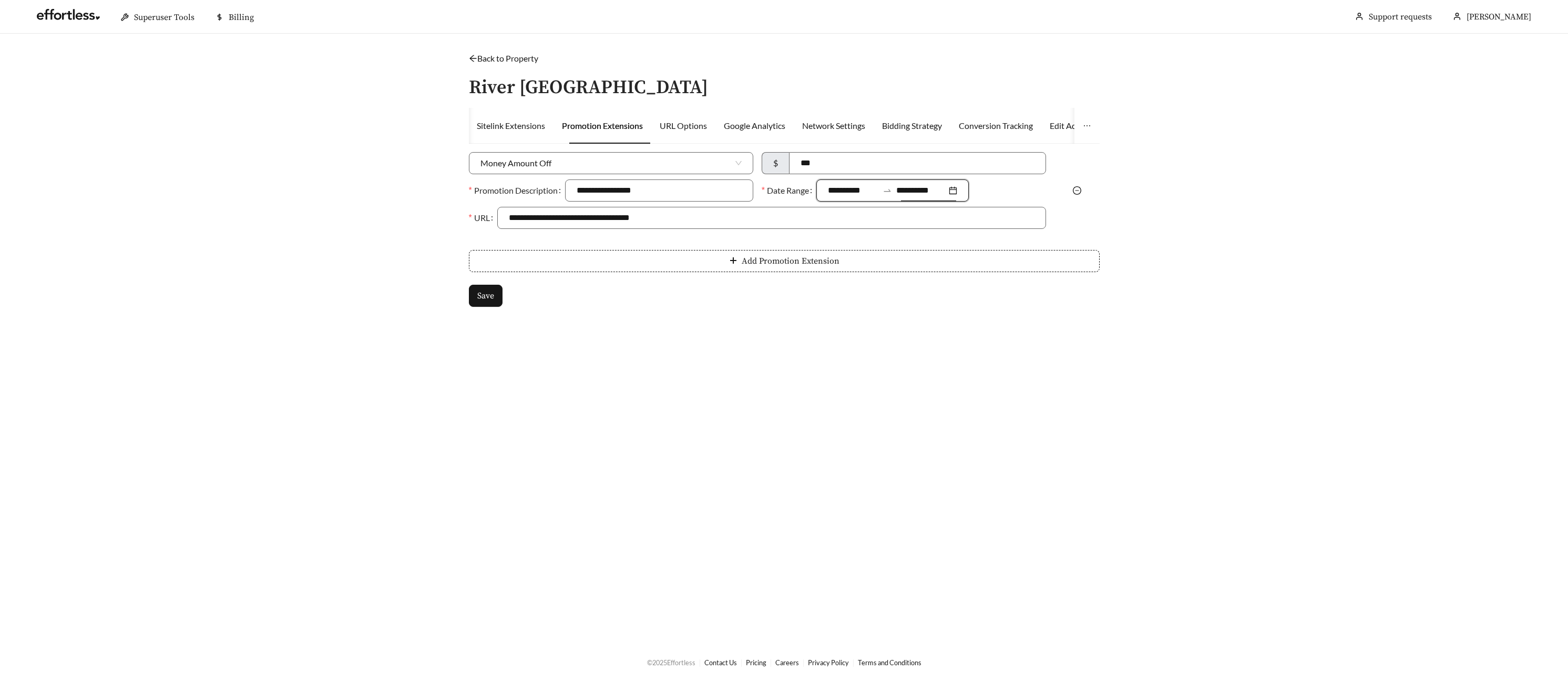
click at [946, 190] on input "**********" at bounding box center [922, 190] width 51 height 12
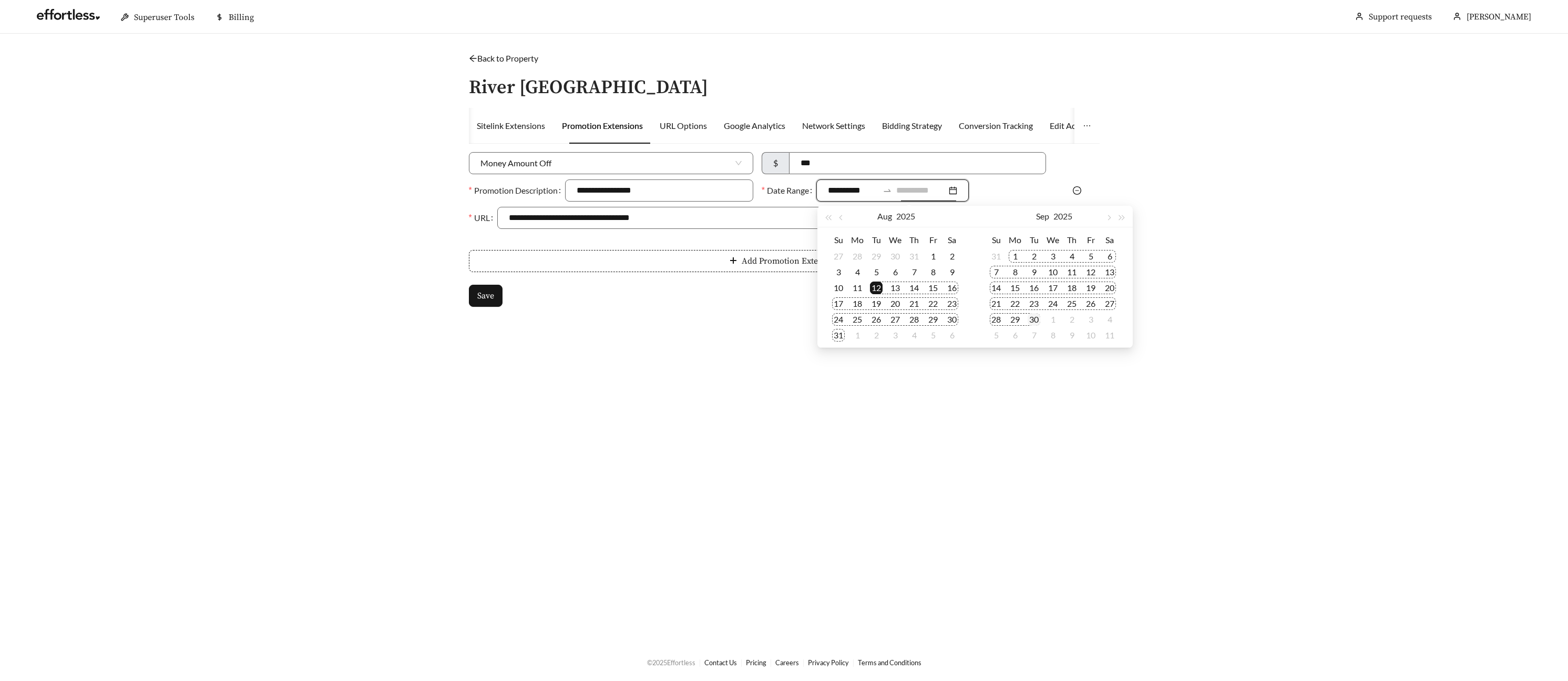
type input "**********"
click at [1033, 315] on div "30" at bounding box center [1034, 319] width 12 height 12
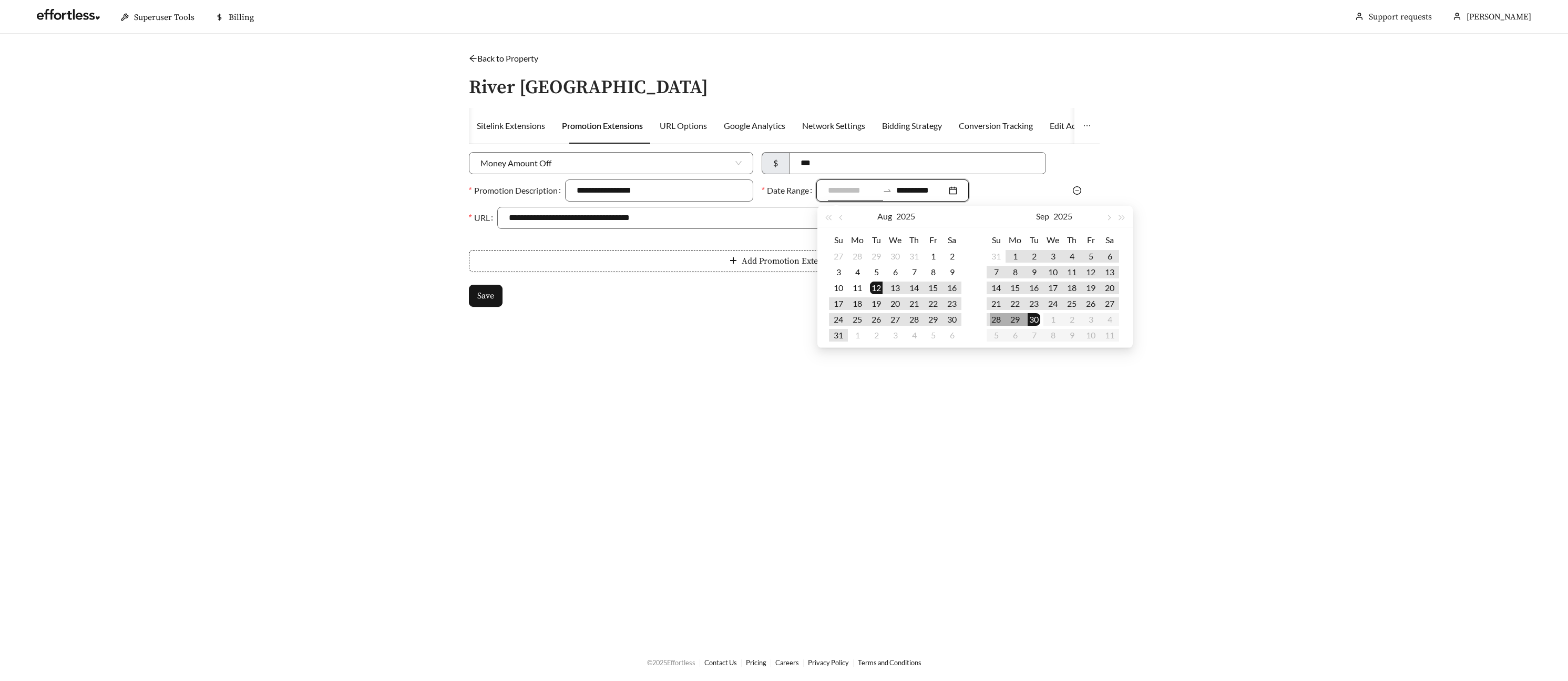
type input "**********"
click at [482, 295] on span "Save" at bounding box center [485, 296] width 17 height 12
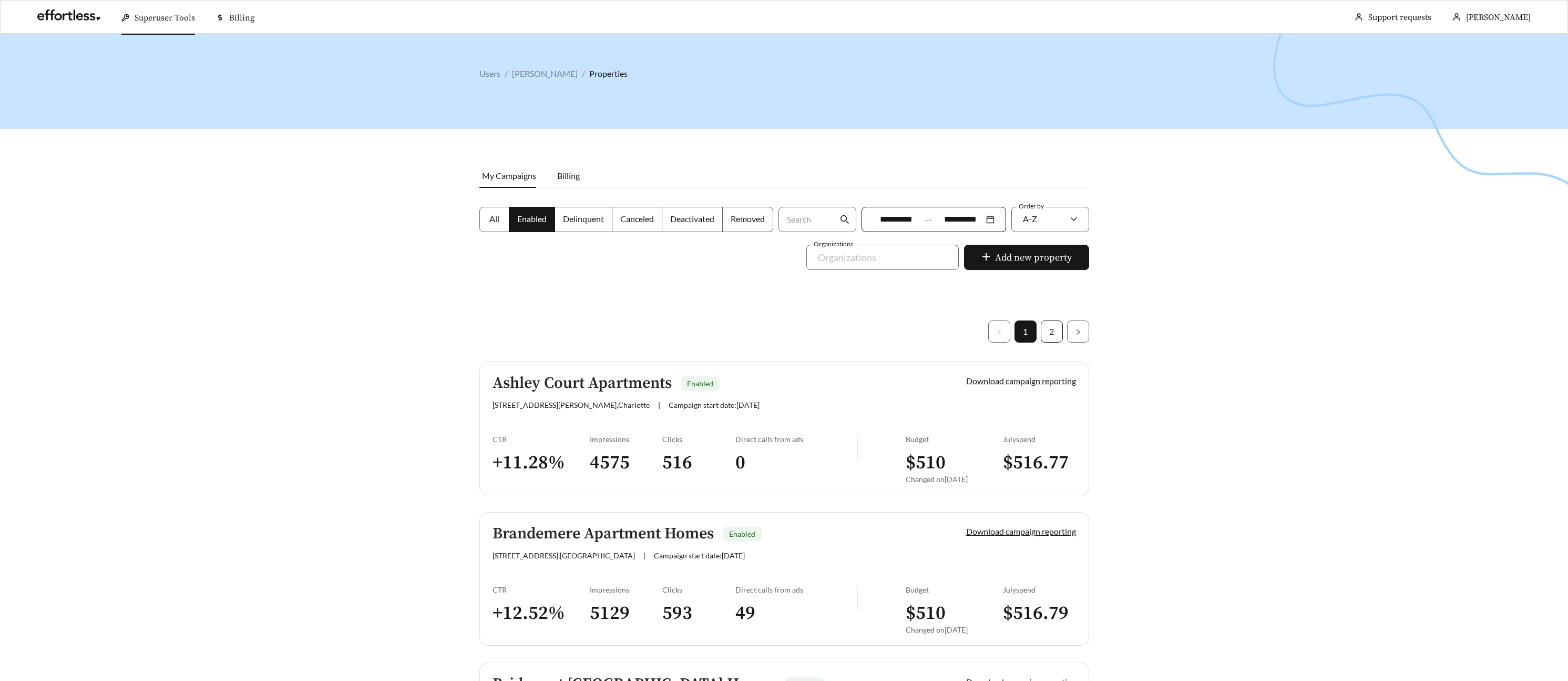
click at [1053, 332] on link "2" at bounding box center [1051, 331] width 21 height 21
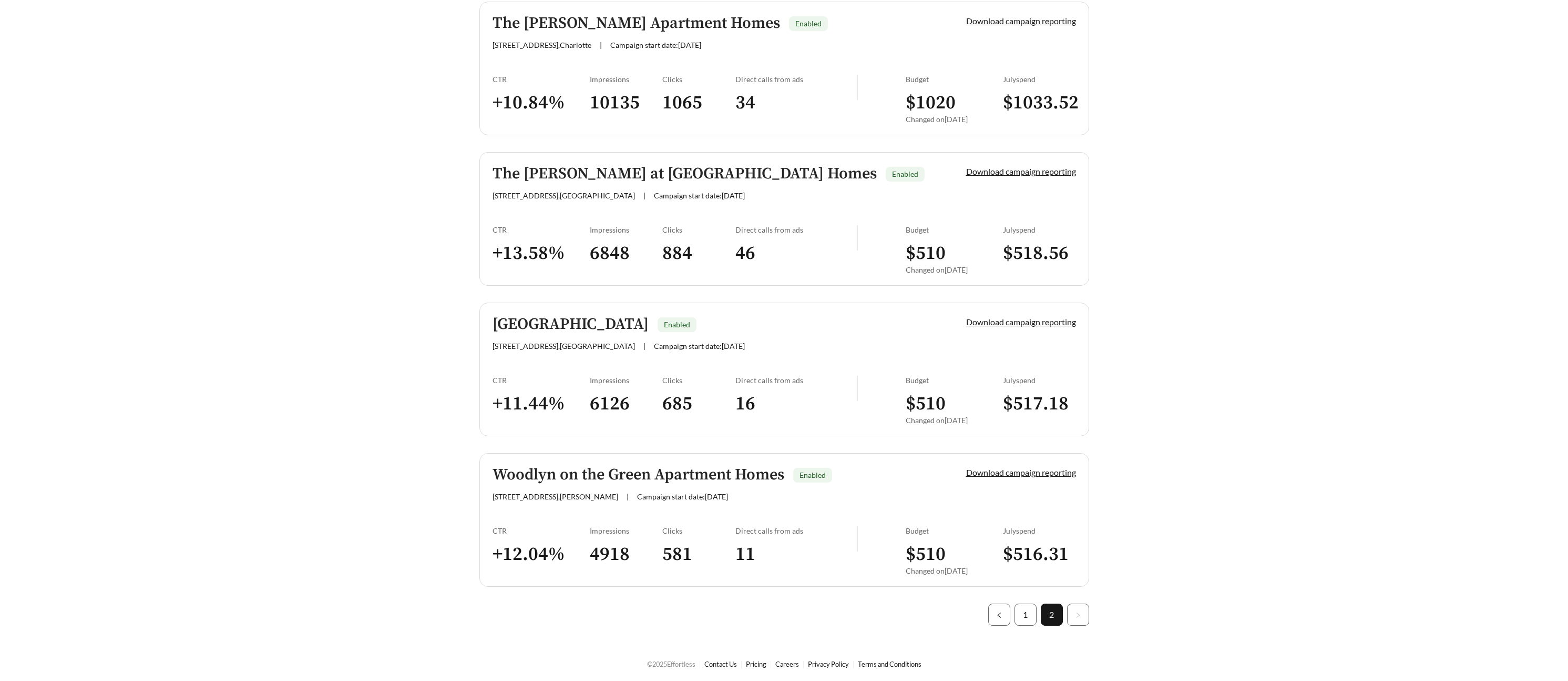
scroll to position [361, 0]
click at [615, 181] on h5 "The [PERSON_NAME] at [GEOGRAPHIC_DATA] Homes" at bounding box center [685, 172] width 384 height 17
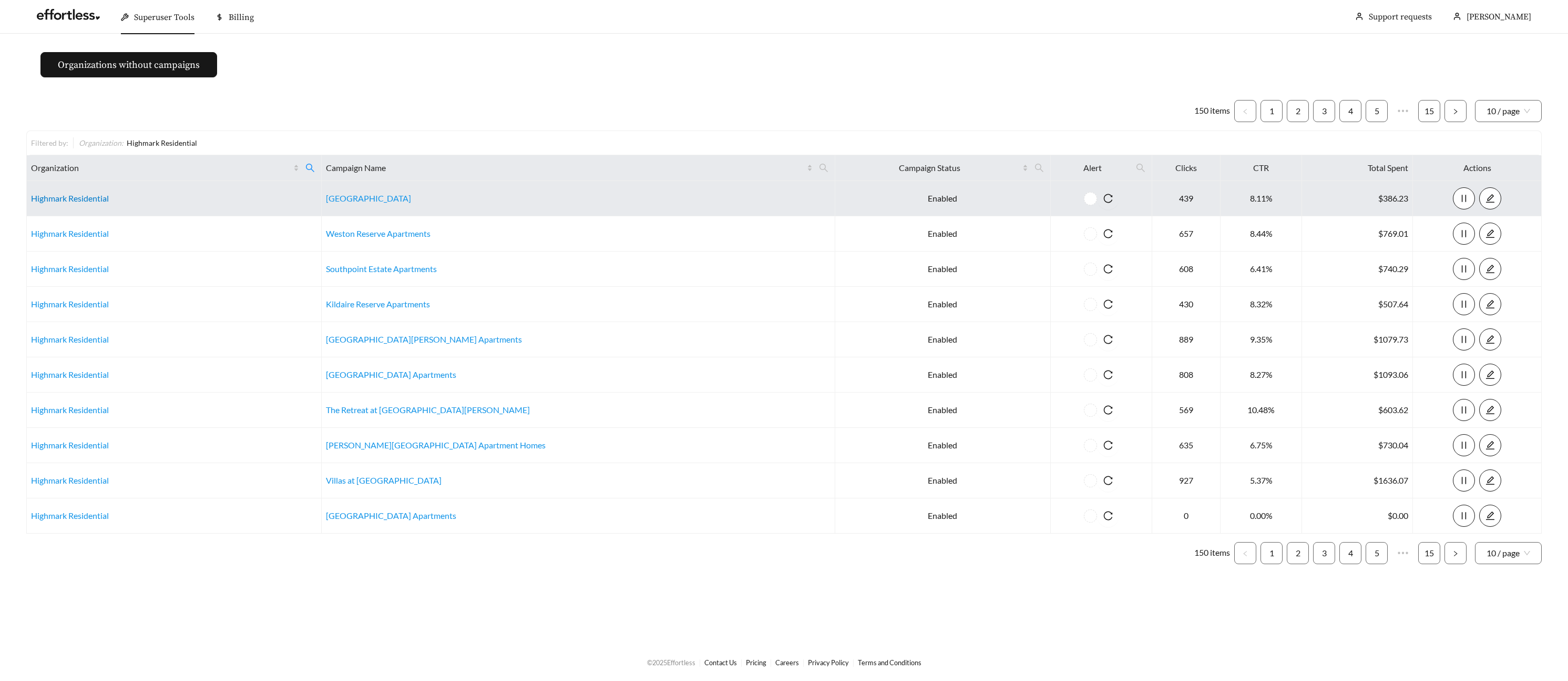
click at [62, 199] on link "Highmark Residential" at bounding box center [70, 198] width 78 height 10
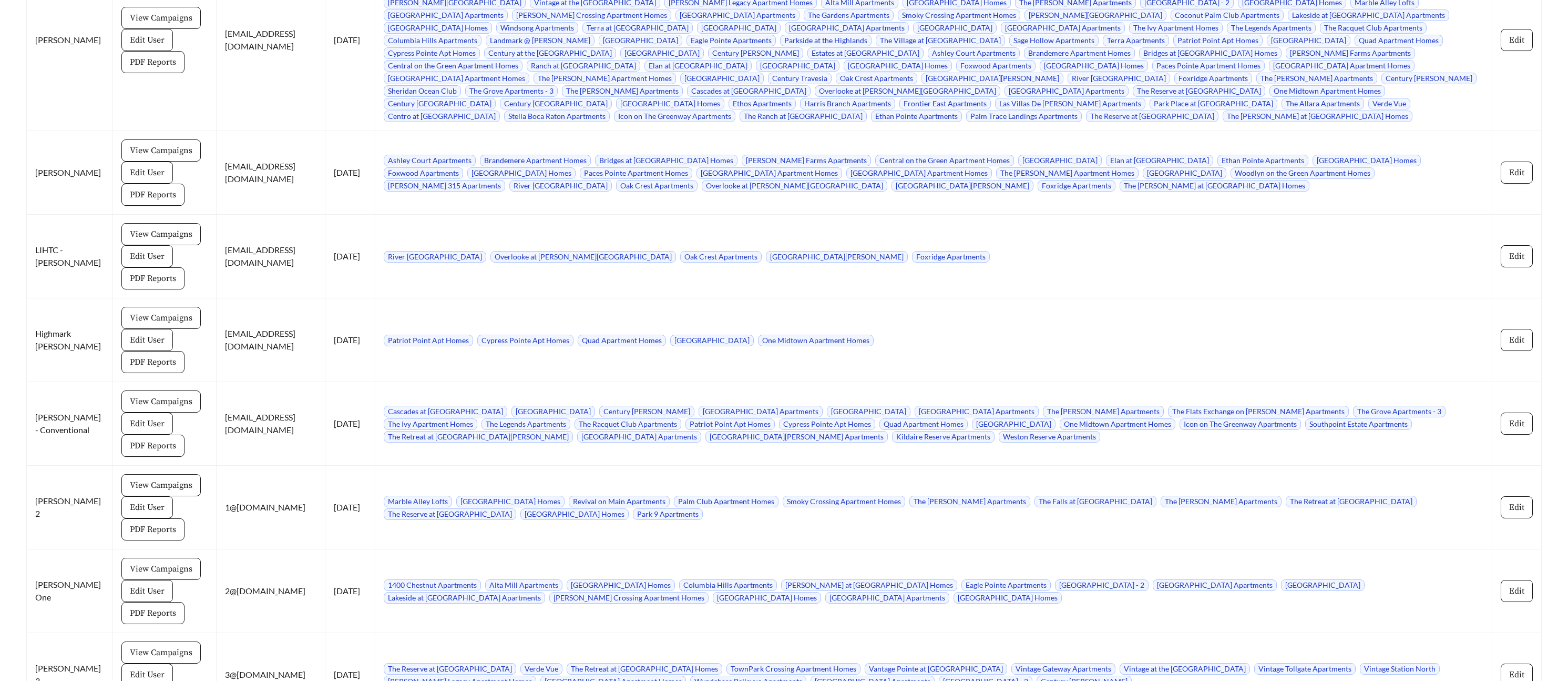
scroll to position [8746, 0]
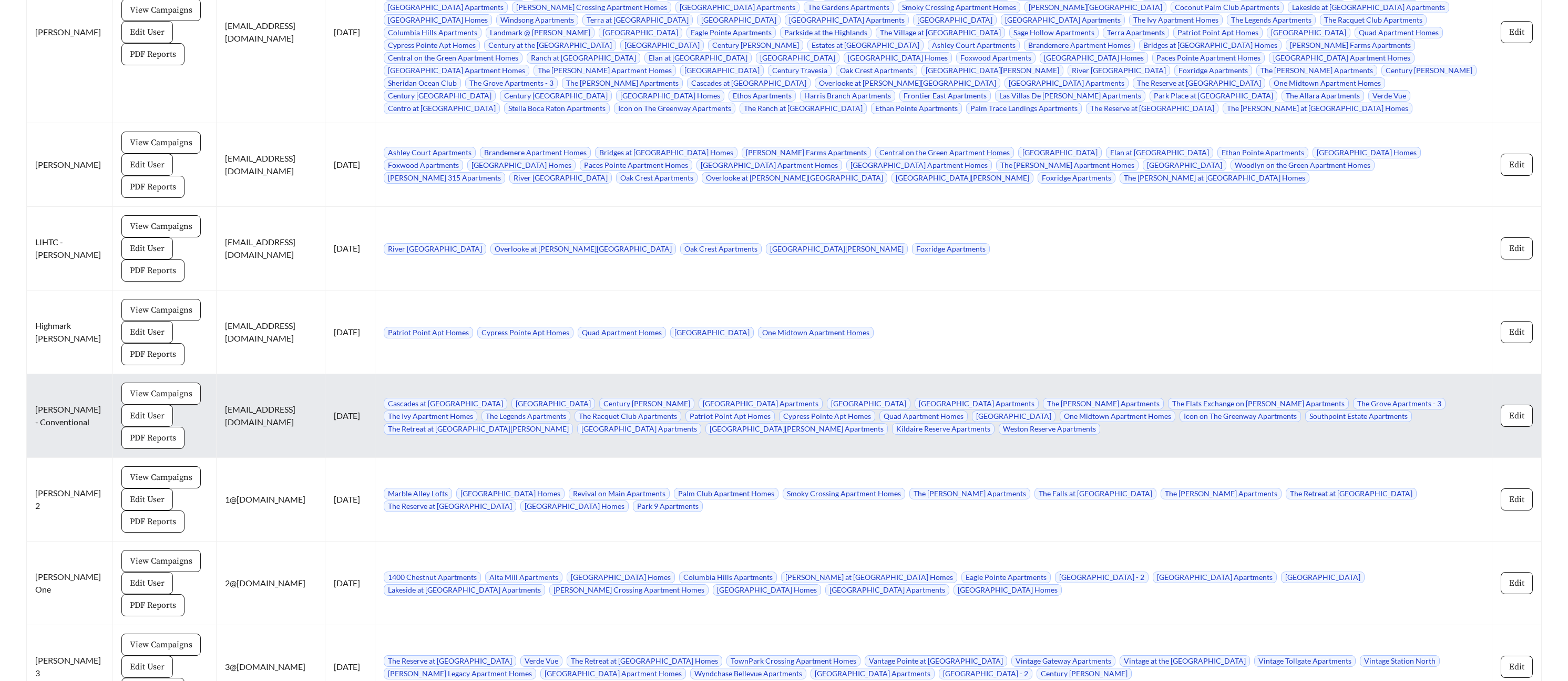
click at [135, 387] on span "View Campaigns" at bounding box center [160, 394] width 62 height 12
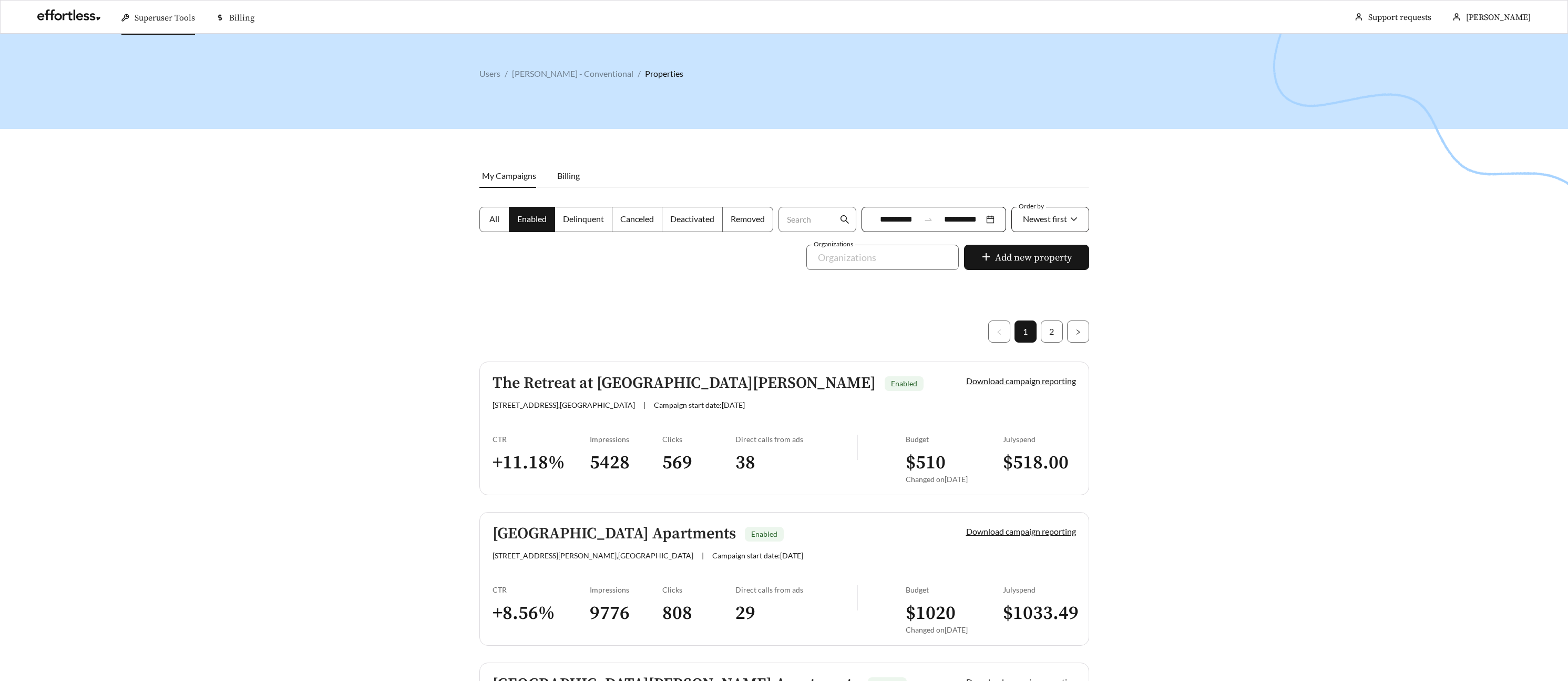
click at [1051, 211] on div "Newest first" at bounding box center [1045, 219] width 44 height 22
drag, startPoint x: 1038, startPoint y: 276, endPoint x: 1057, endPoint y: 263, distance: 23.0
click at [1039, 276] on div "A-Z" at bounding box center [1049, 278] width 56 height 12
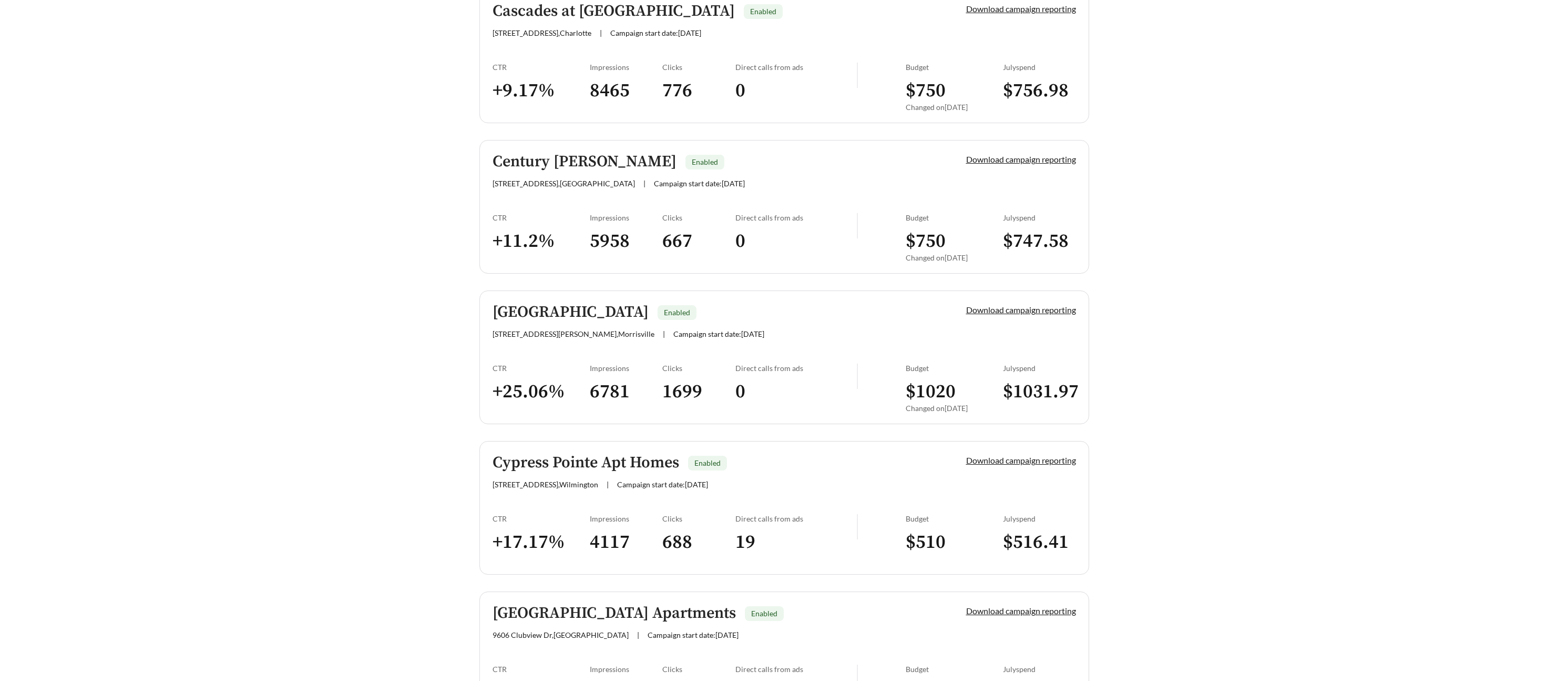
scroll to position [373, 0]
click at [616, 470] on h5 "Cypress Pointe Apt Homes" at bounding box center [586, 461] width 186 height 17
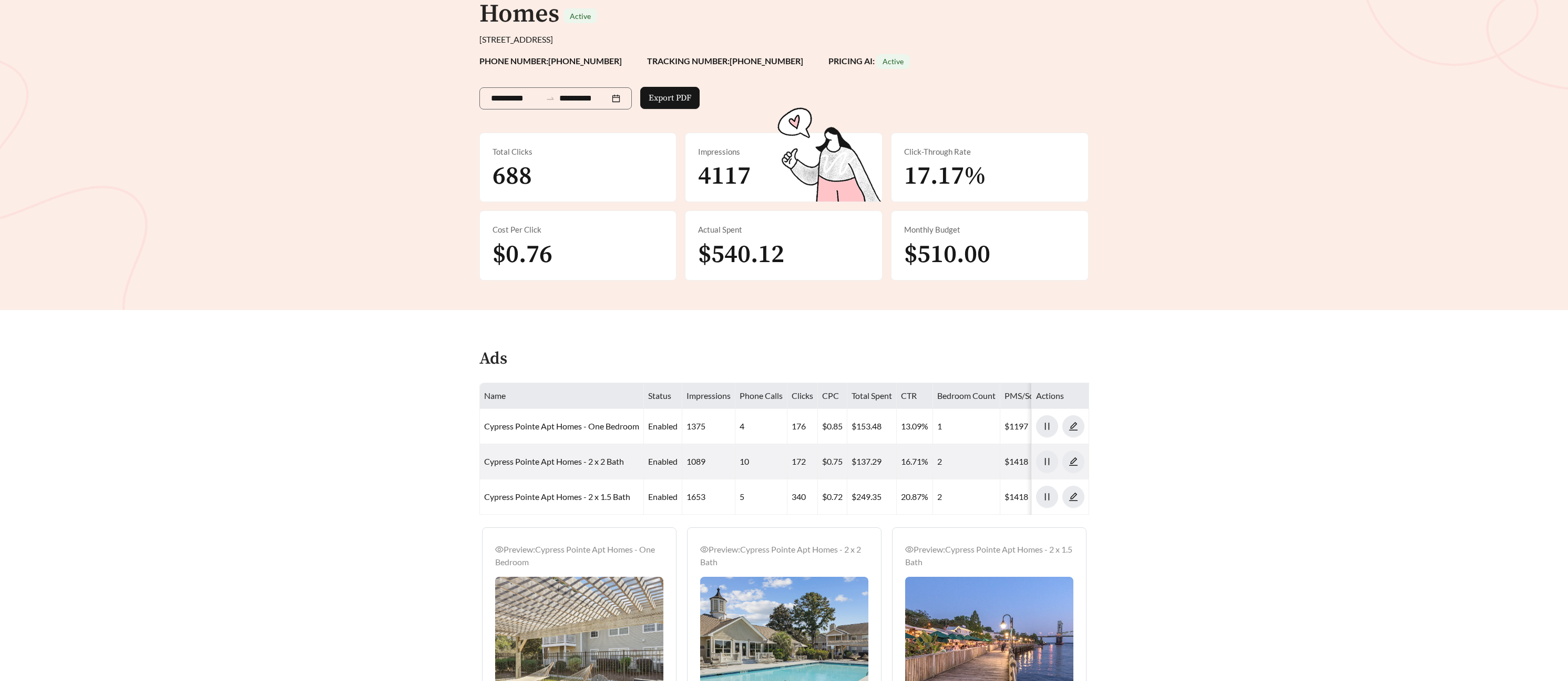
scroll to position [128, 0]
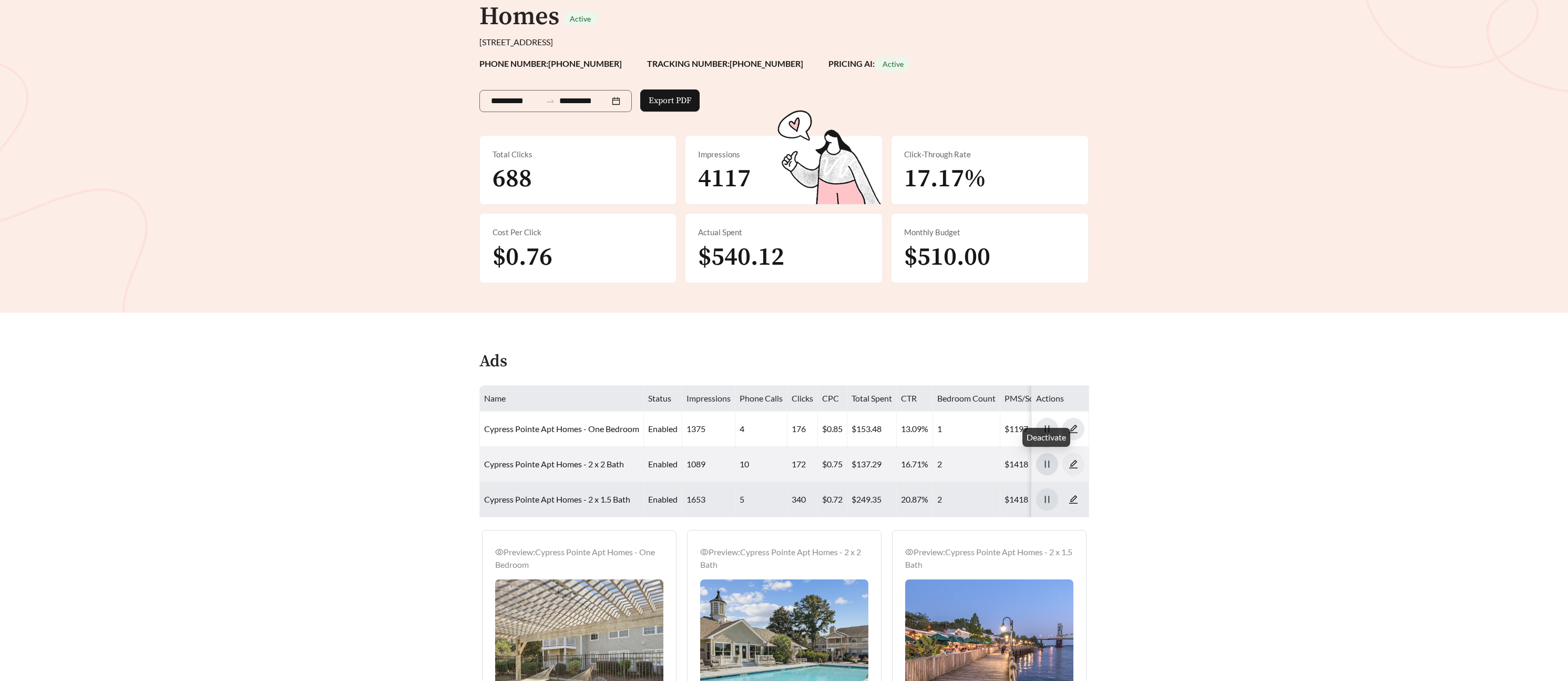
drag, startPoint x: 1051, startPoint y: 460, endPoint x: 1049, endPoint y: 488, distance: 28.1
click at [1051, 461] on icon "pause" at bounding box center [1047, 464] width 10 height 10
click at [1051, 499] on icon "pause" at bounding box center [1047, 499] width 10 height 10
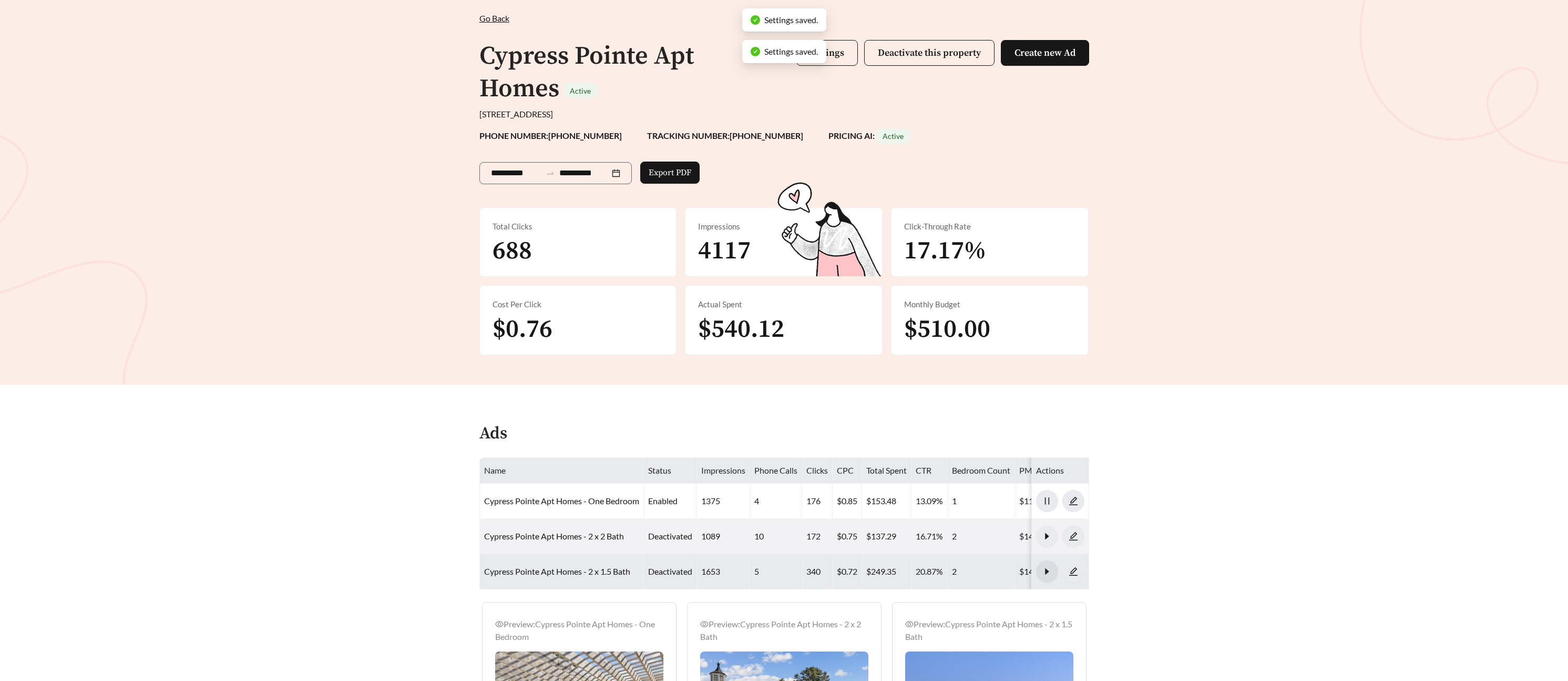
scroll to position [0, 0]
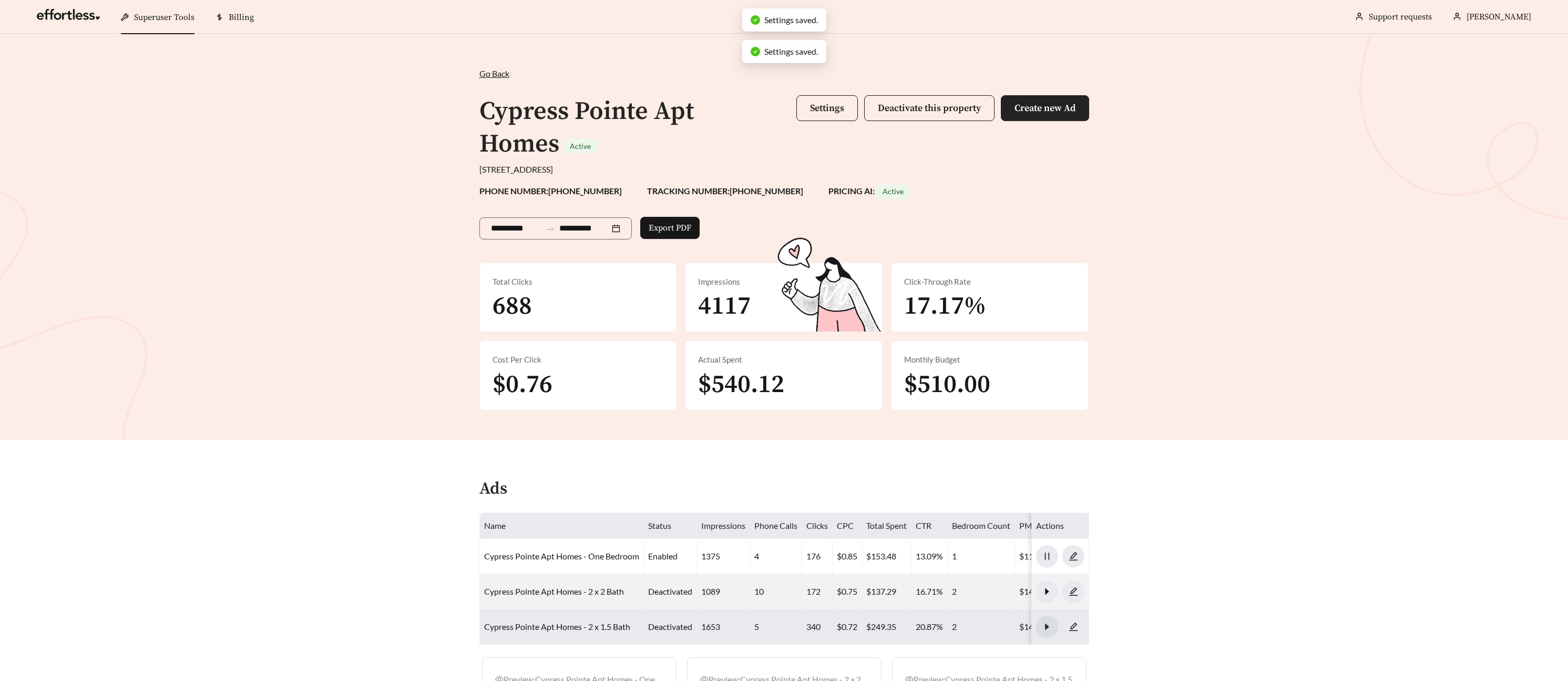
click at [1052, 115] on button "Create new Ad" at bounding box center [1044, 108] width 88 height 26
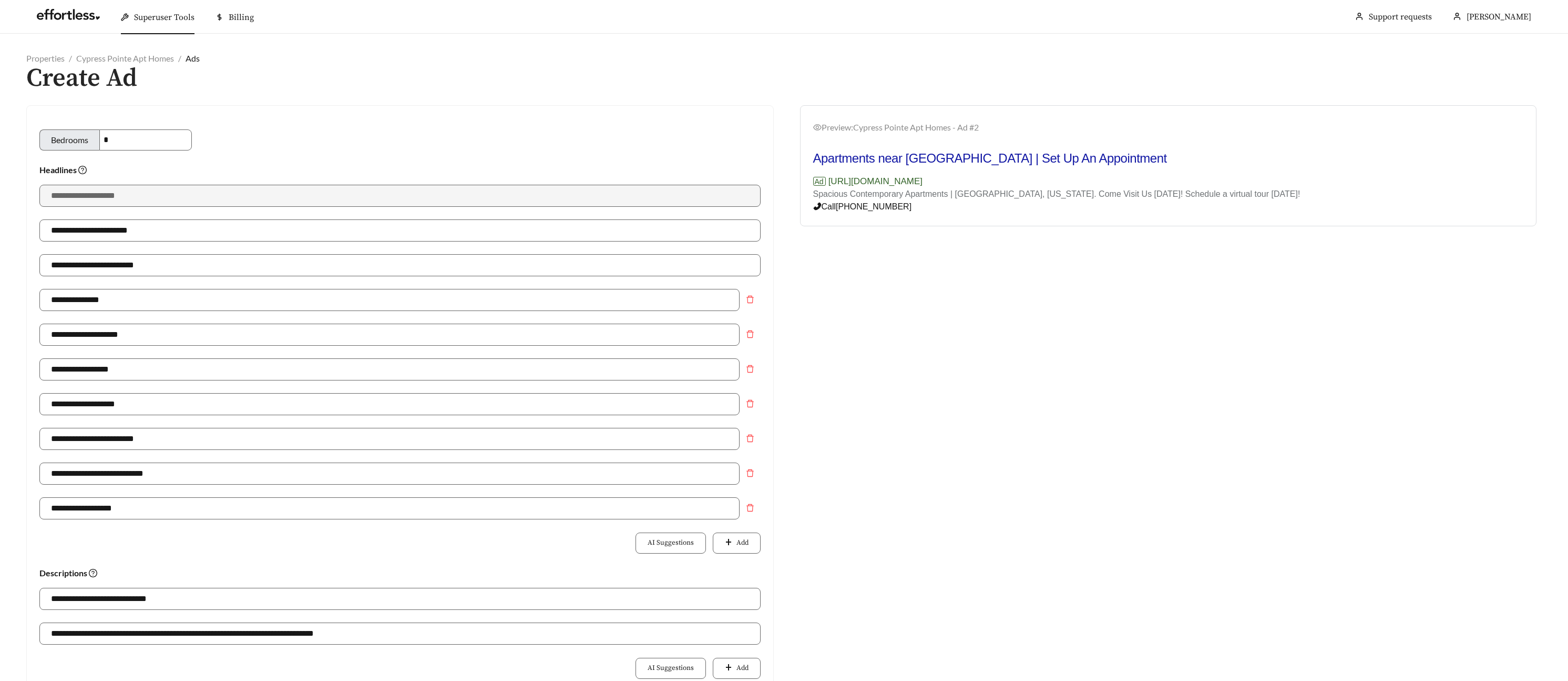
drag, startPoint x: 62, startPoint y: 132, endPoint x: 53, endPoint y: 131, distance: 9.1
click at [53, 131] on div "Bedrooms *" at bounding box center [116, 140] width 152 height 21
type input "**********"
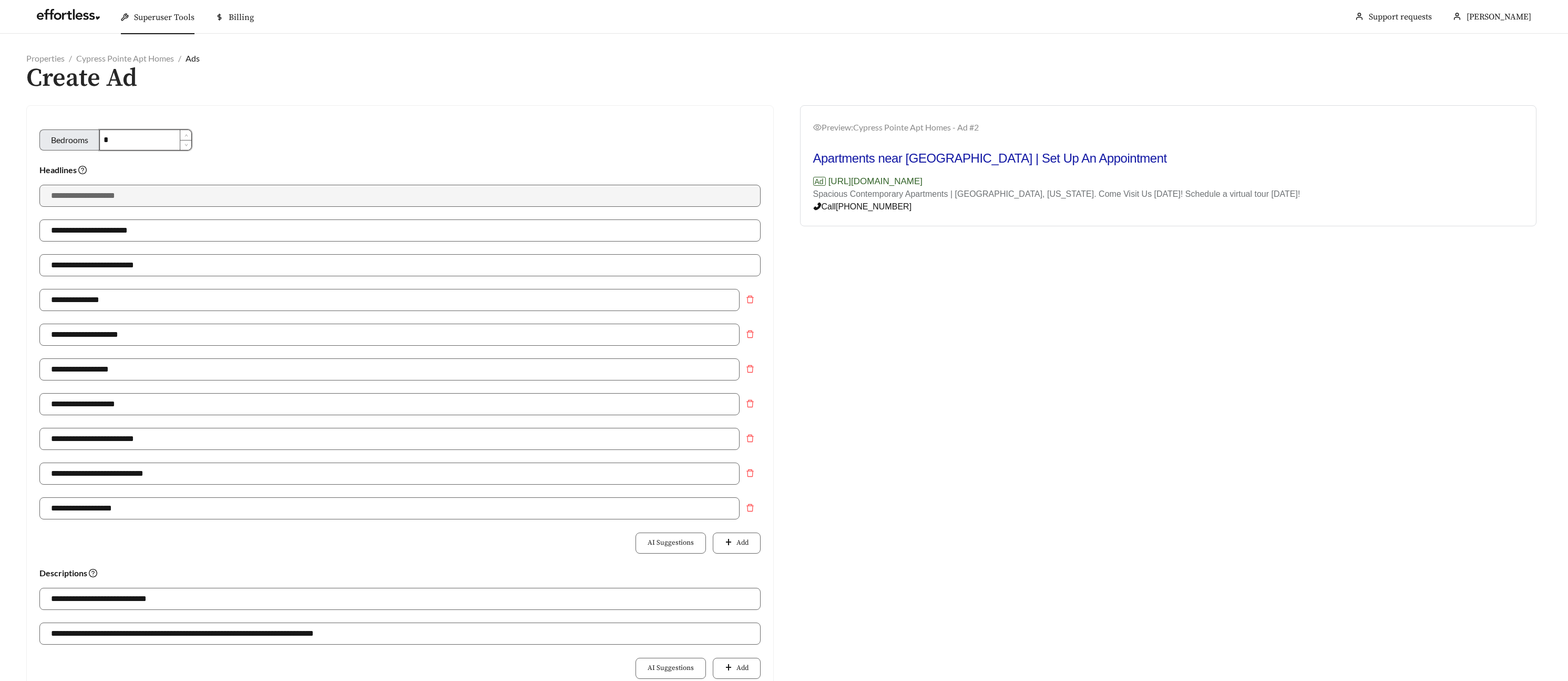
type input "**********"
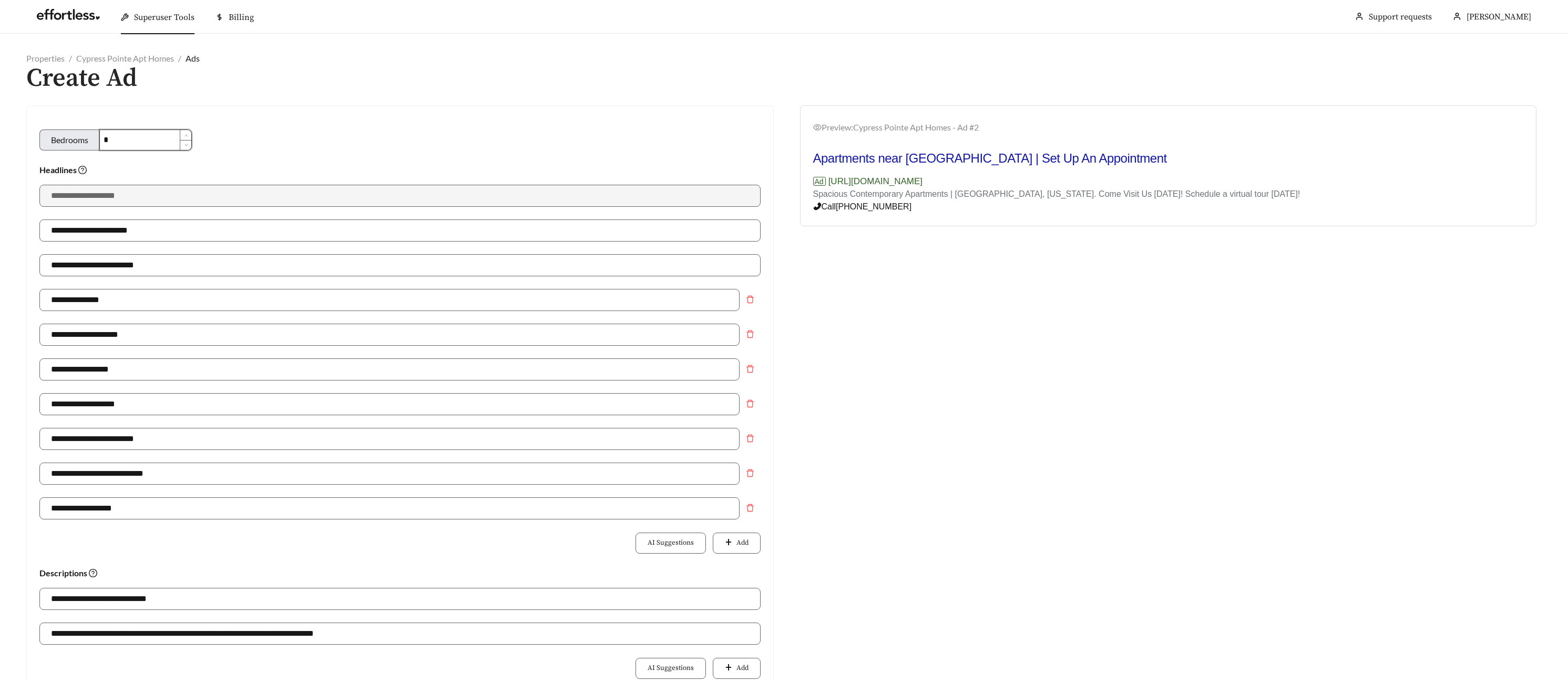
type input "**********"
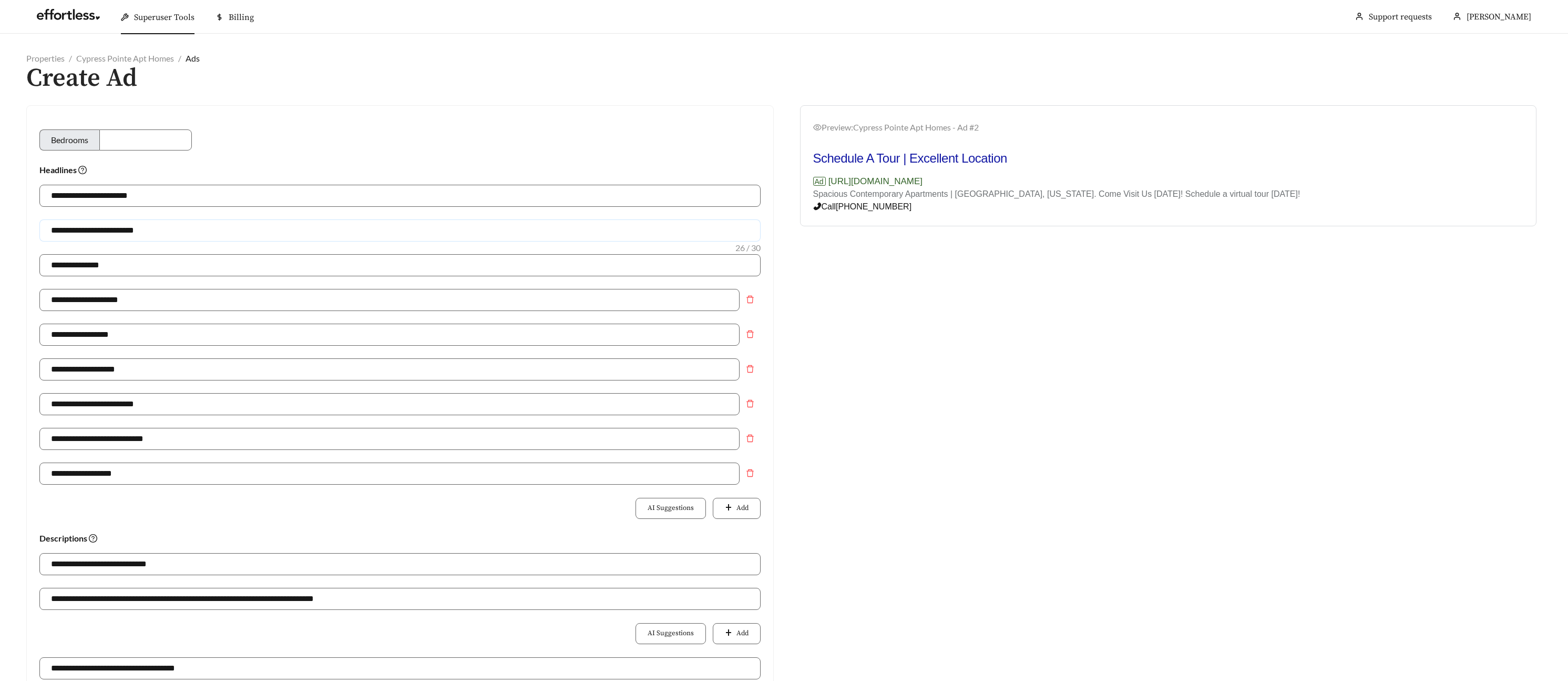
drag, startPoint x: 114, startPoint y: 228, endPoint x: 98, endPoint y: 229, distance: 16.0
click at [98, 229] on input "**********" at bounding box center [400, 230] width 721 height 22
type input "**********"
click at [186, 333] on input "**********" at bounding box center [390, 335] width 700 height 22
click at [137, 444] on input "**********" at bounding box center [390, 439] width 700 height 22
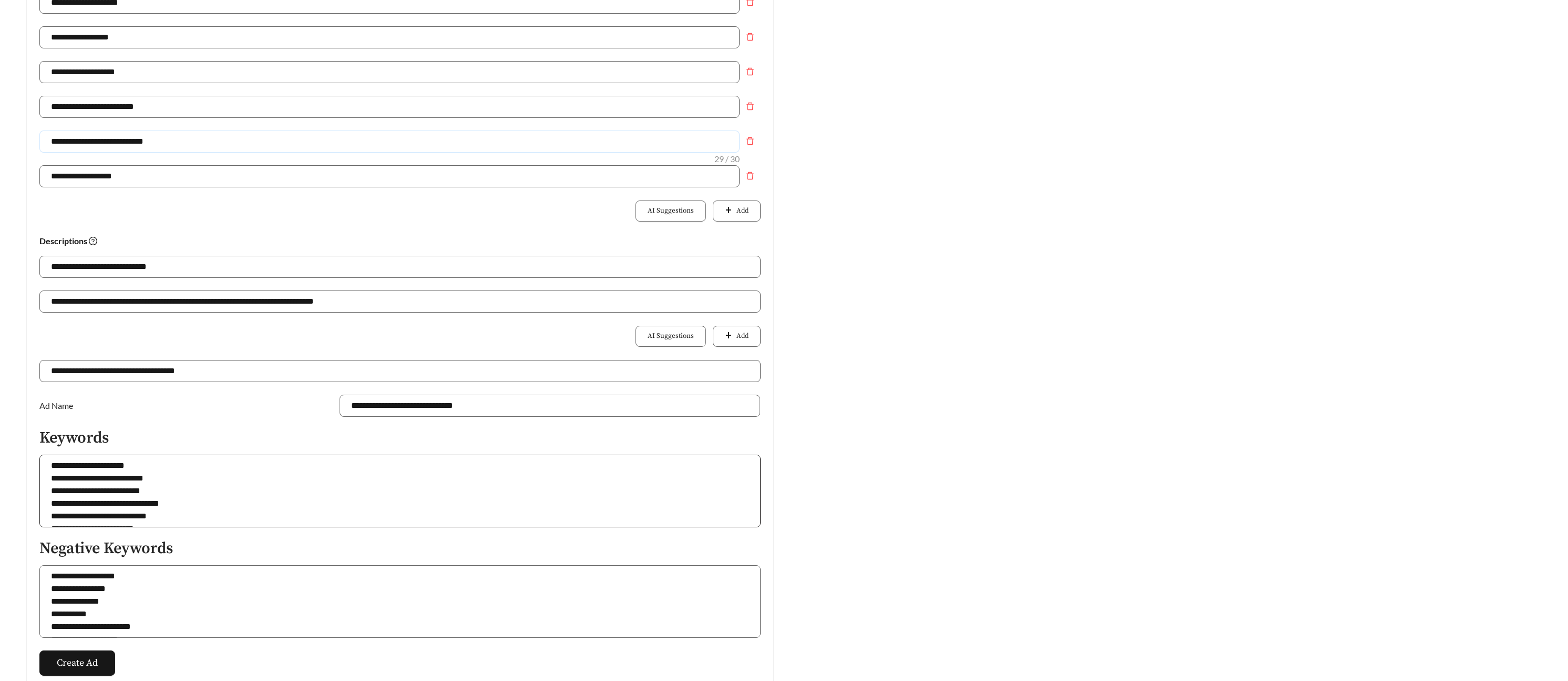
scroll to position [361, 0]
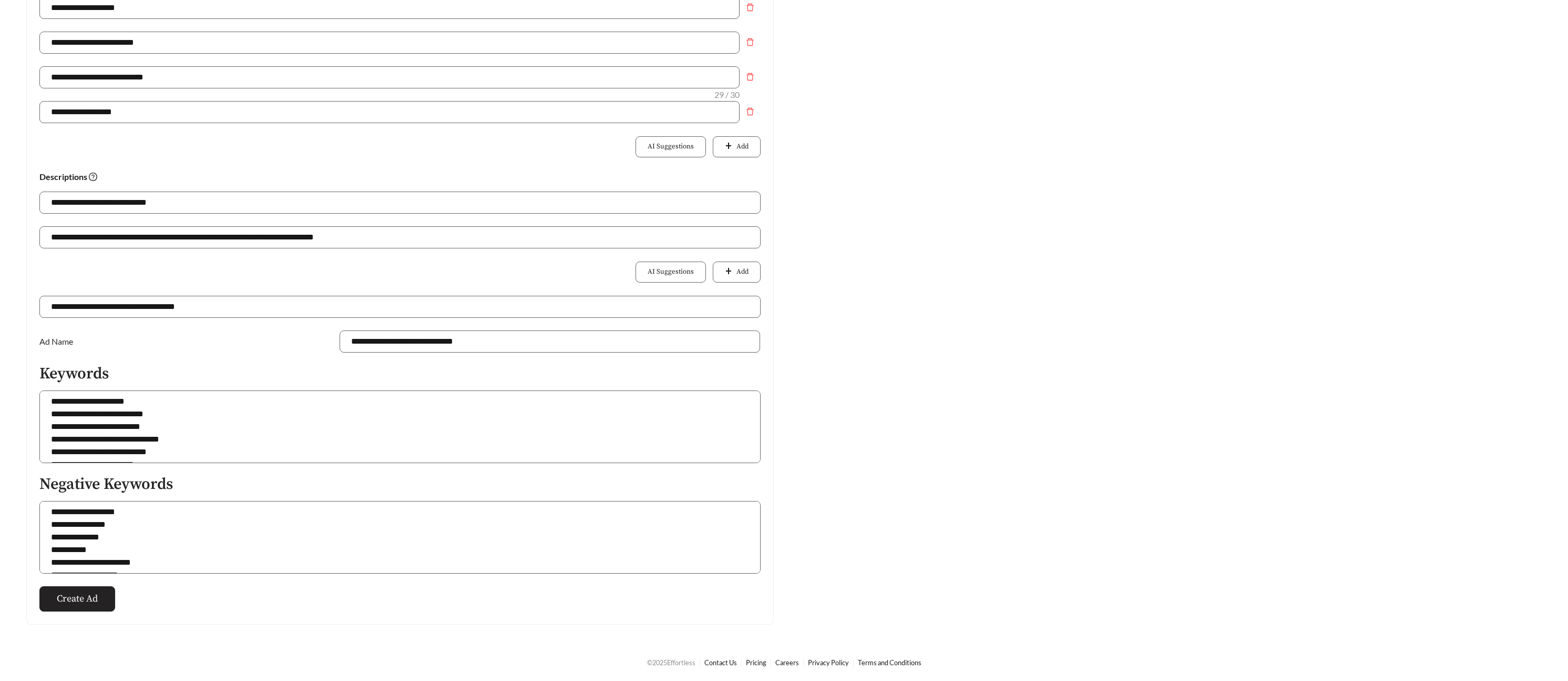
click at [84, 604] on span "Create Ad" at bounding box center [77, 598] width 41 height 14
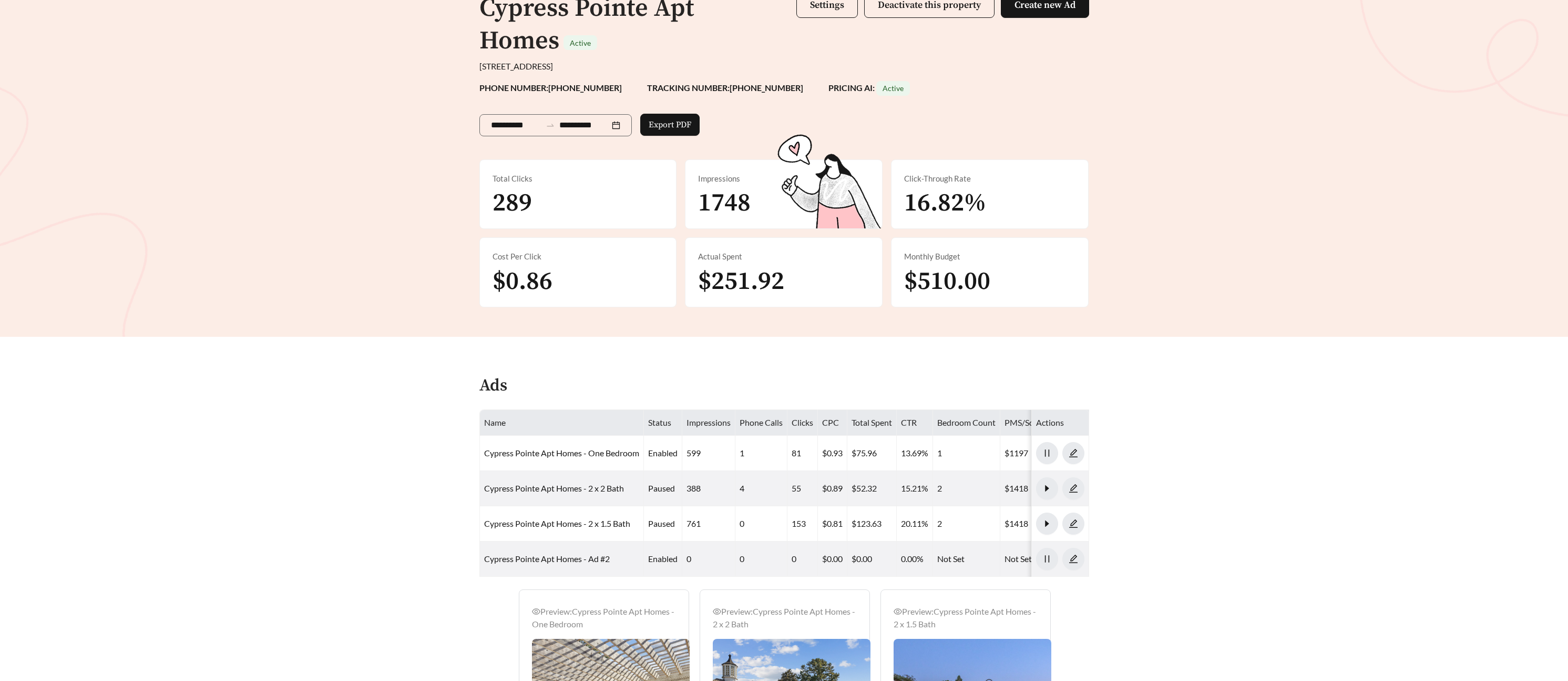
scroll to position [123, 0]
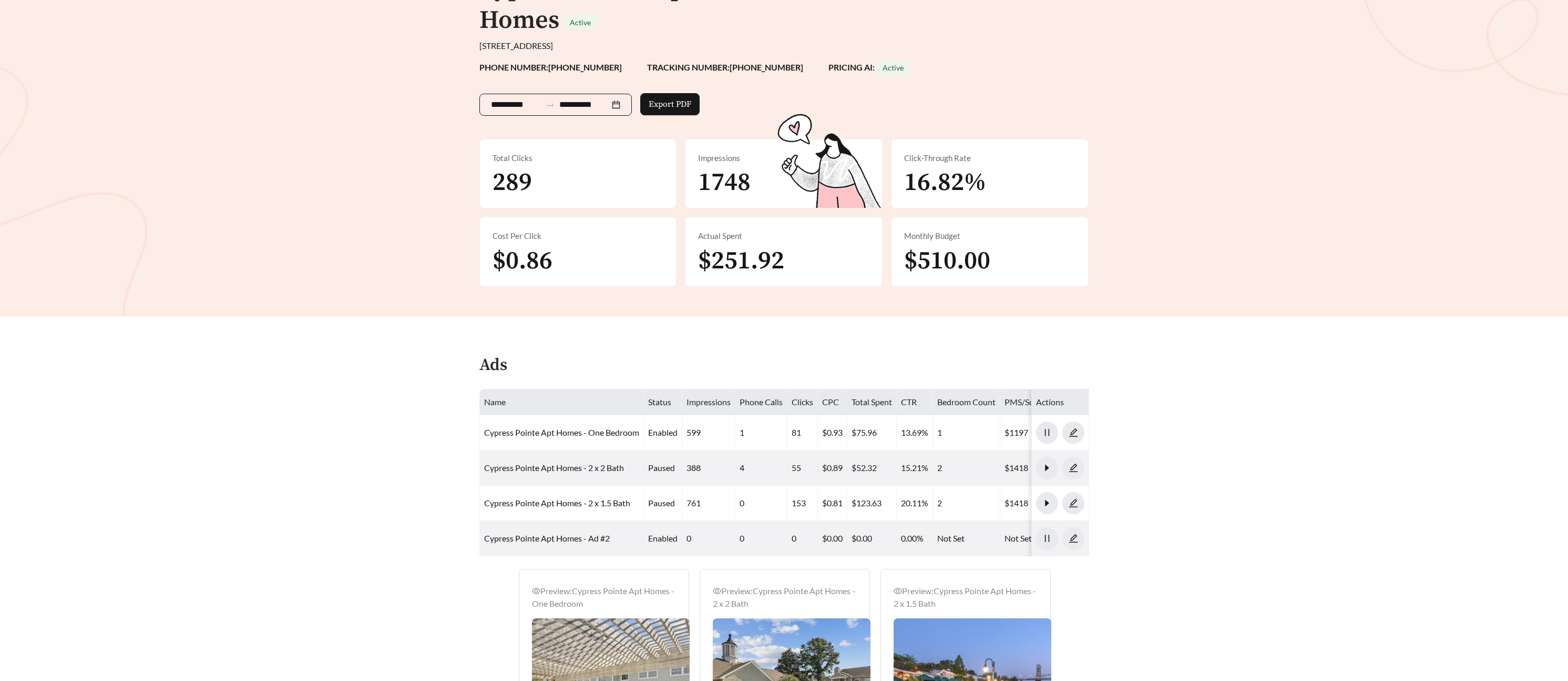
click at [525, 108] on input "**********" at bounding box center [516, 104] width 51 height 12
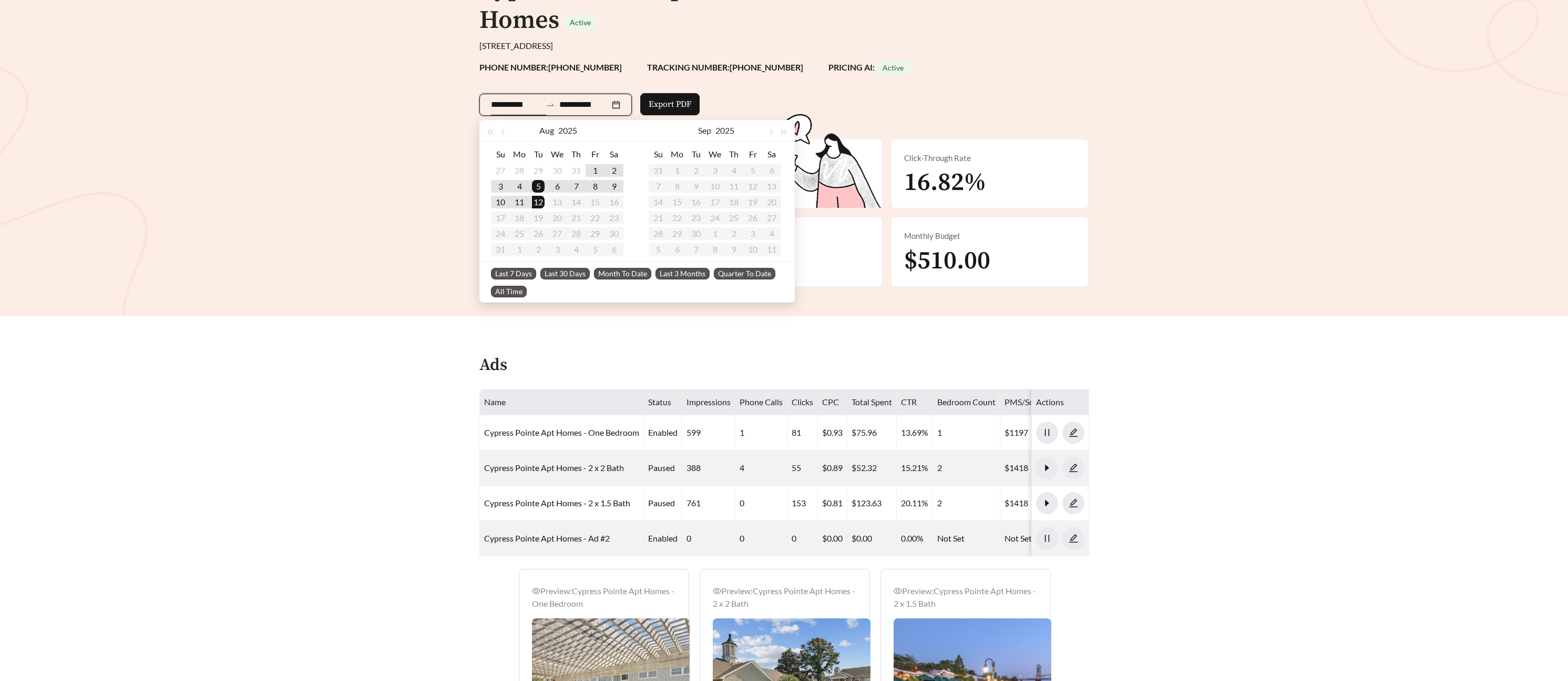
click at [561, 272] on span "Last 30 Days" at bounding box center [565, 273] width 49 height 12
type input "**********"
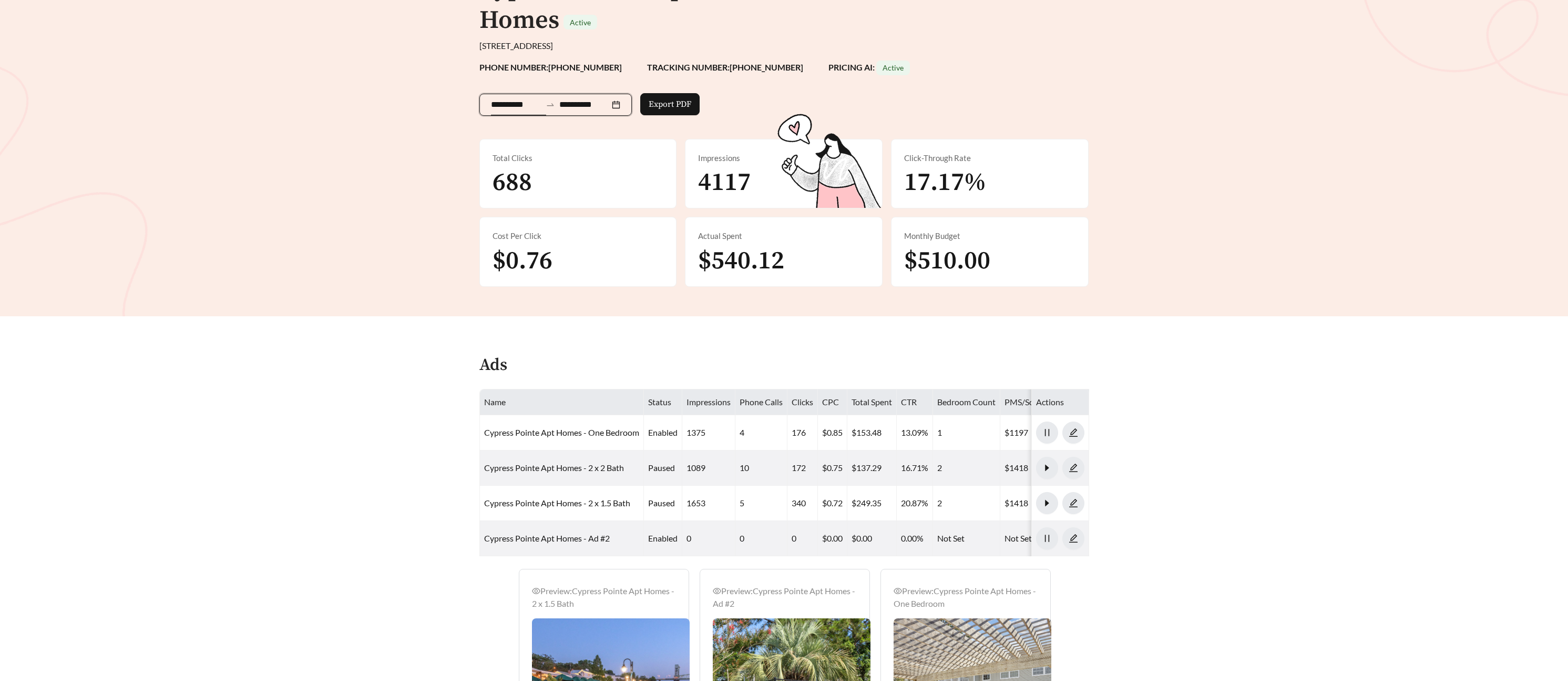
scroll to position [361, 0]
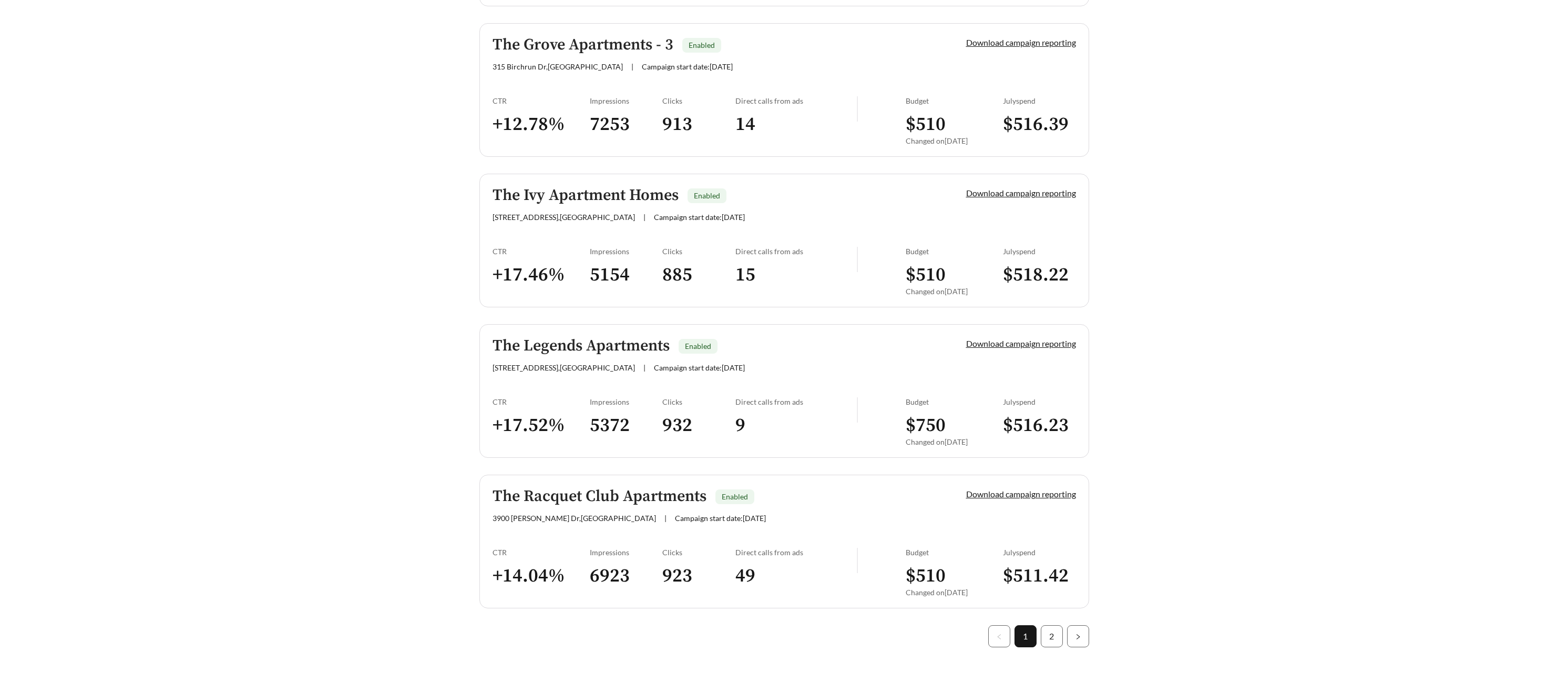
scroll to position [2768, 0]
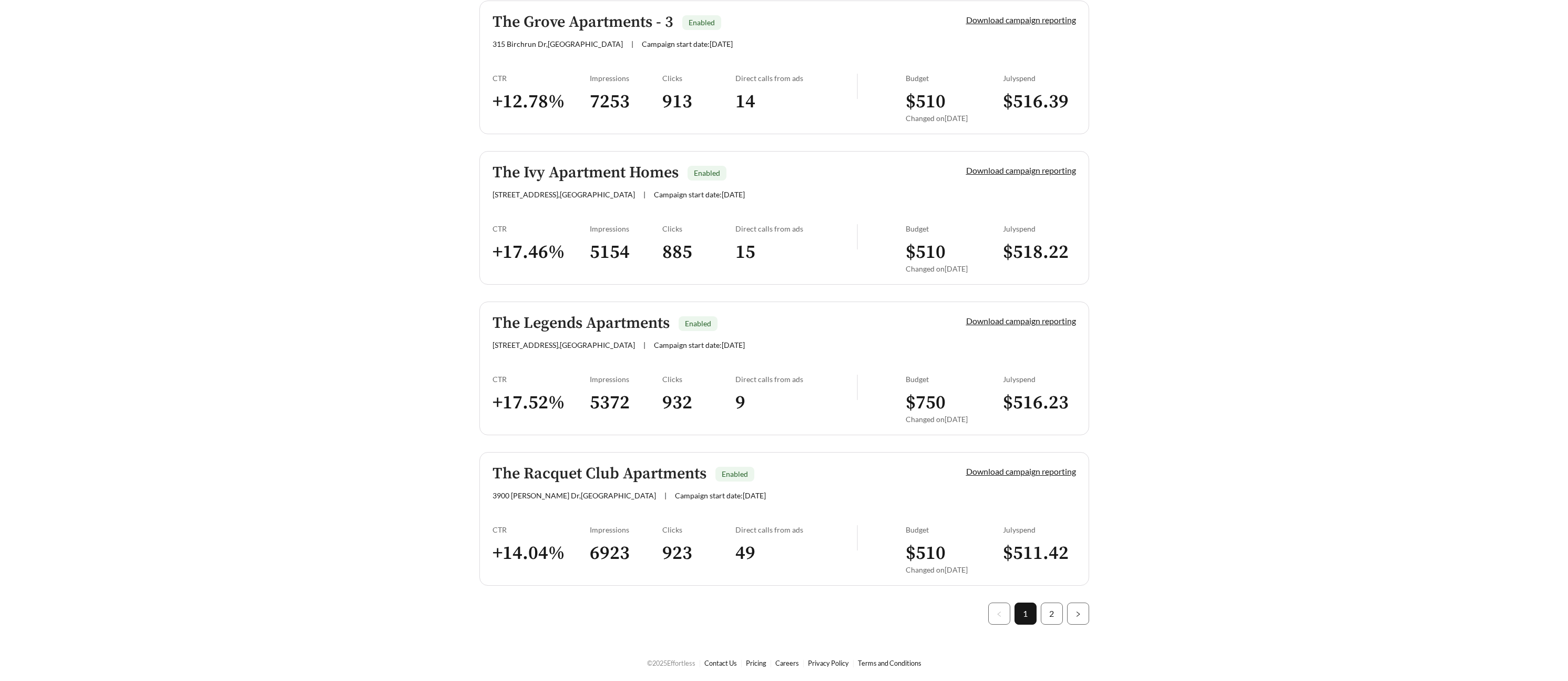
click at [545, 173] on h5 "The Ivy Apartment Homes" at bounding box center [586, 172] width 186 height 17
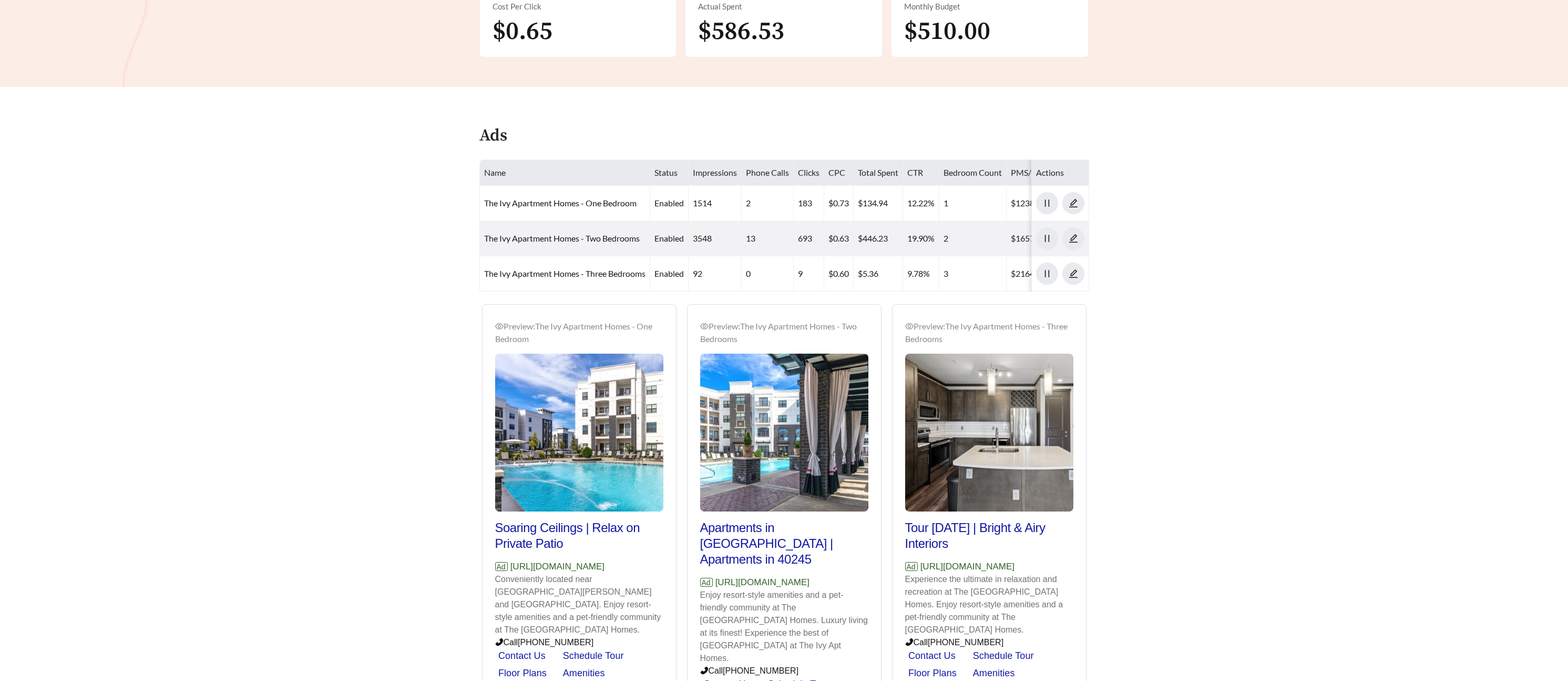
scroll to position [352, 0]
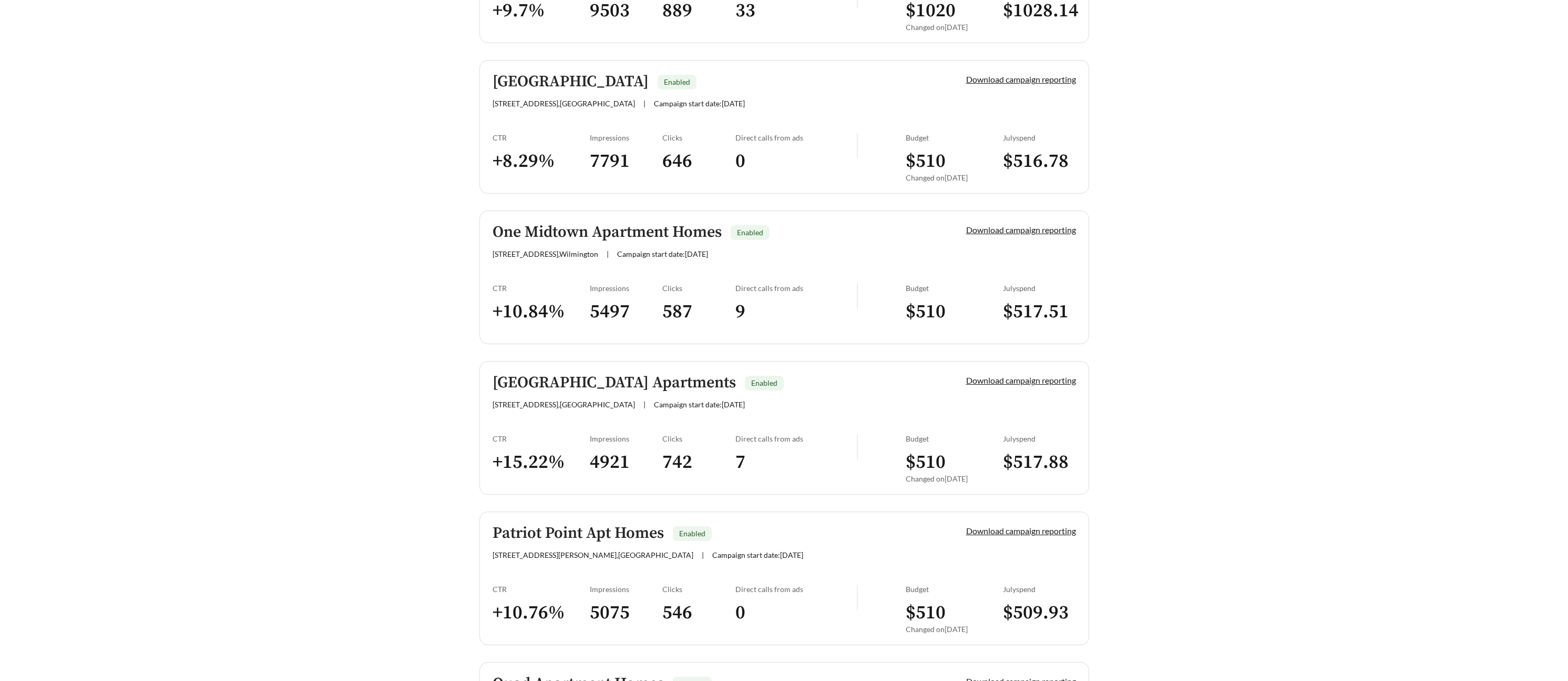
scroll to position [1497, 0]
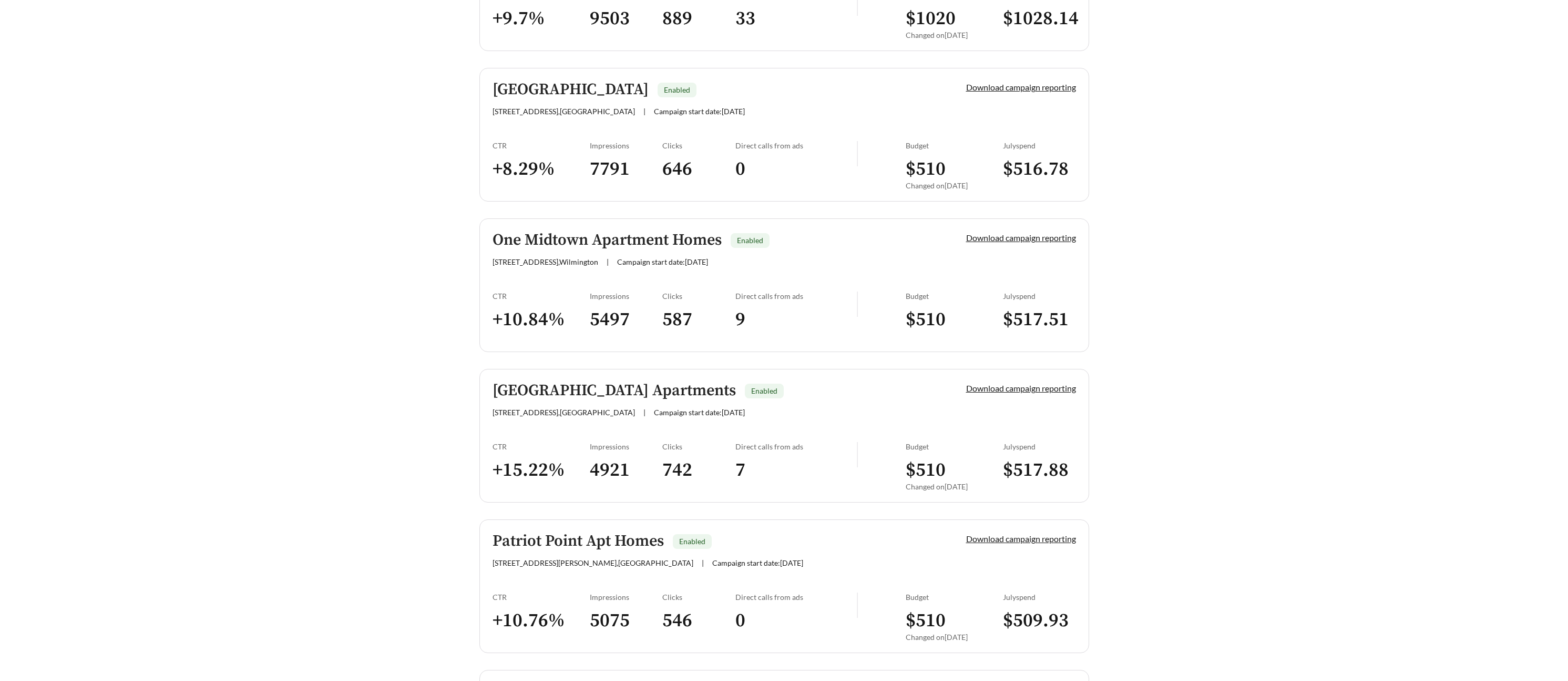
click at [589, 248] on h5 "One Midtown Apartment Homes" at bounding box center [607, 239] width 229 height 17
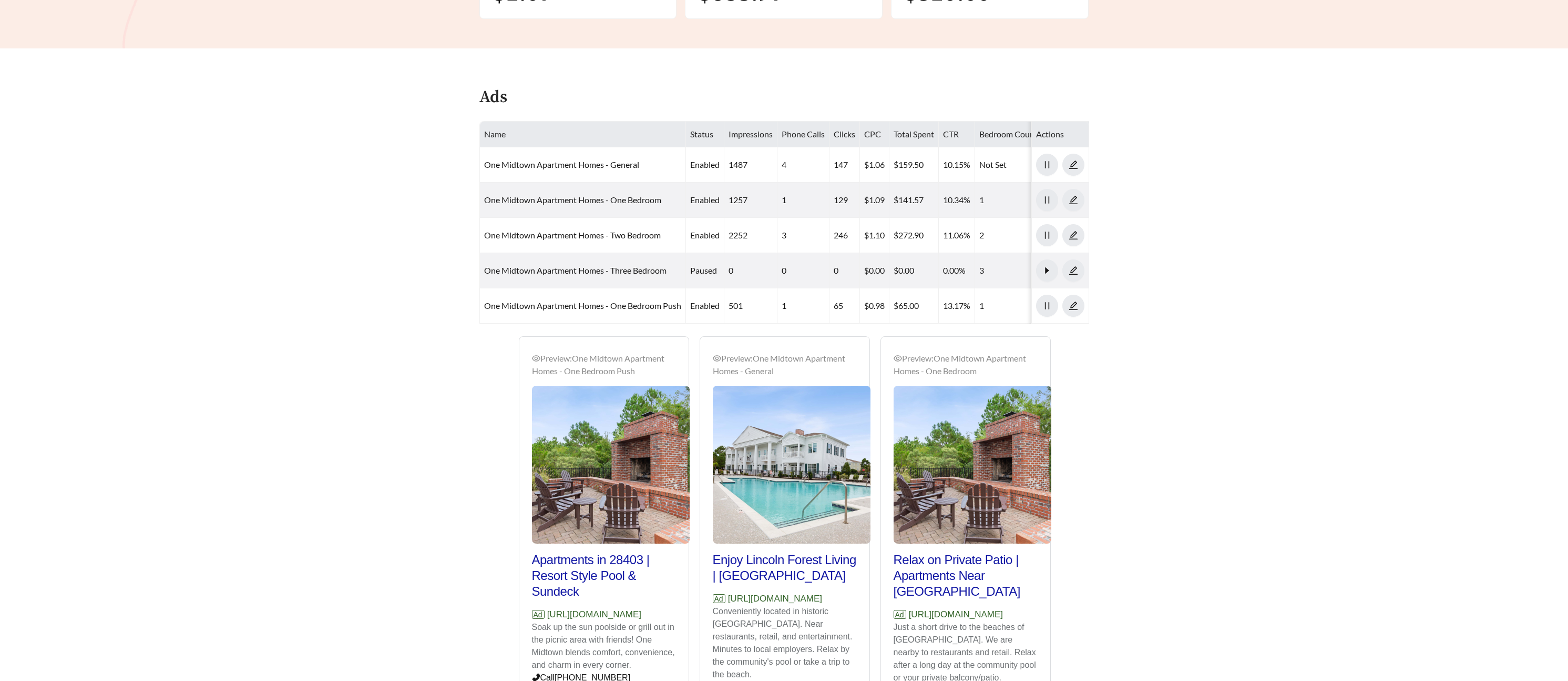
scroll to position [387, 0]
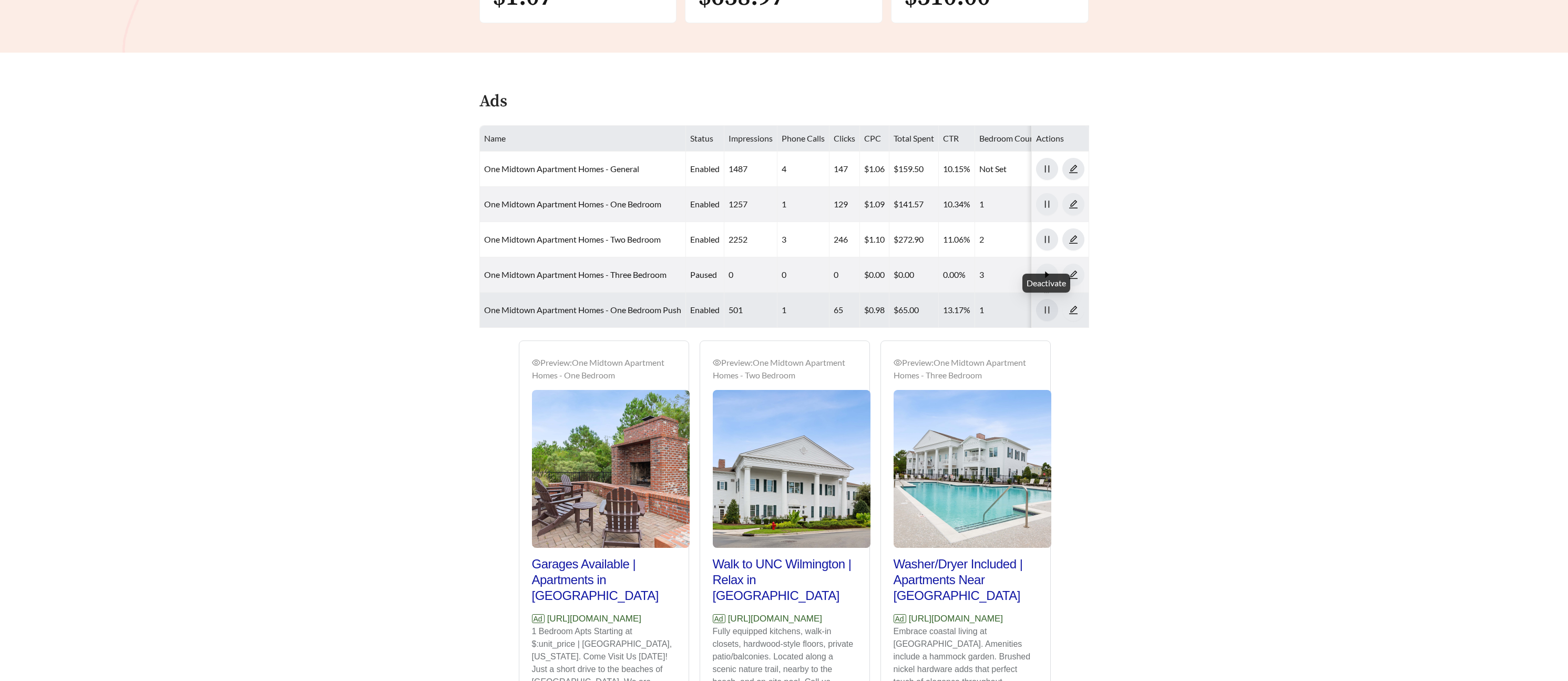
click at [1046, 307] on icon "pause" at bounding box center [1047, 310] width 10 height 10
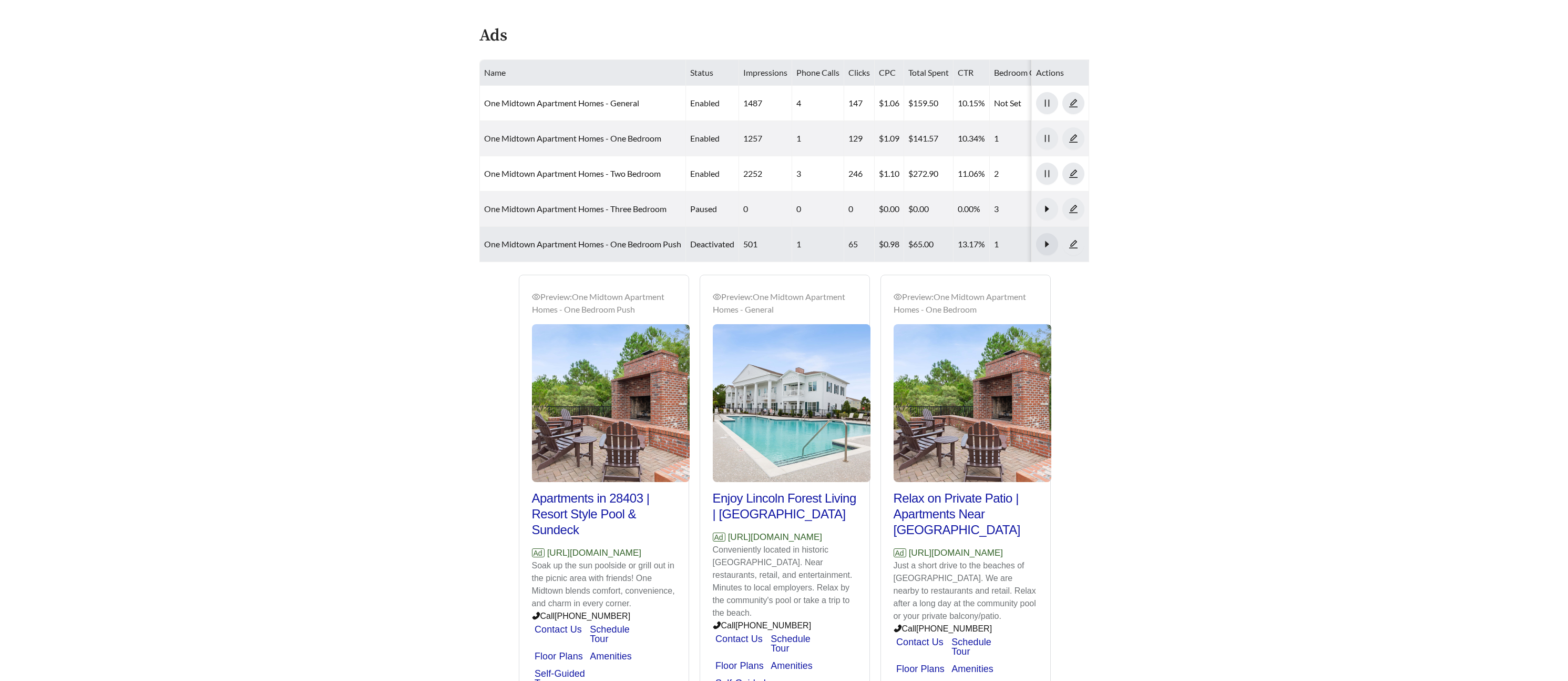
scroll to position [564, 0]
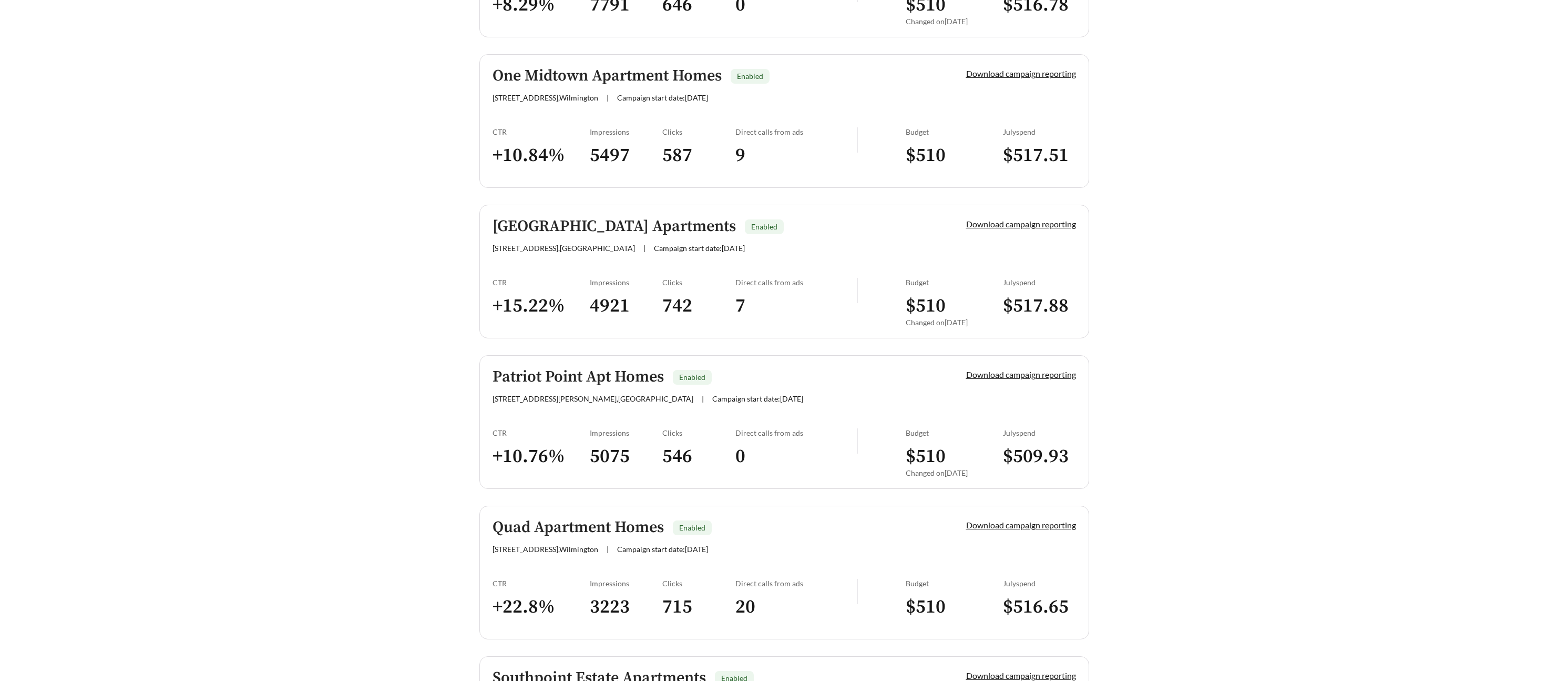
scroll to position [1666, 0]
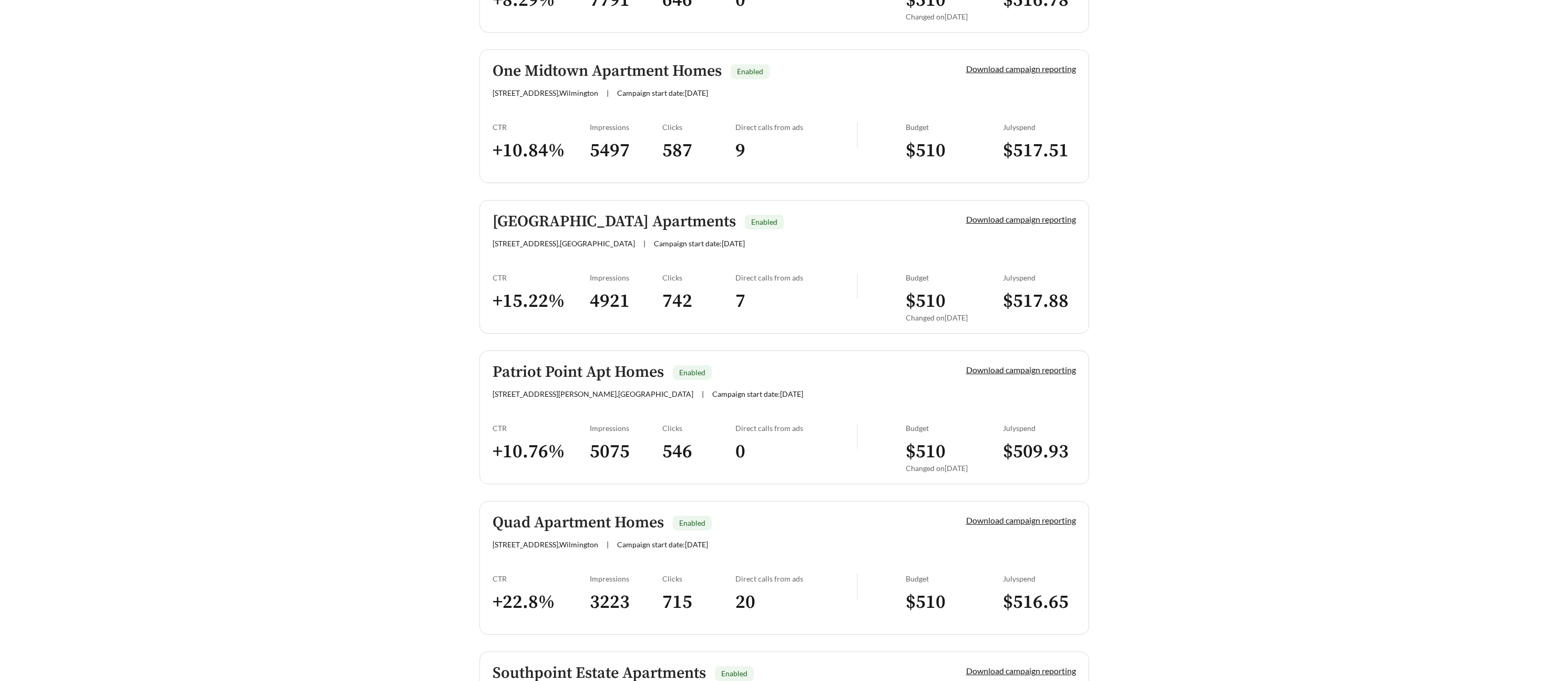
click at [586, 215] on h5 "[GEOGRAPHIC_DATA] Apartments" at bounding box center [614, 222] width 243 height 17
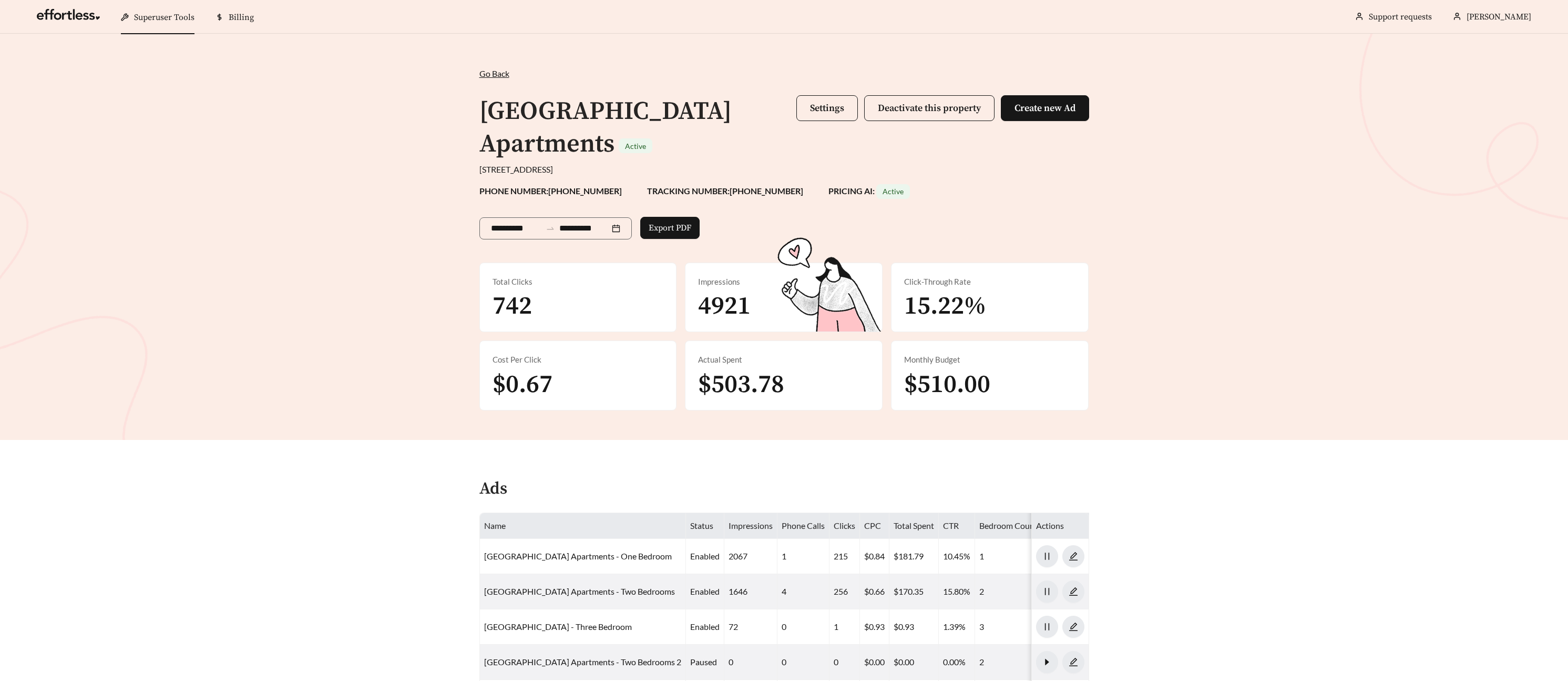
drag, startPoint x: 1156, startPoint y: 309, endPoint x: 1242, endPoint y: 365, distance: 102.6
click at [1149, 311] on div "**********" at bounding box center [784, 237] width 1568 height 406
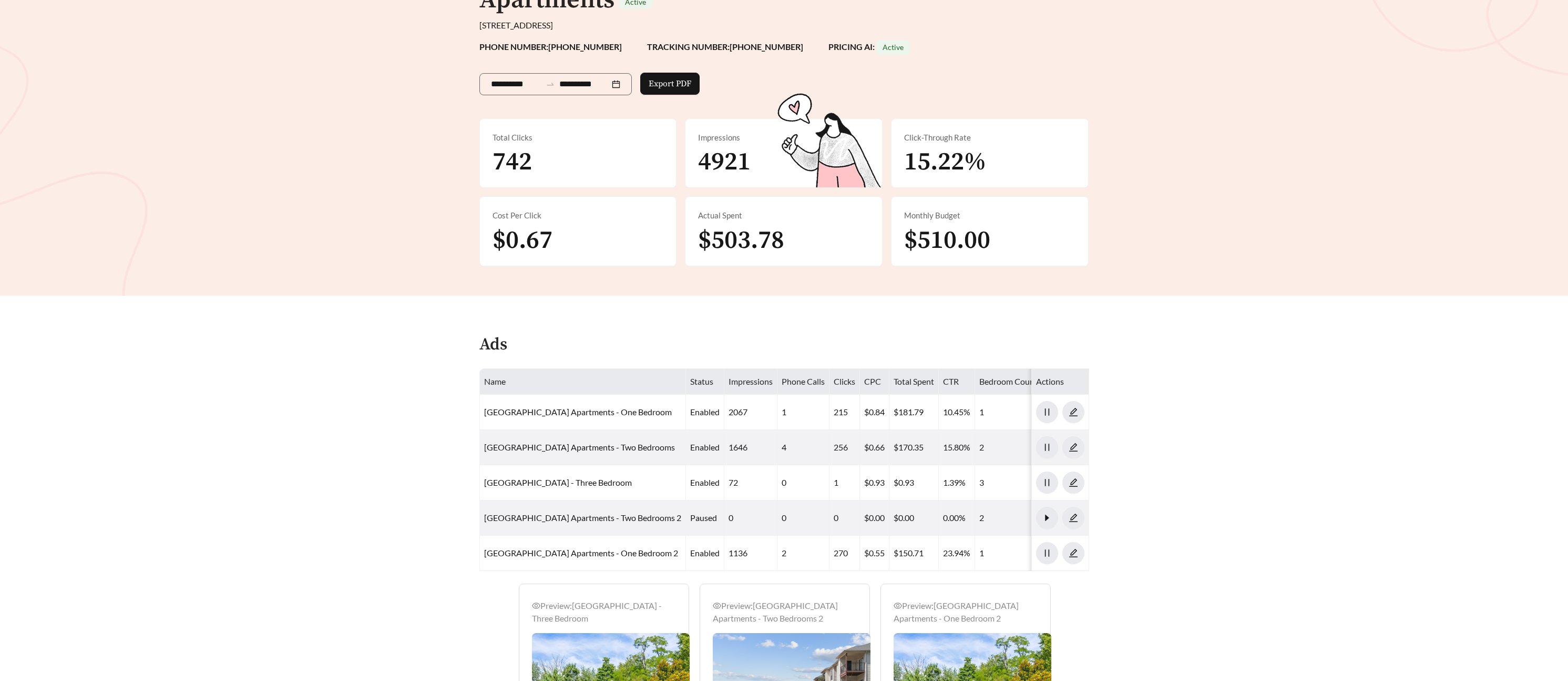
scroll to position [145, 0]
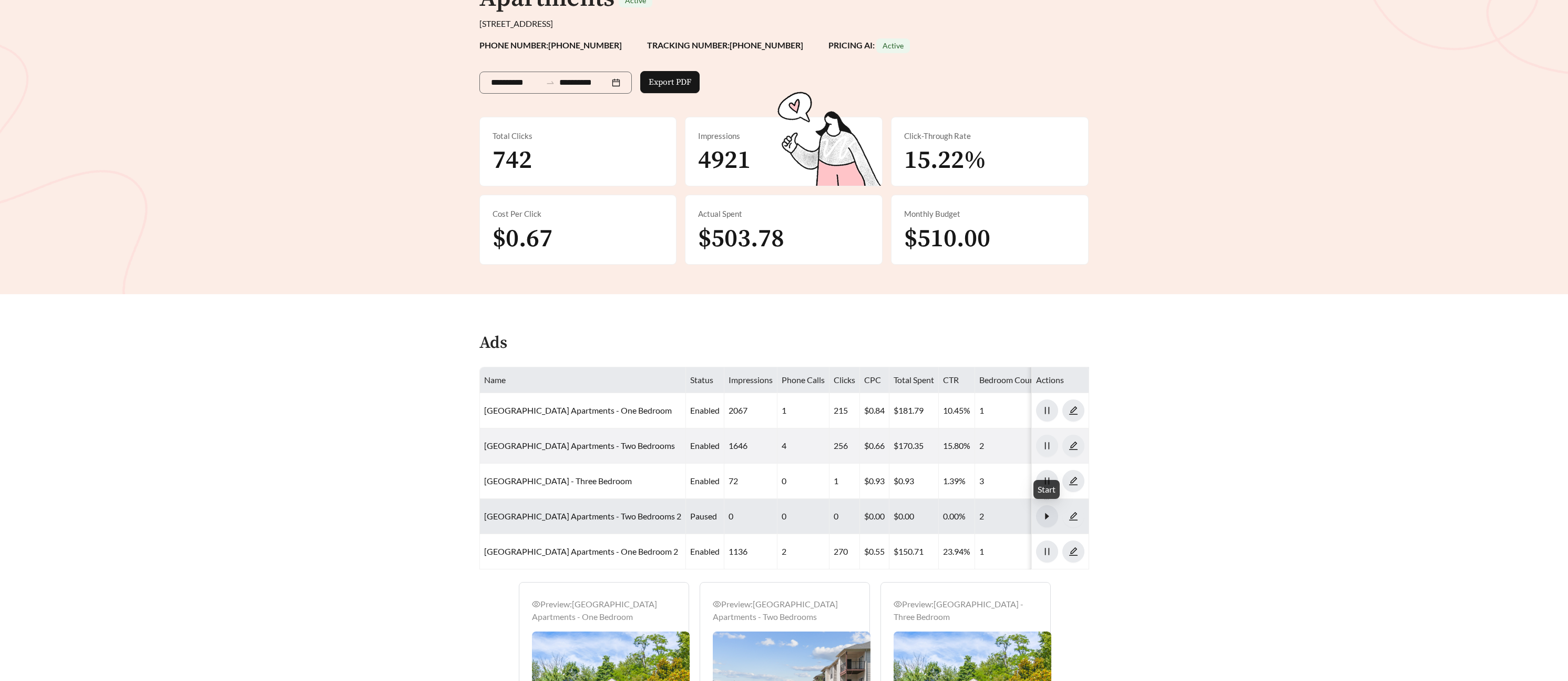
click at [1052, 516] on span "caret-right" at bounding box center [1047, 516] width 21 height 10
click at [1041, 523] on button "button" at bounding box center [1047, 516] width 22 height 22
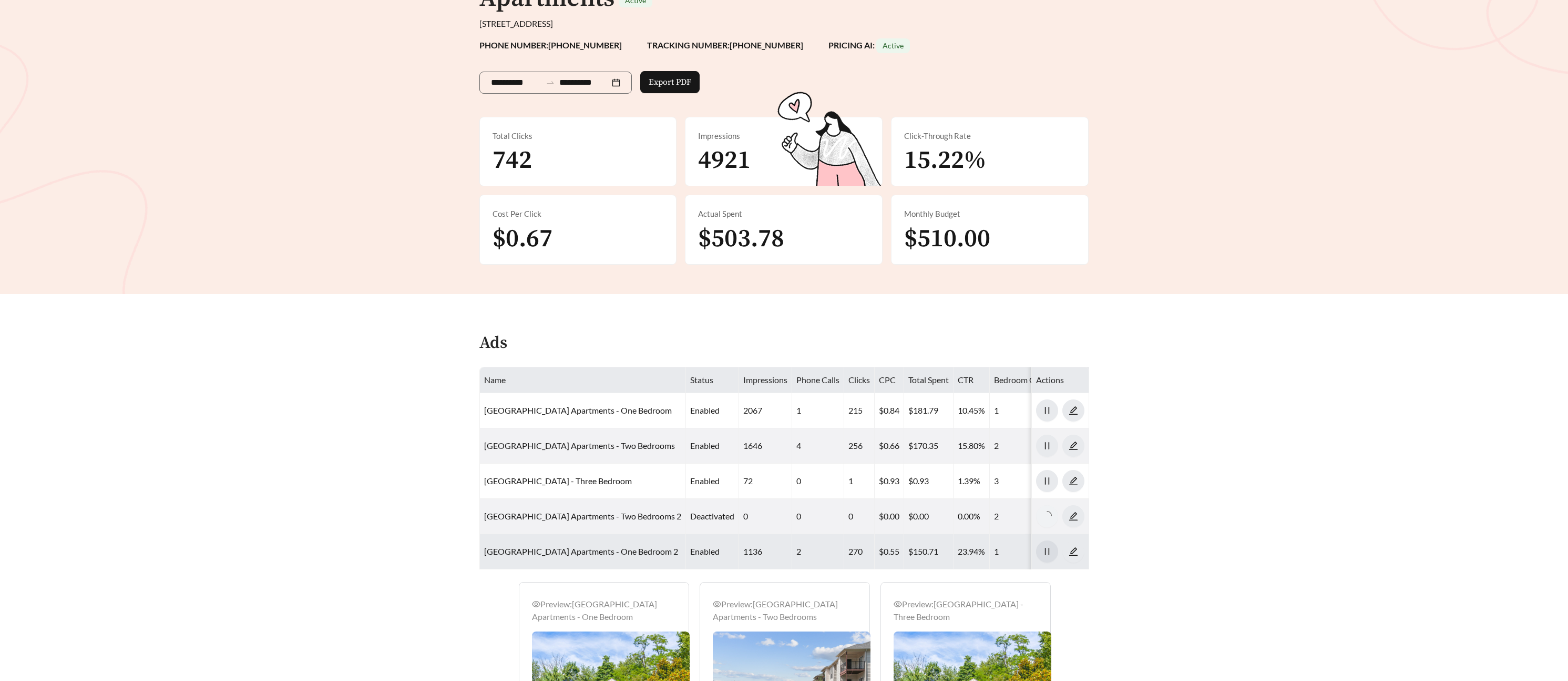
click at [1039, 543] on button "button" at bounding box center [1047, 551] width 22 height 22
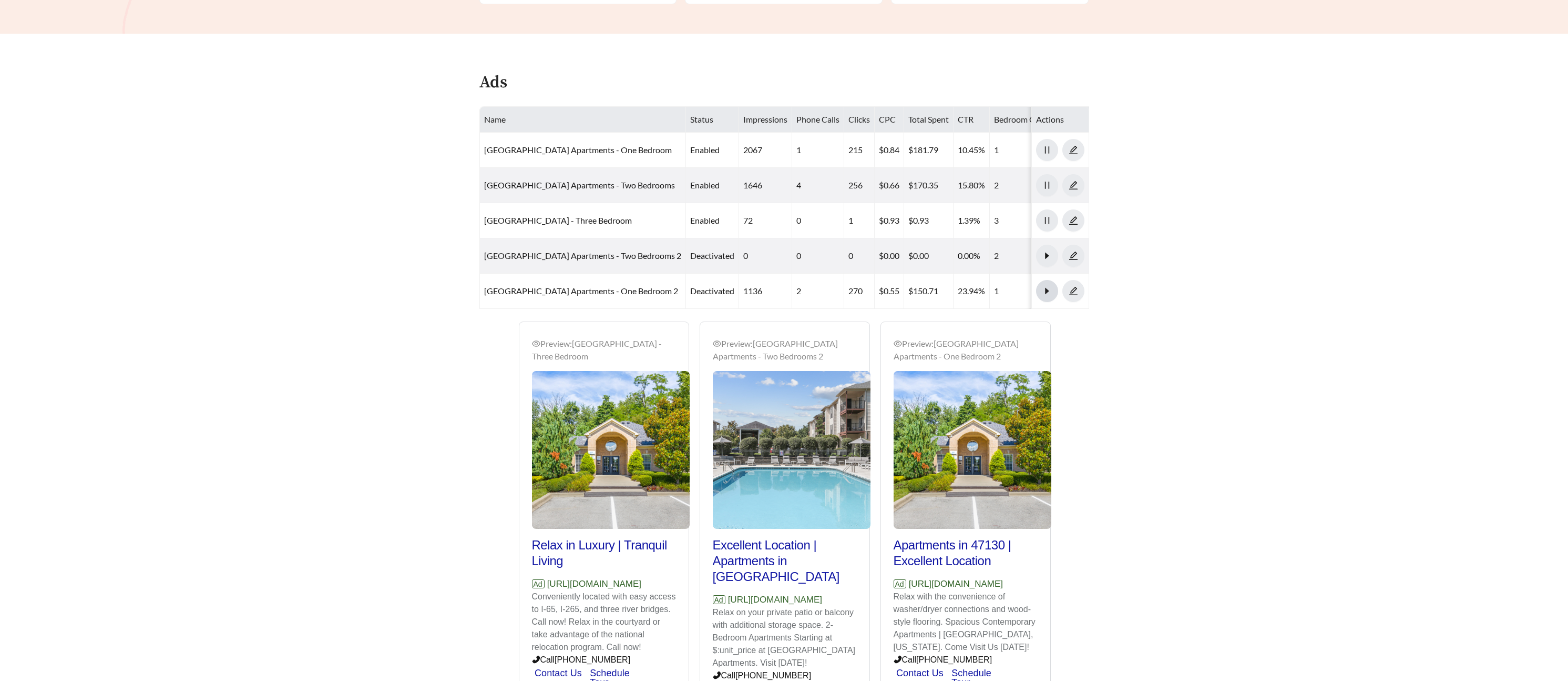
scroll to position [407, 0]
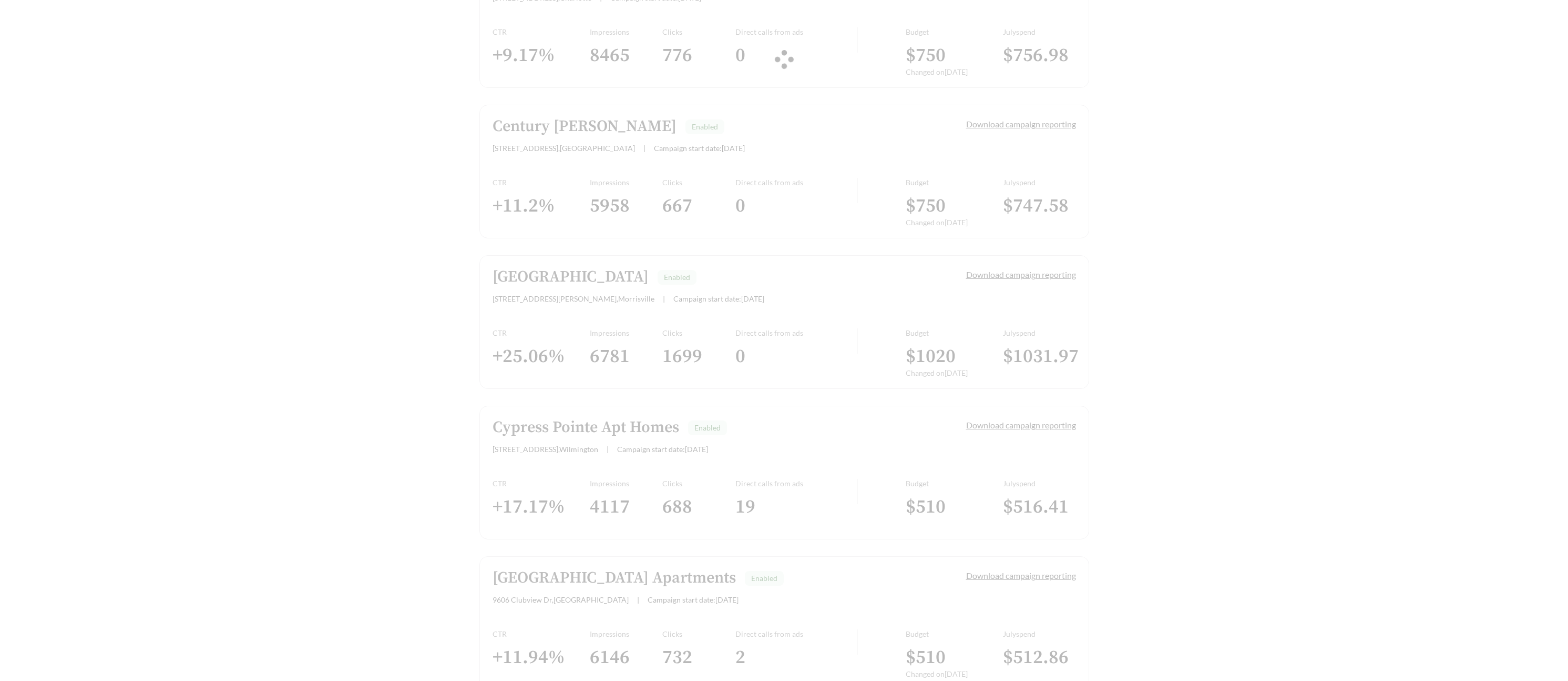
scroll to position [1666, 0]
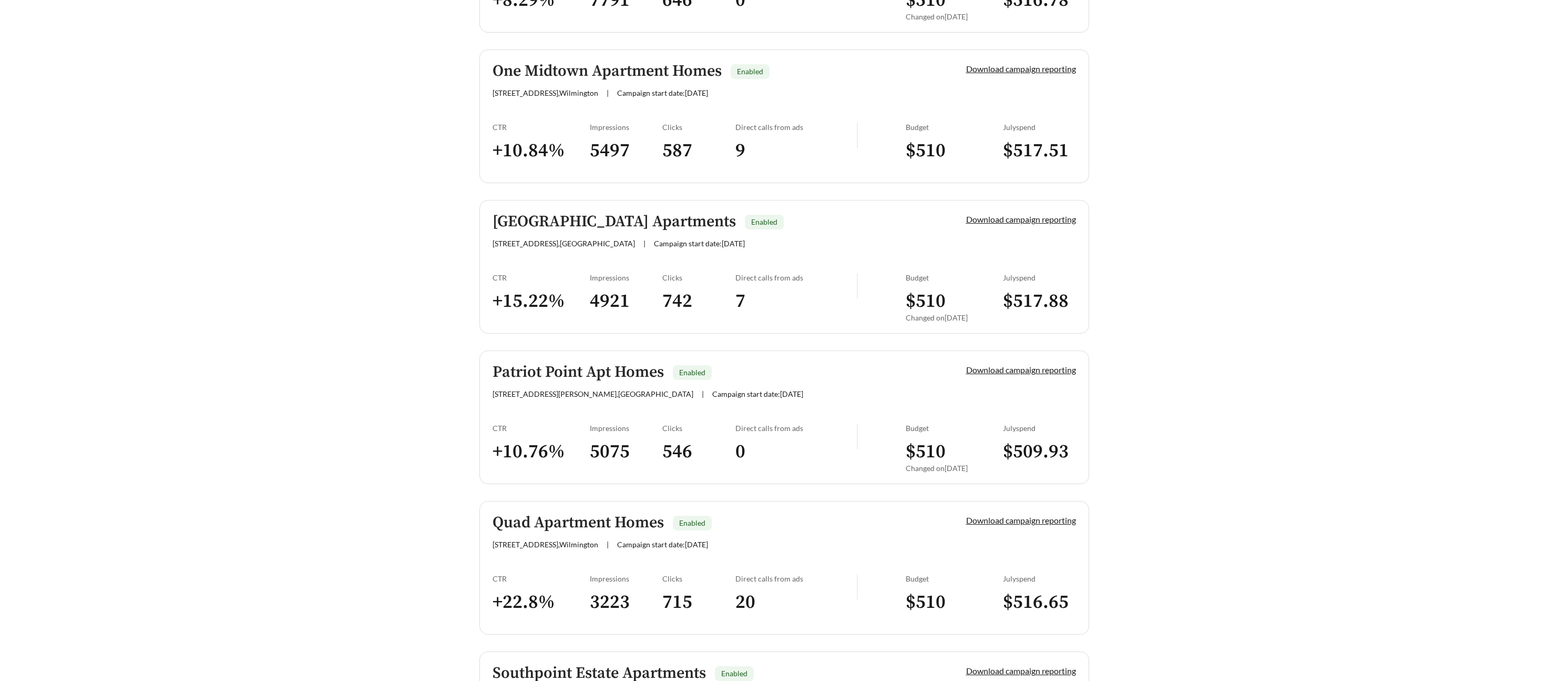
click at [561, 372] on h5 "Patriot Point Apt Homes" at bounding box center [578, 372] width 171 height 17
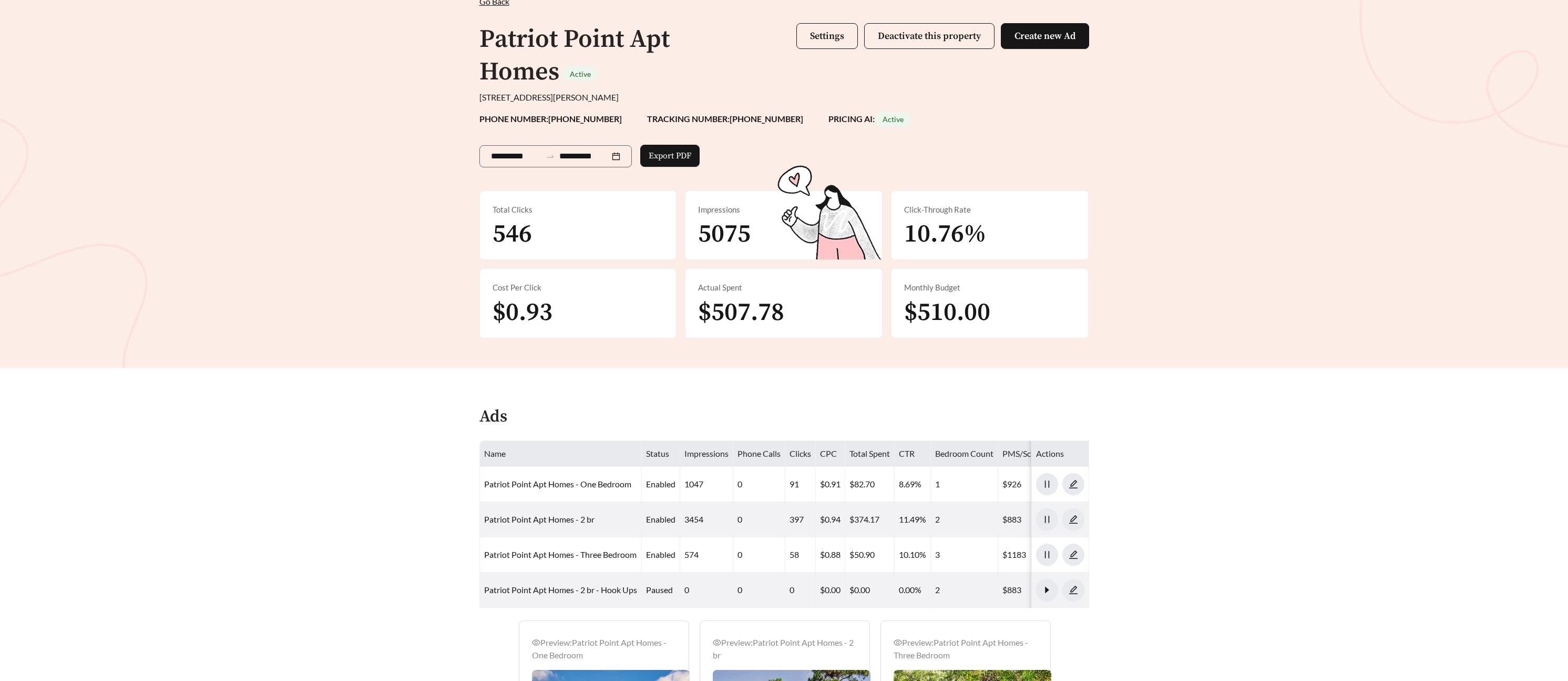
scroll to position [75, 0]
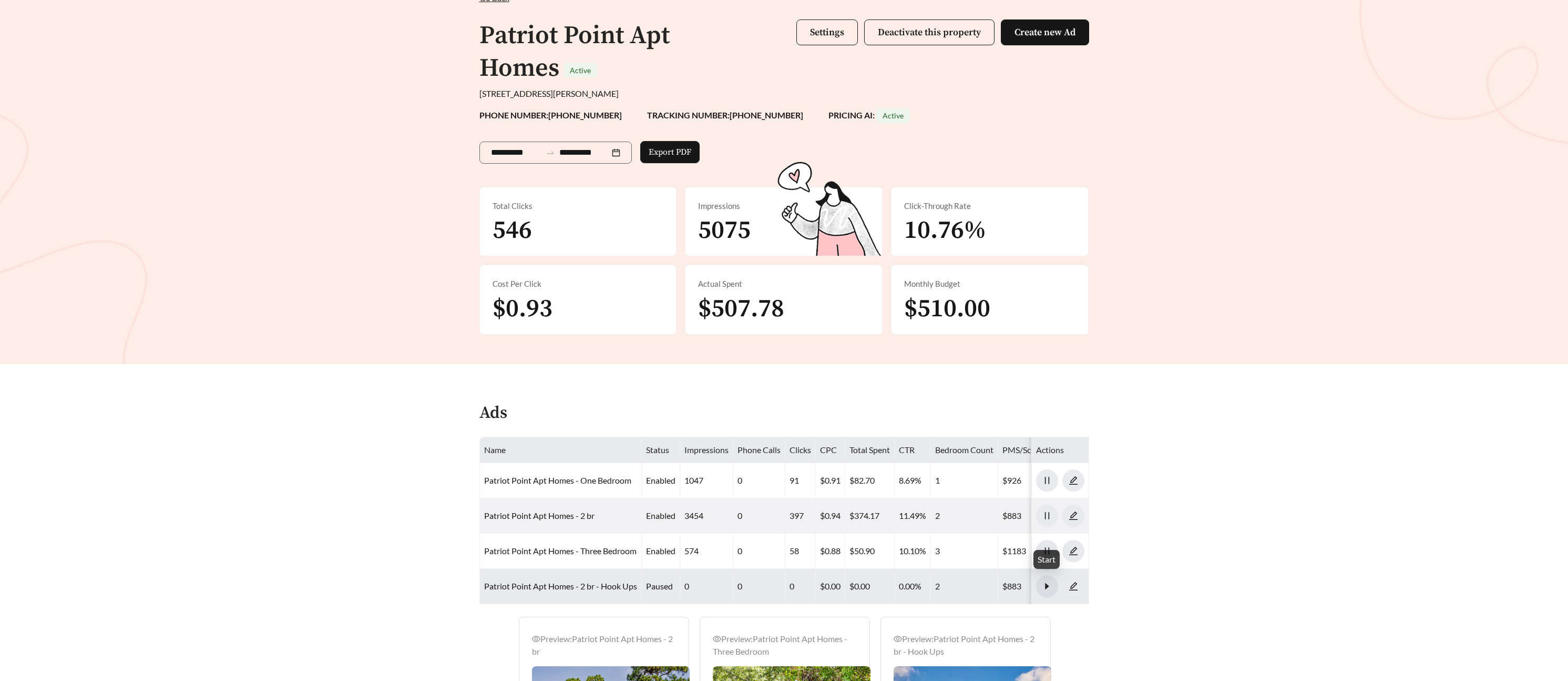
click at [1047, 584] on icon "caret-right" at bounding box center [1046, 586] width 3 height 6
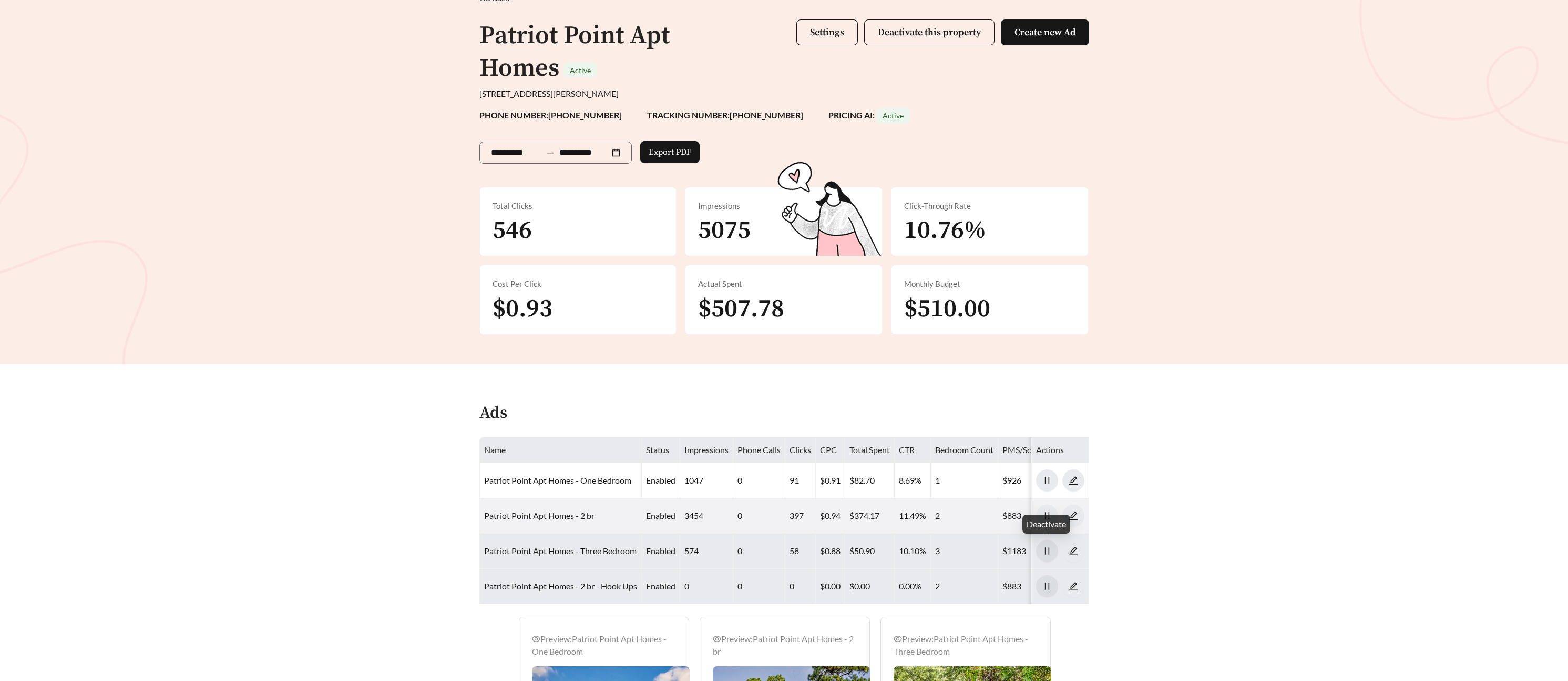
click at [1042, 548] on icon "pause" at bounding box center [1047, 551] width 10 height 10
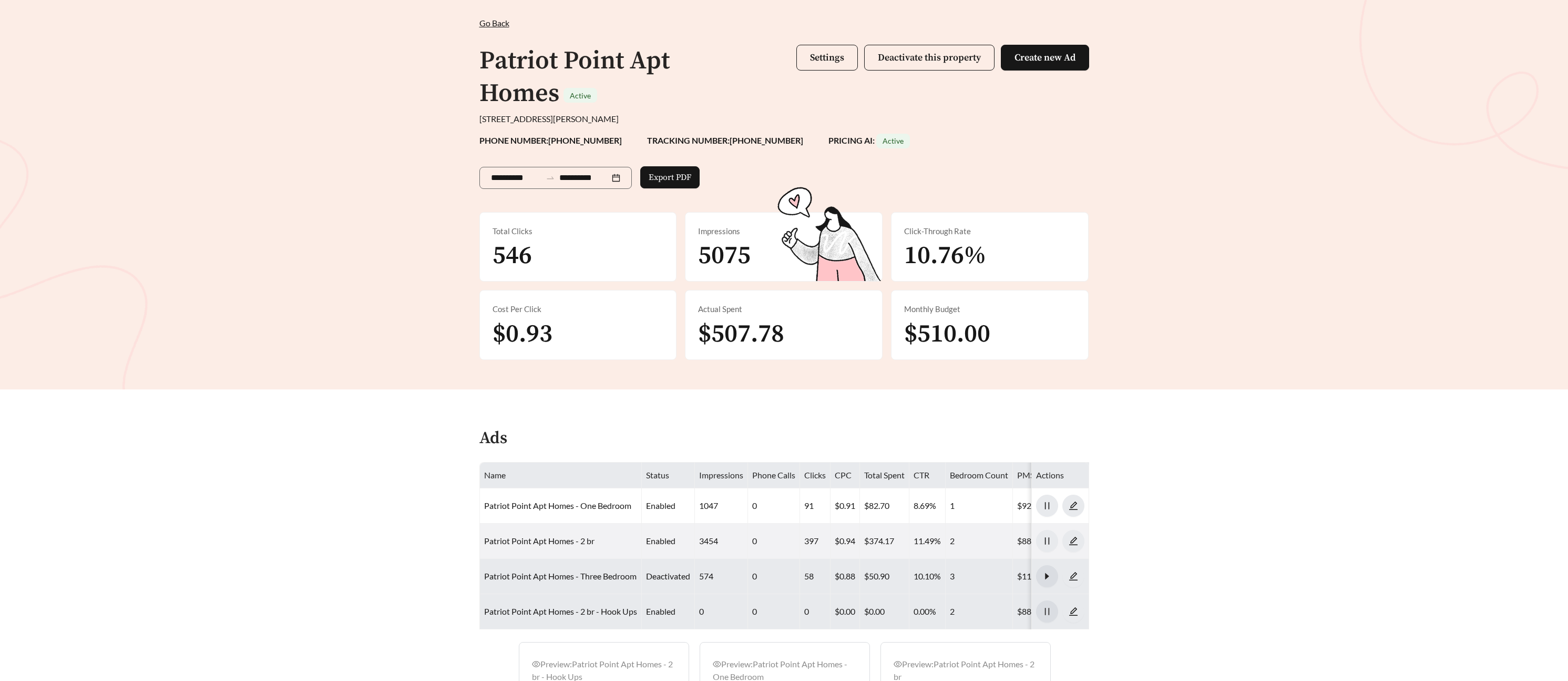
scroll to position [50, 0]
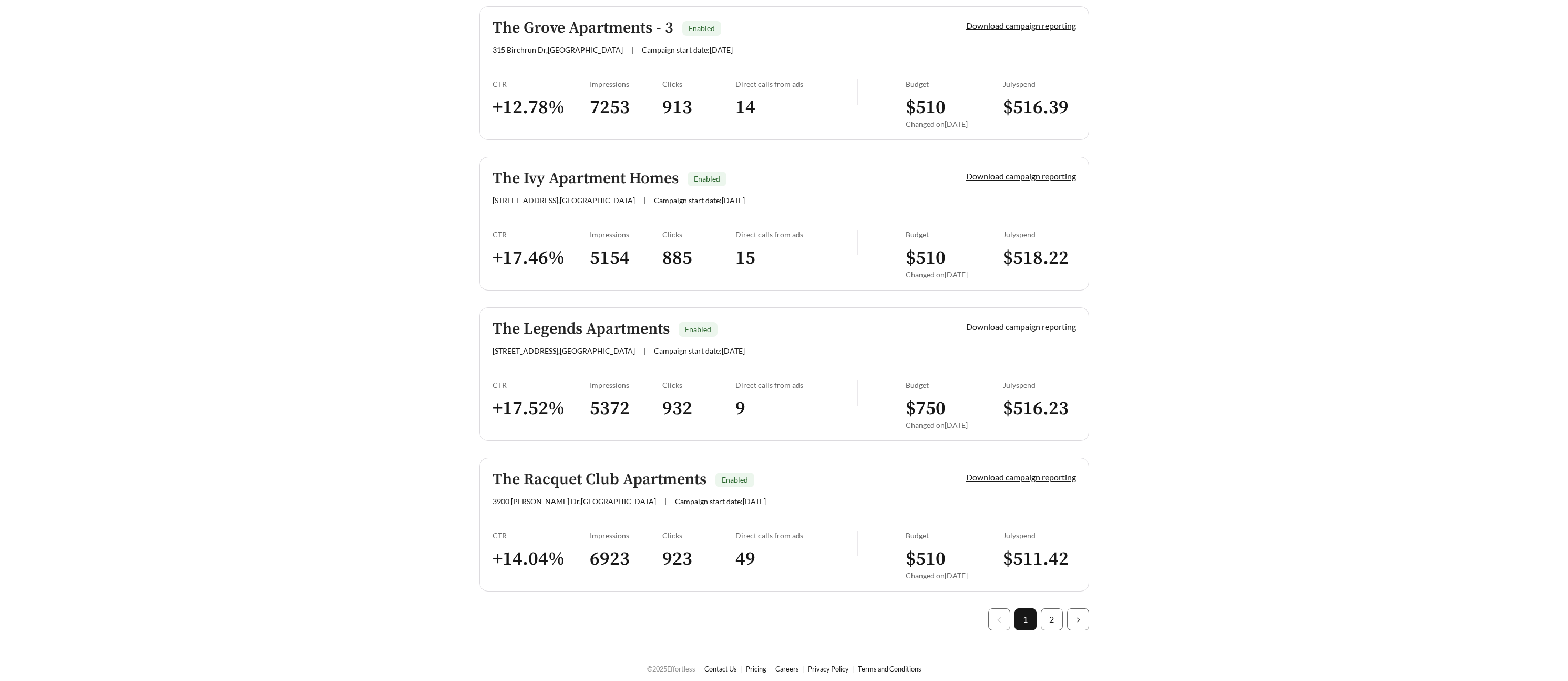
scroll to position [2769, 0]
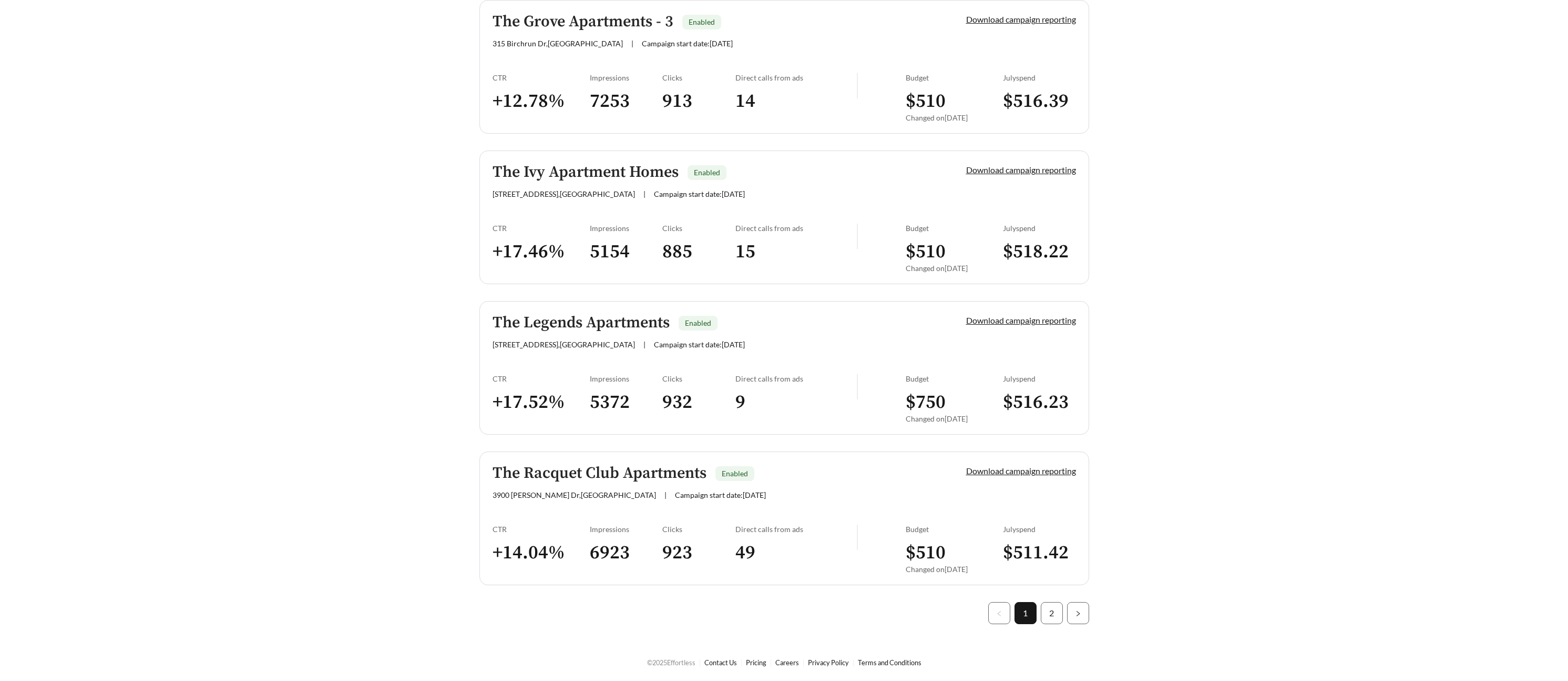
click at [624, 475] on h5 "The Racquet Club Apartments" at bounding box center [600, 473] width 214 height 17
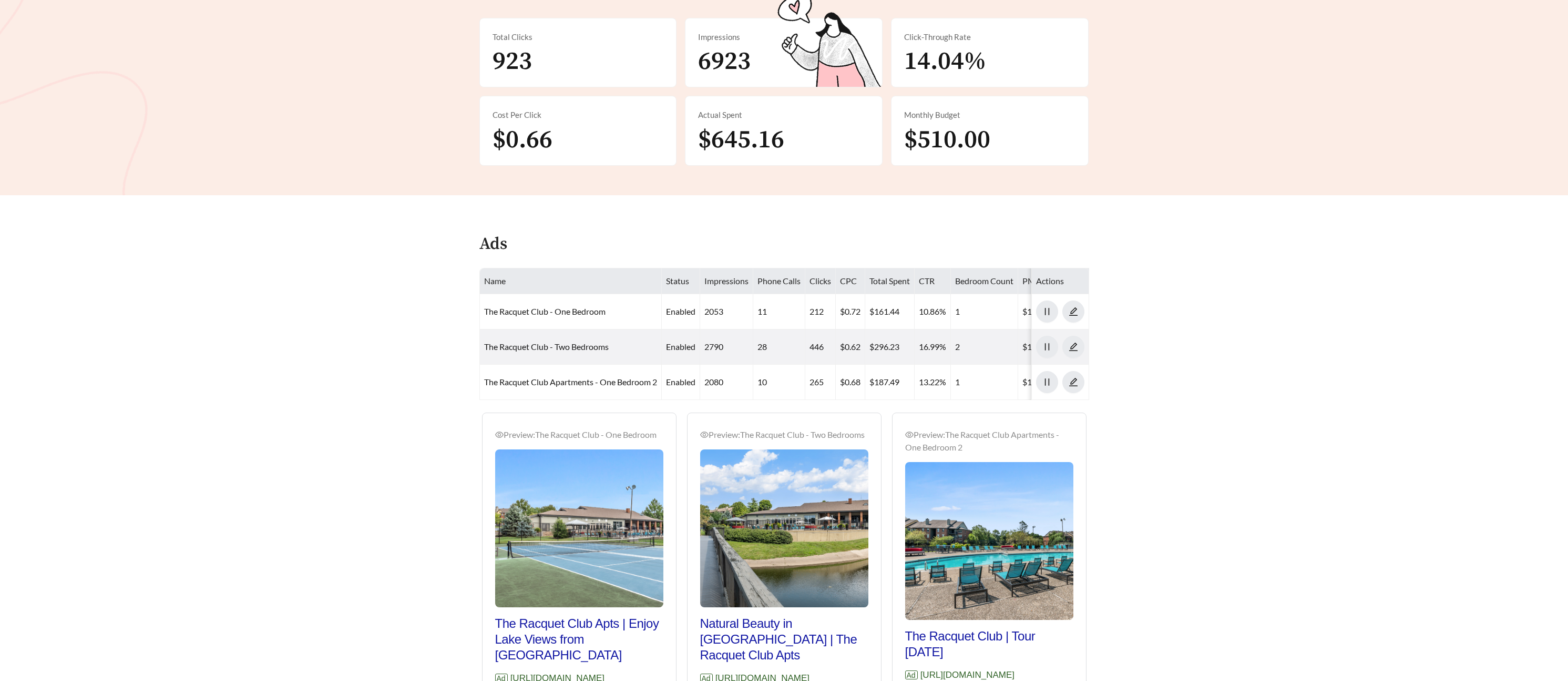
scroll to position [242, 0]
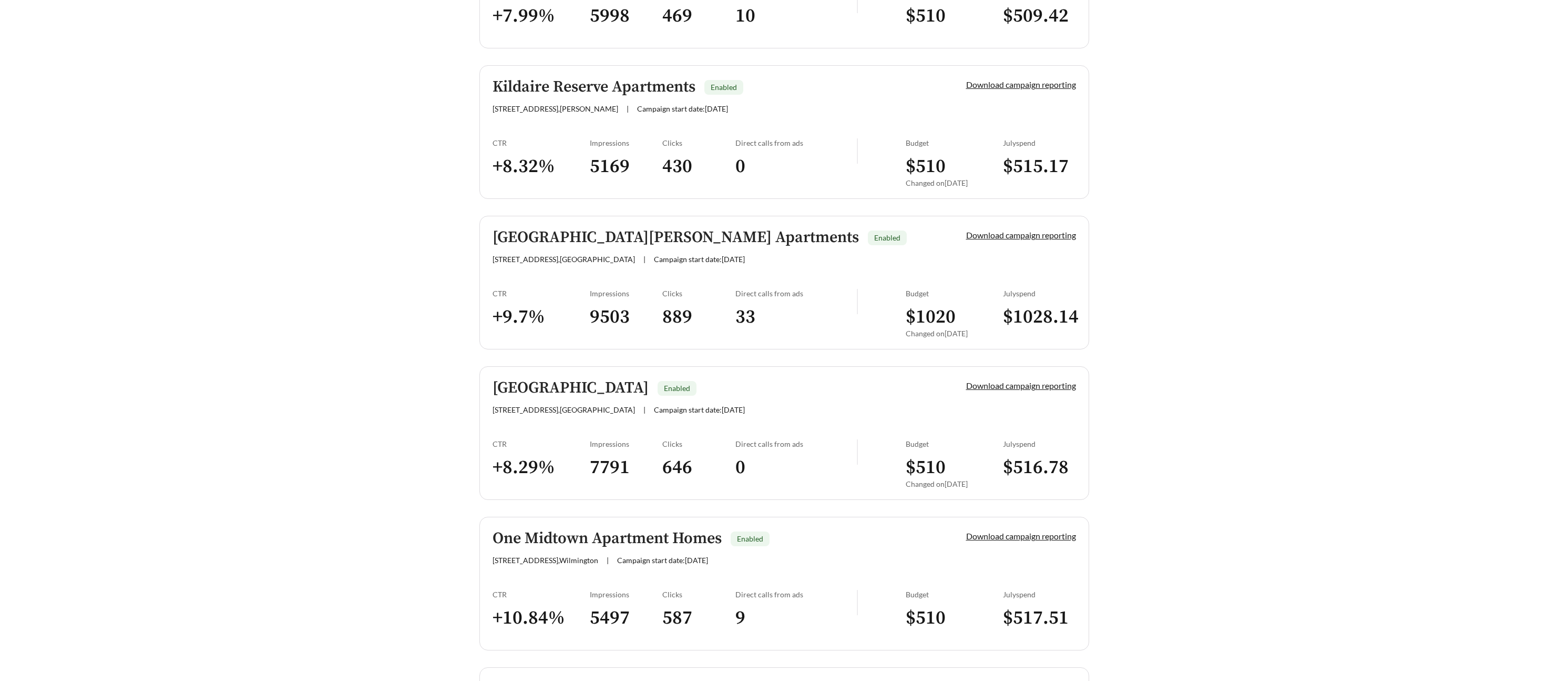
scroll to position [1201, 0]
click at [615, 380] on h5 "[GEOGRAPHIC_DATA]" at bounding box center [571, 385] width 156 height 17
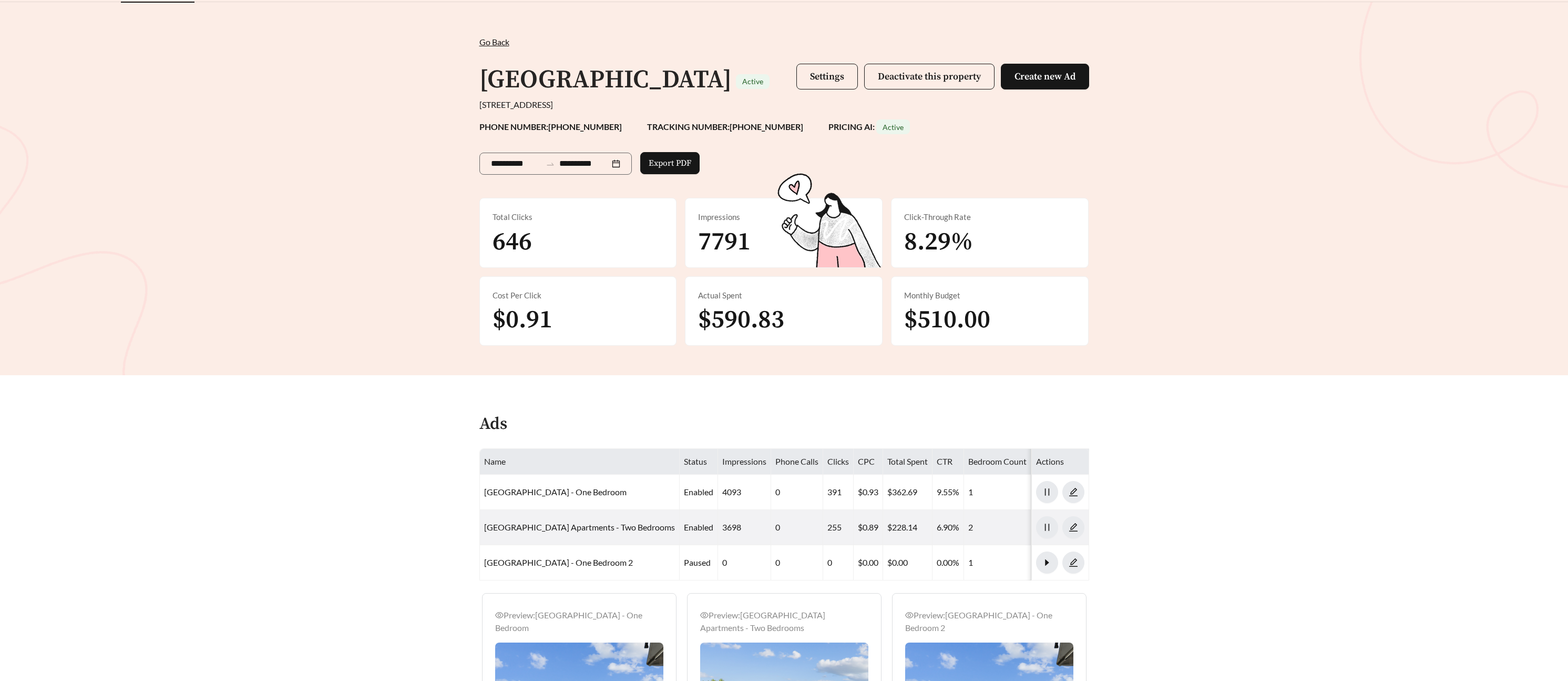
scroll to position [25, 0]
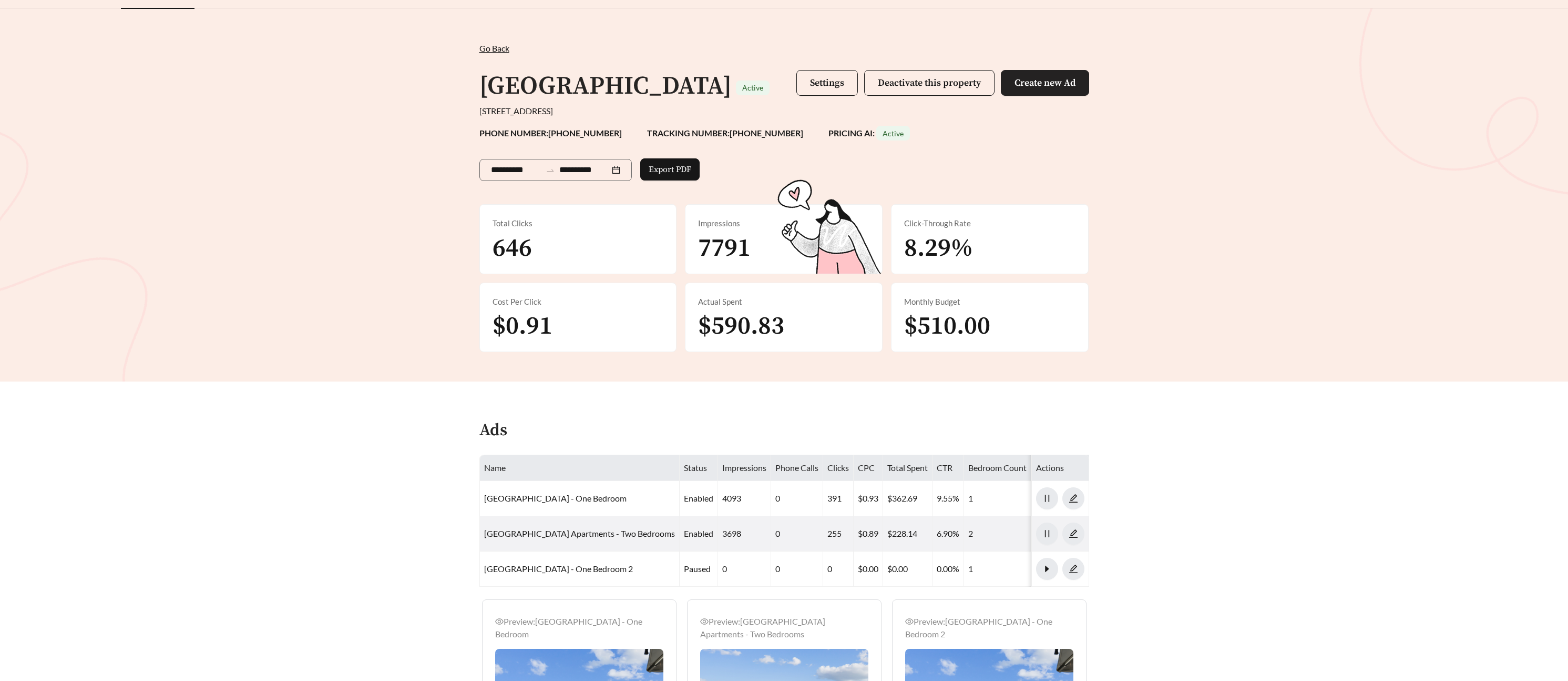
click at [1048, 80] on span "Create new Ad" at bounding box center [1044, 83] width 61 height 12
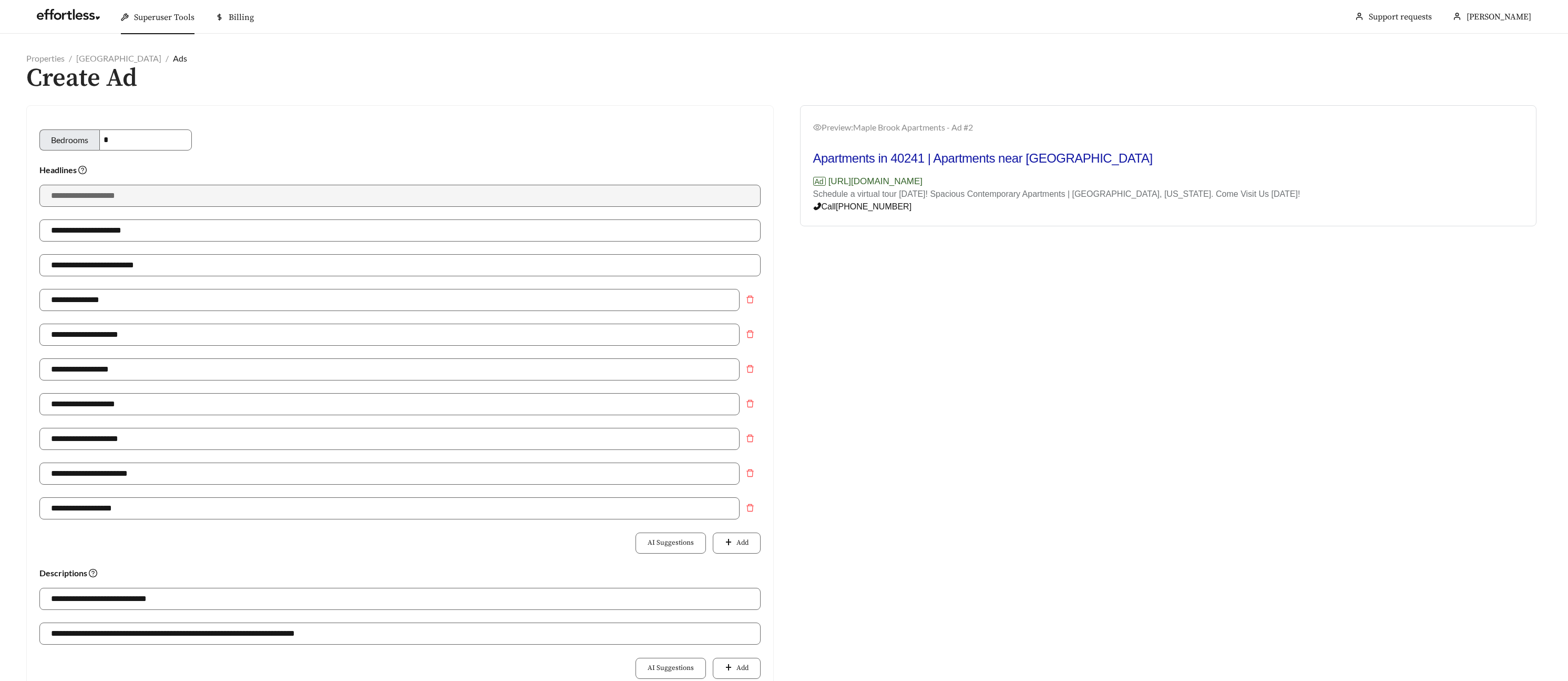
drag, startPoint x: 93, startPoint y: 139, endPoint x: 73, endPoint y: 137, distance: 20.1
click at [75, 137] on div "Bedrooms *" at bounding box center [116, 140] width 152 height 21
type input "*"
type input "**********"
type input "*"
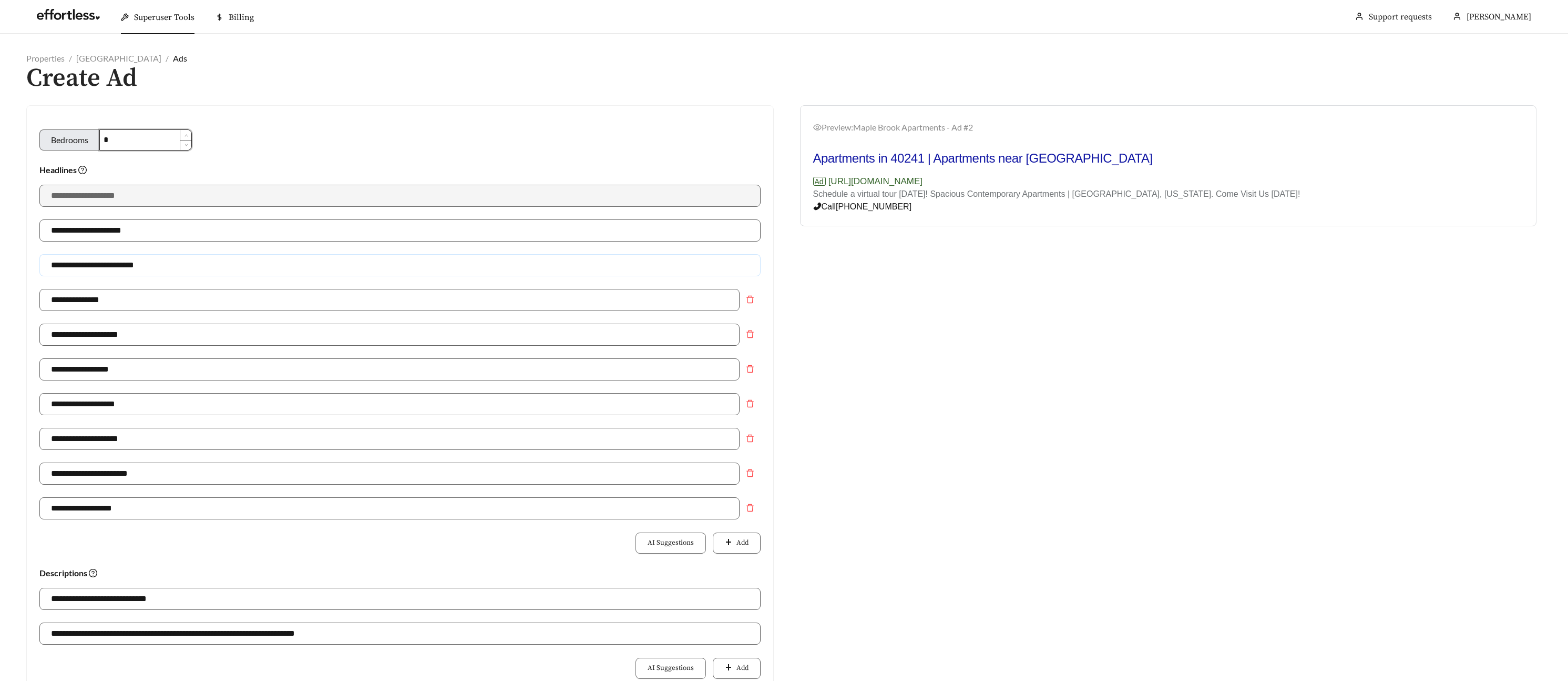
click at [110, 263] on input "**********" at bounding box center [400, 265] width 721 height 22
drag, startPoint x: 113, startPoint y: 265, endPoint x: 99, endPoint y: 266, distance: 14.0
click at [97, 265] on input "**********" at bounding box center [400, 265] width 721 height 22
type input "**********"
click at [170, 418] on div "**********" at bounding box center [400, 410] width 721 height 35
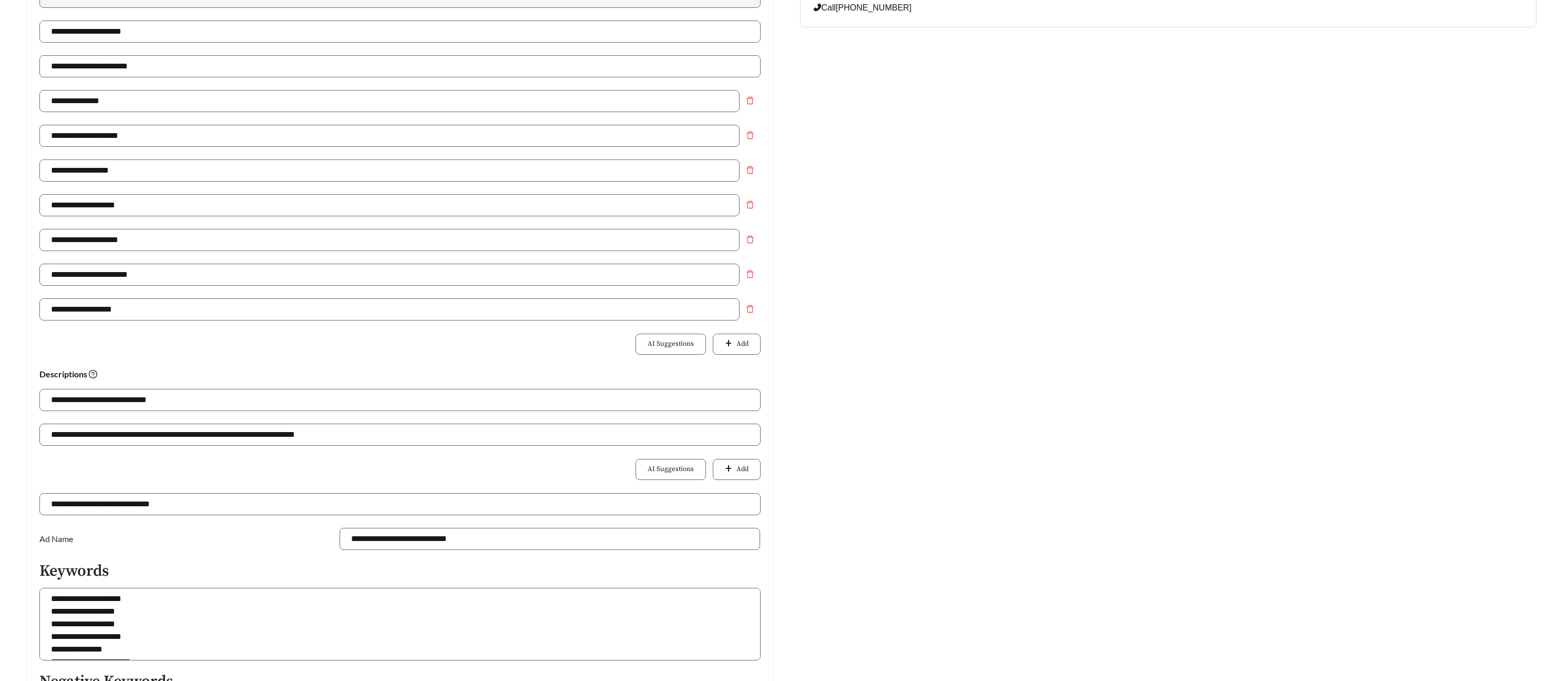
scroll to position [217, 0]
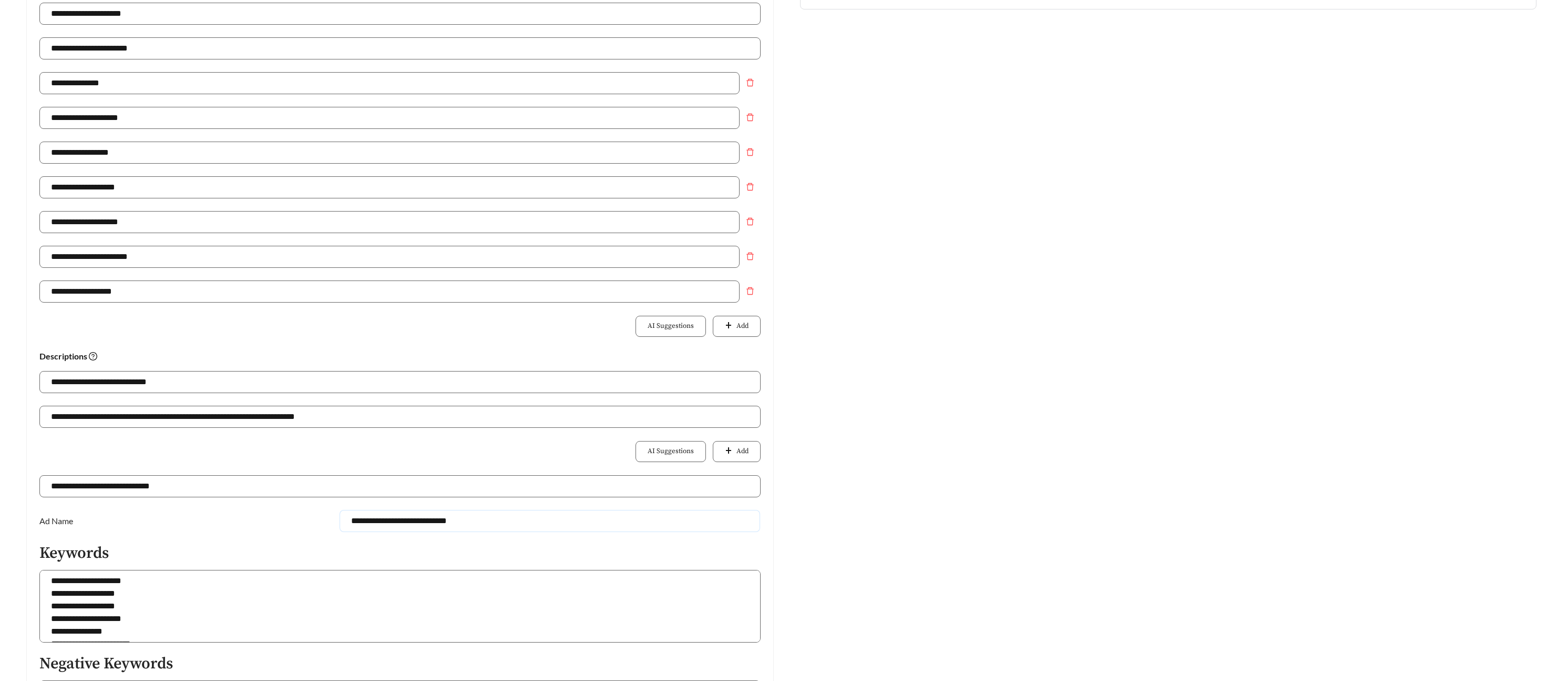
drag, startPoint x: 474, startPoint y: 524, endPoint x: 450, endPoint y: 523, distance: 24.0
click at [450, 523] on input "**********" at bounding box center [550, 521] width 421 height 22
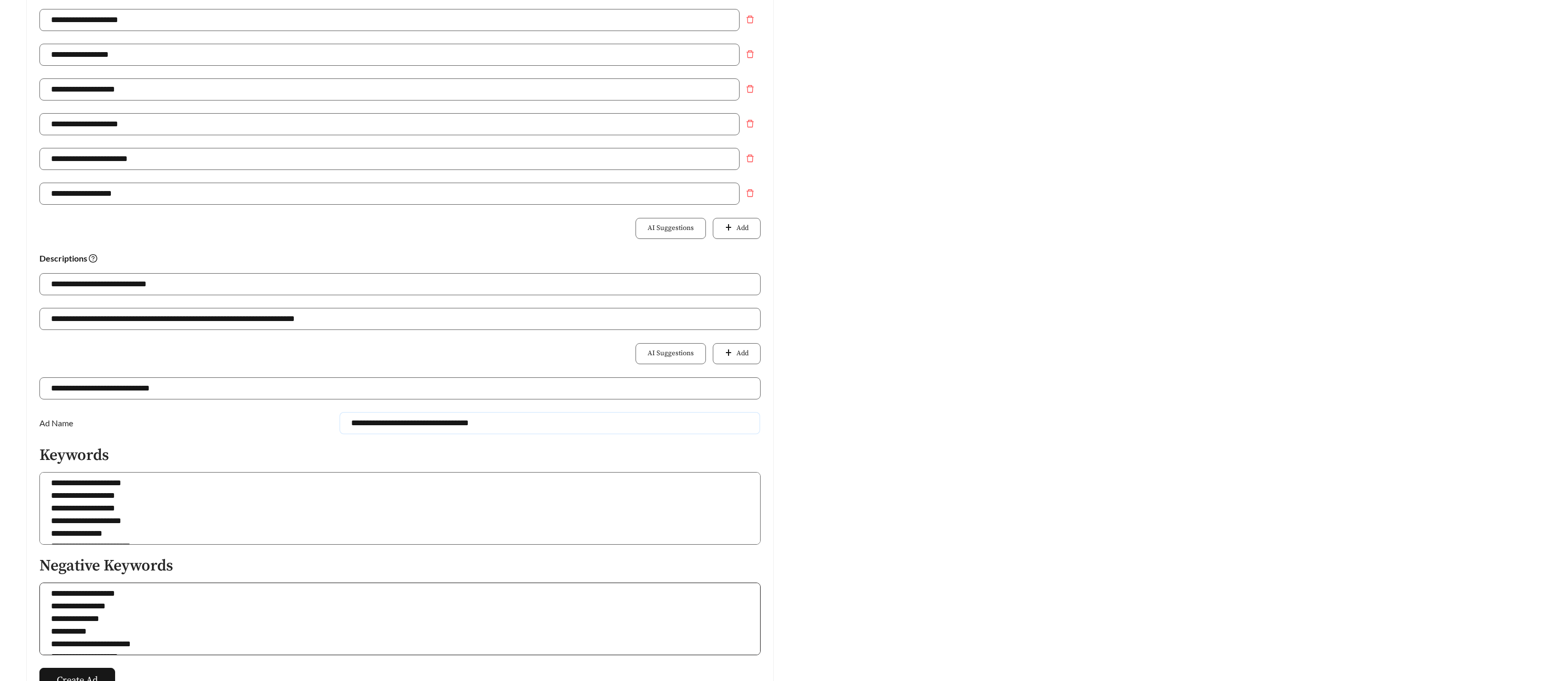
scroll to position [396, 0]
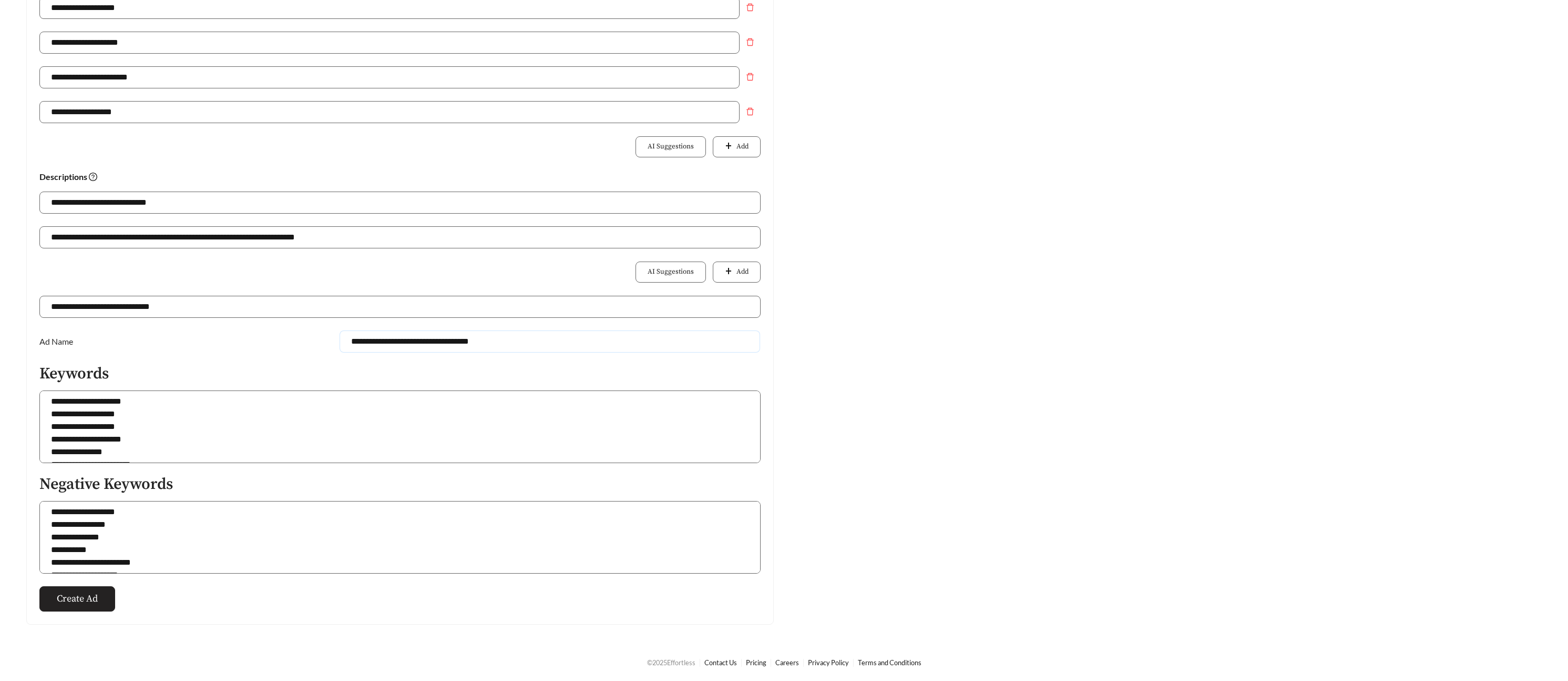
type input "**********"
click at [103, 591] on button "Create Ad" at bounding box center [77, 598] width 75 height 25
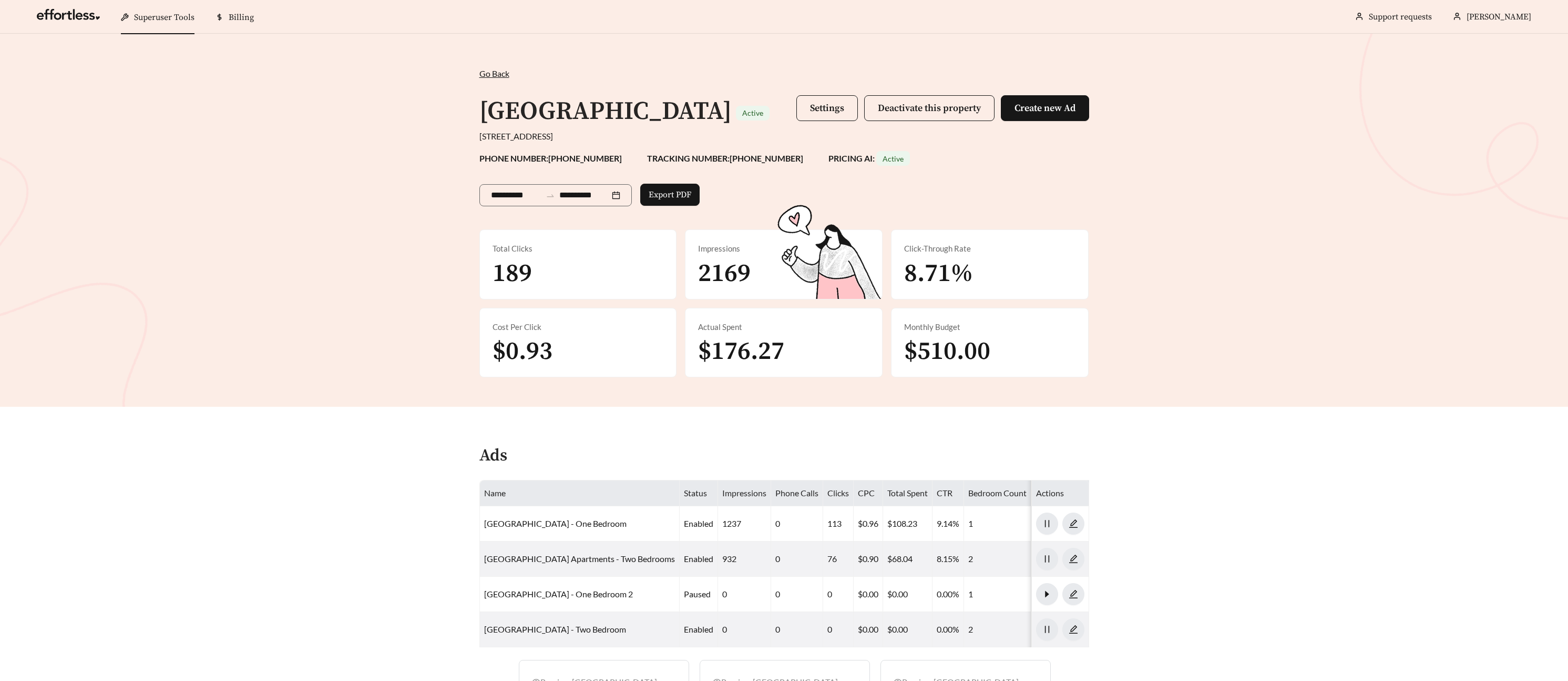
scroll to position [396, 0]
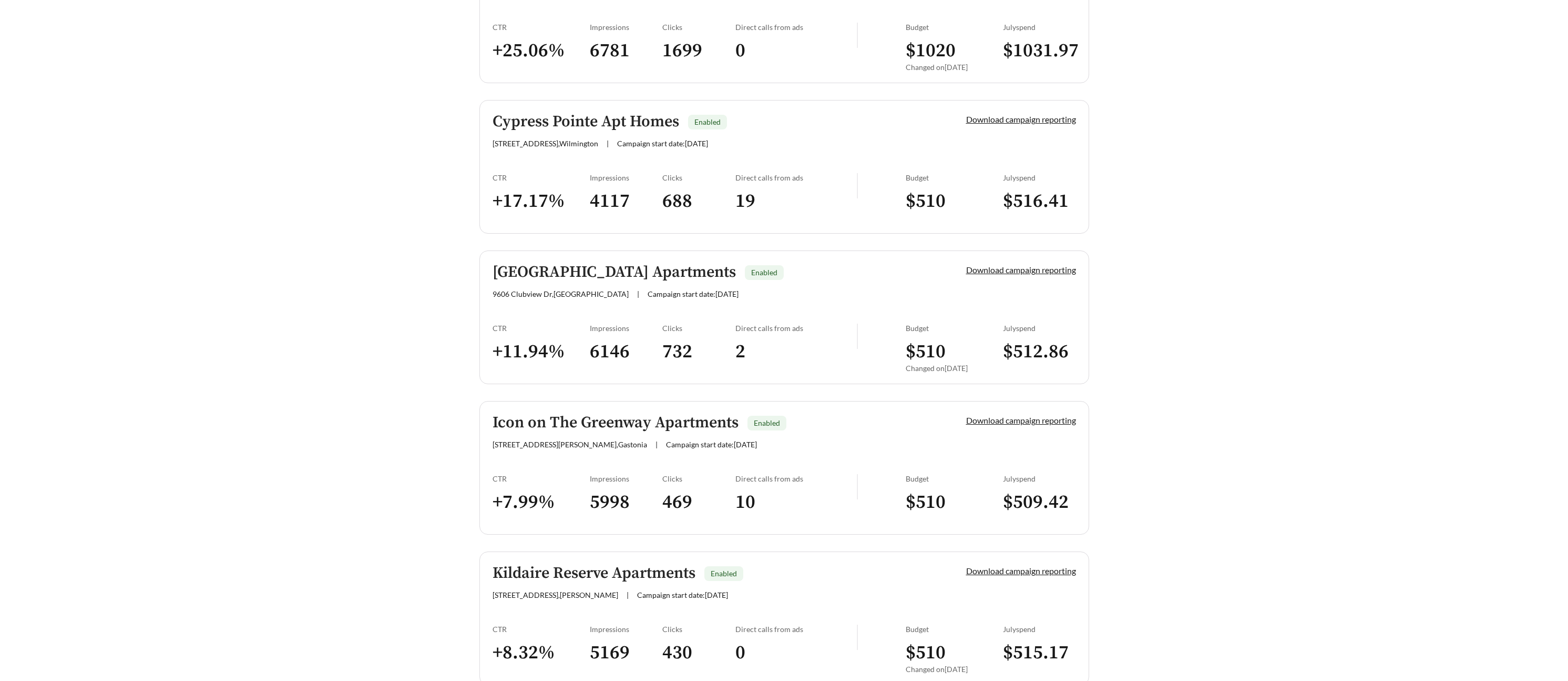
scroll to position [728, 0]
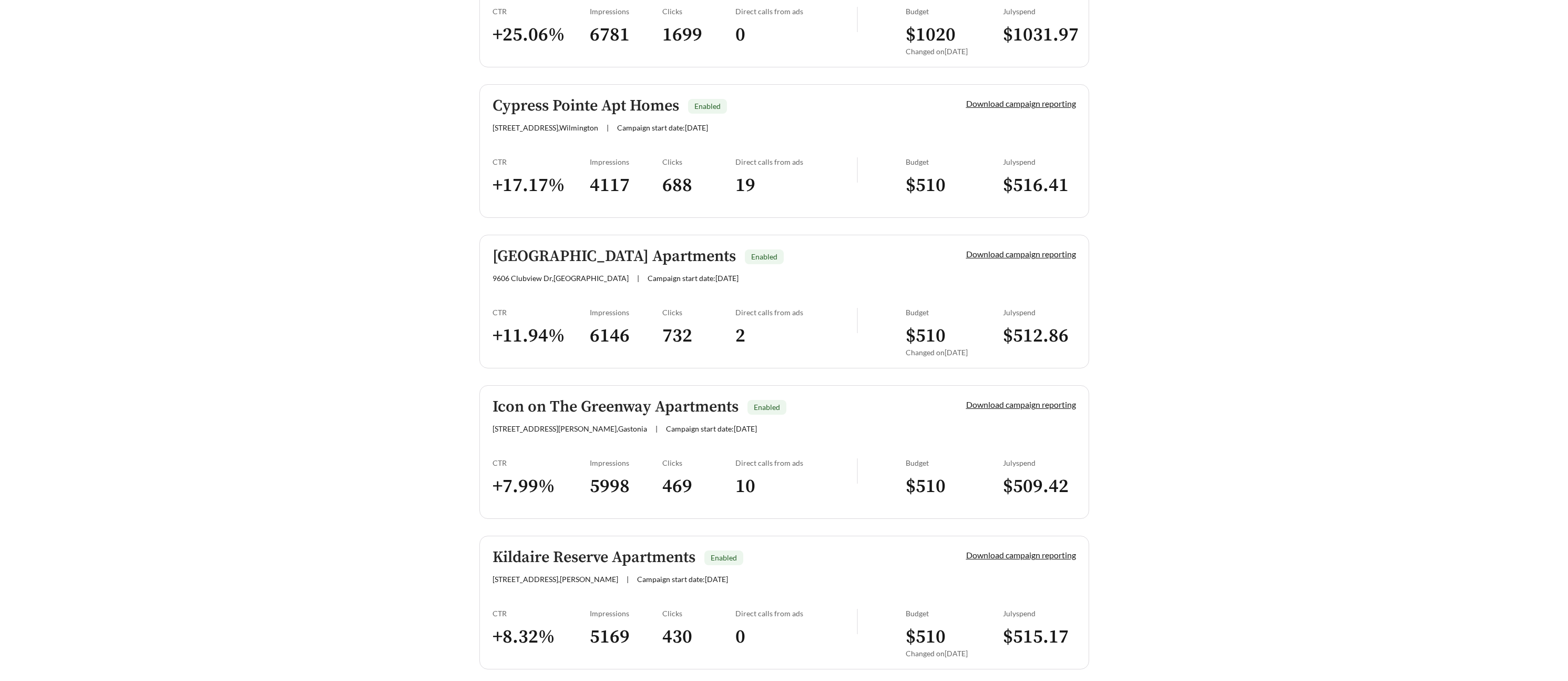
click at [614, 259] on h5 "[GEOGRAPHIC_DATA] Apartments" at bounding box center [614, 256] width 243 height 17
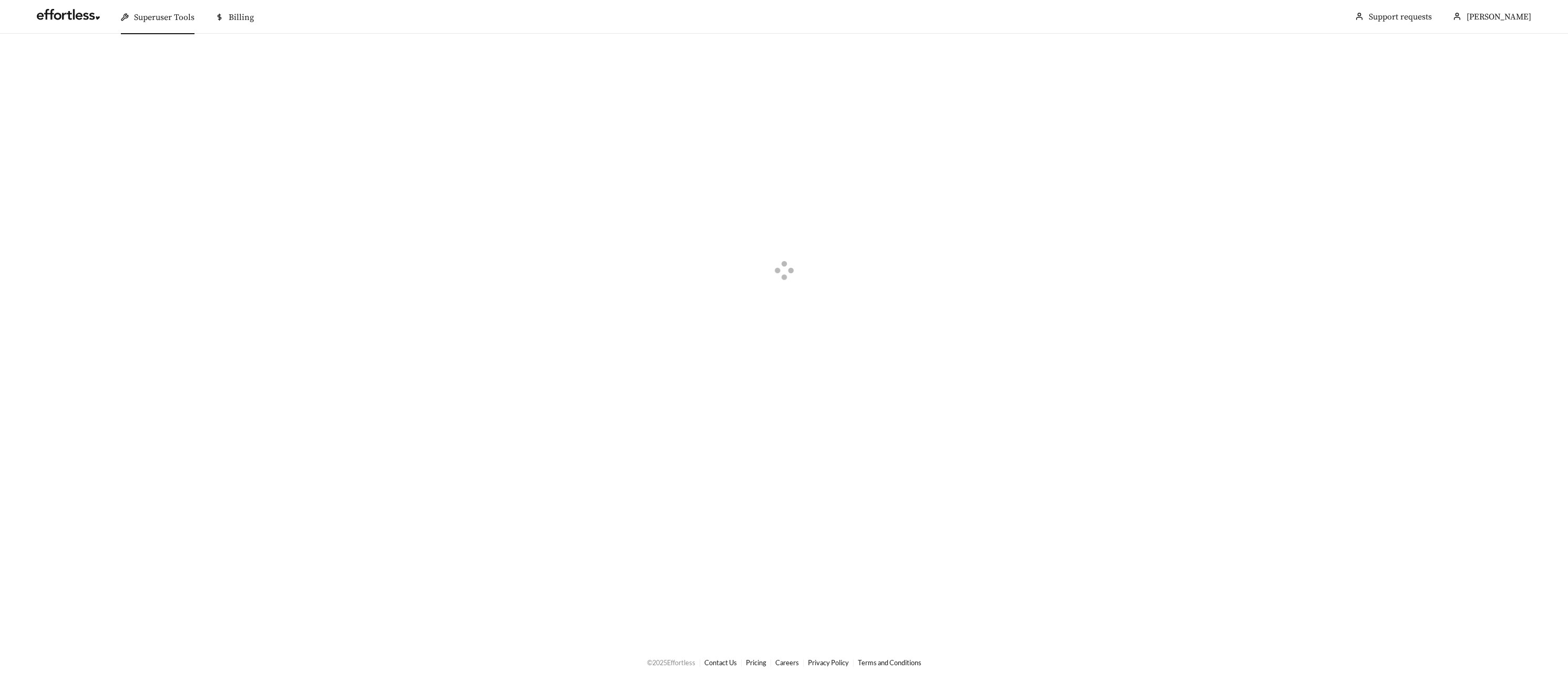
click at [615, 259] on div at bounding box center [784, 272] width 1568 height 477
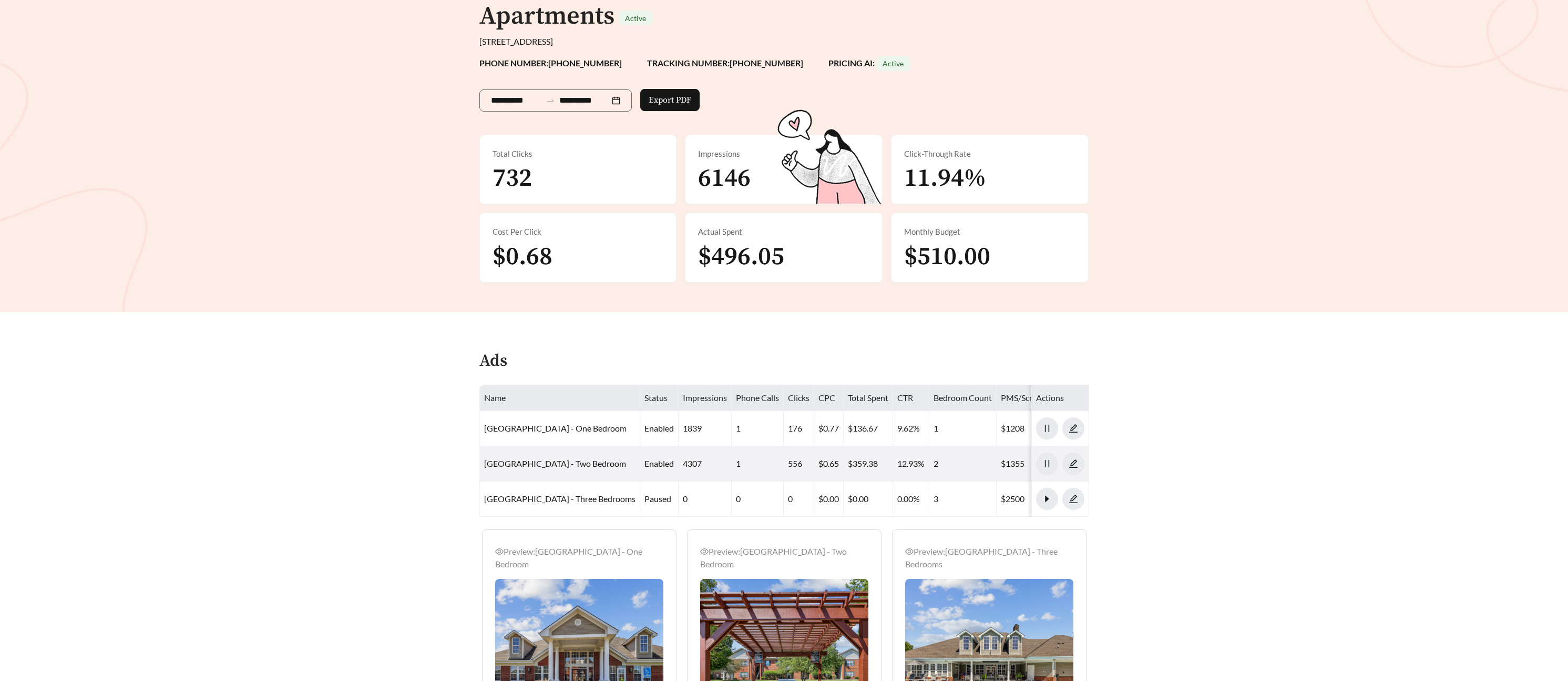
scroll to position [130, 0]
